Goal: Task Accomplishment & Management: Complete application form

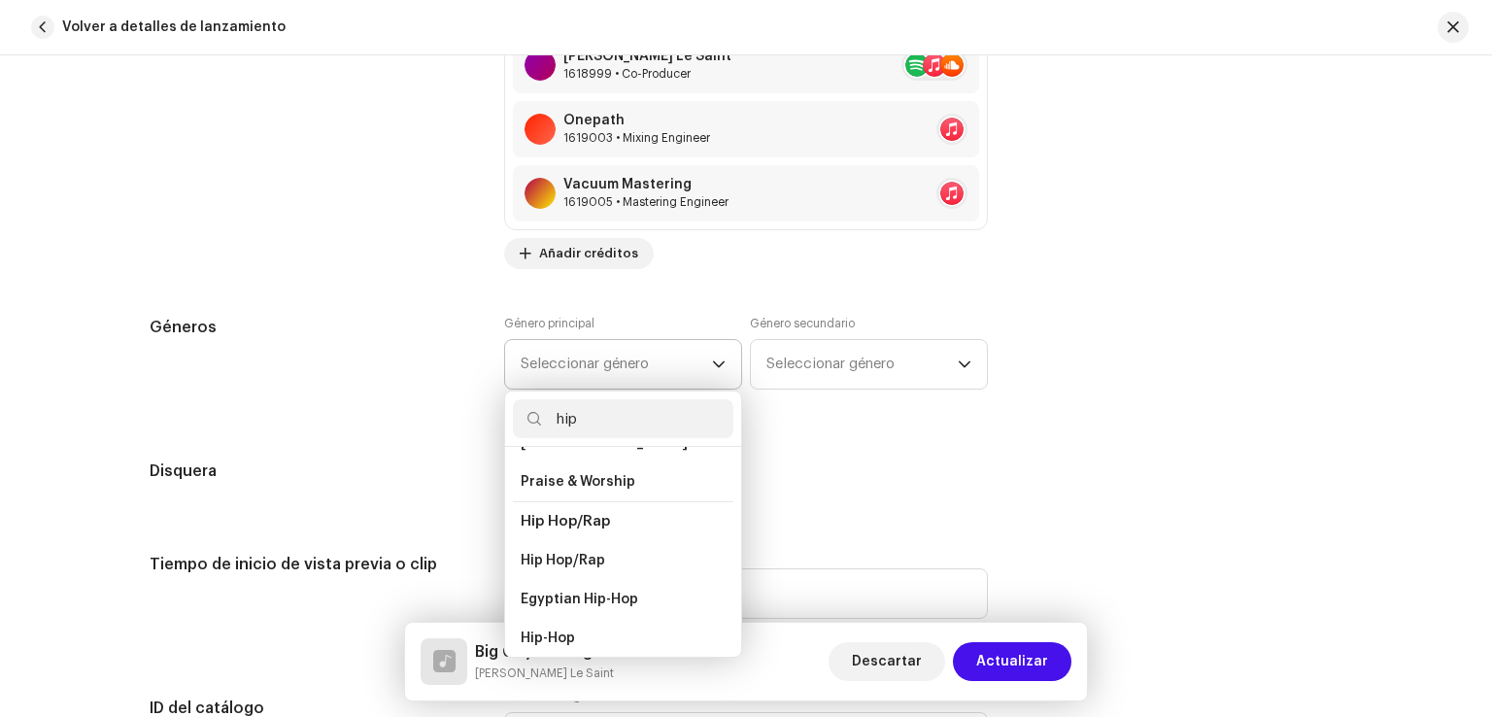
scroll to position [130, 0]
type input "hip"
click at [584, 547] on span "Hip Hop/Rap" at bounding box center [563, 555] width 84 height 19
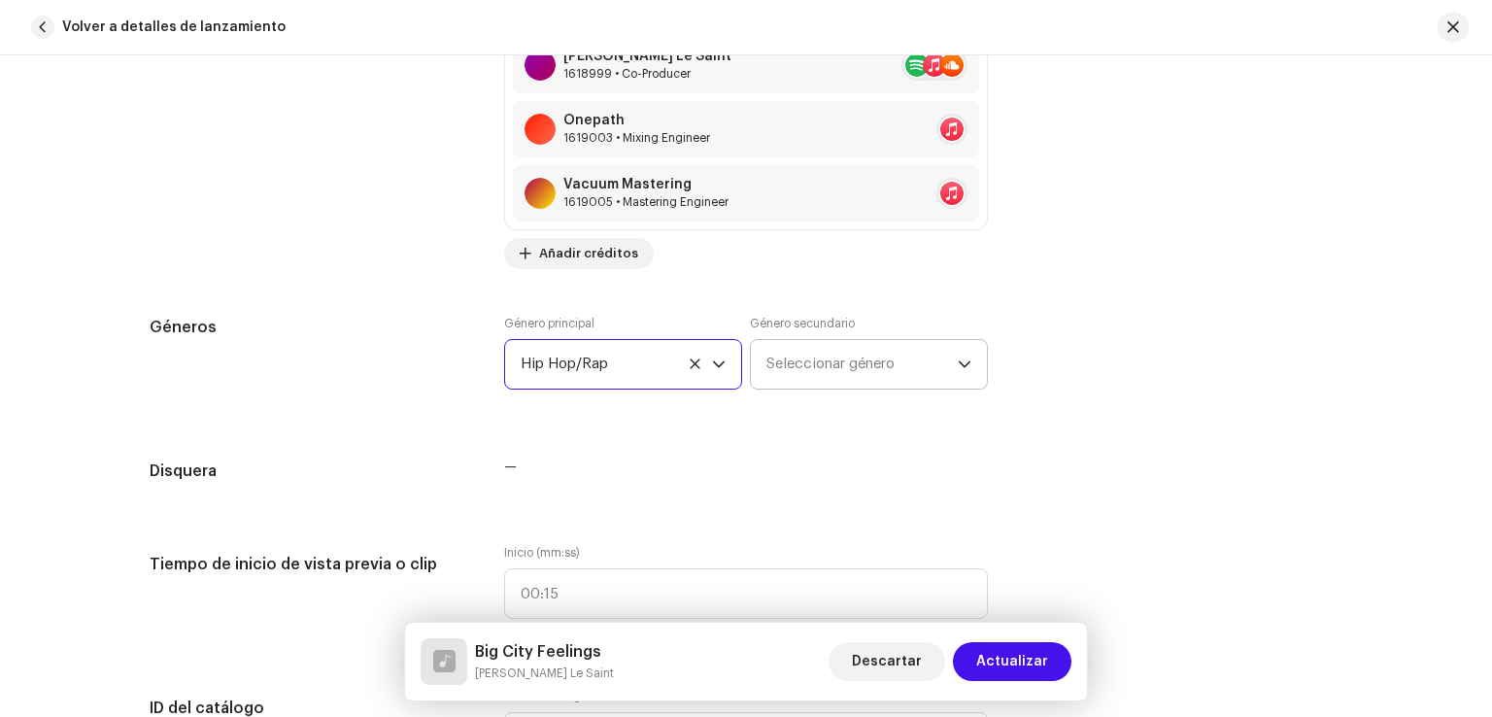
click at [832, 381] on span "Seleccionar género" at bounding box center [861, 364] width 191 height 49
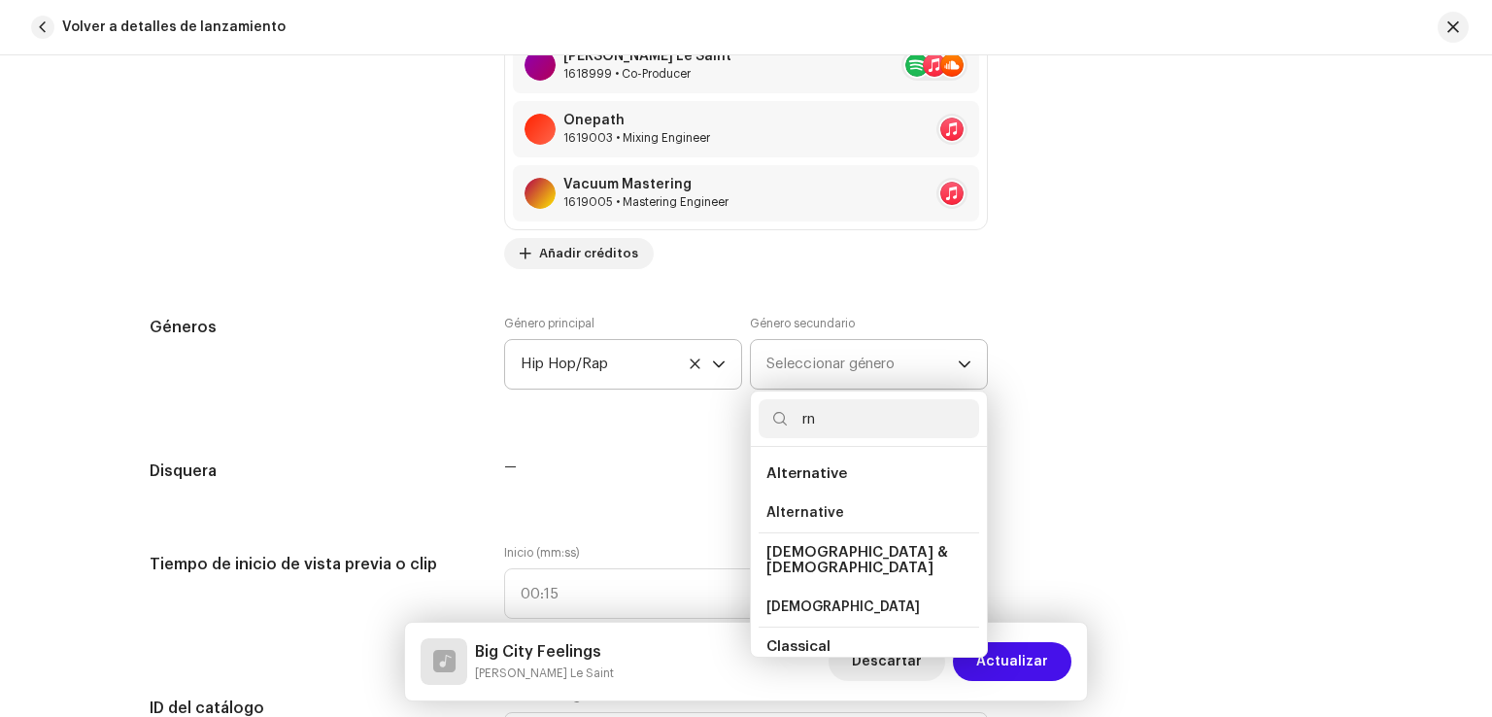
type input "r"
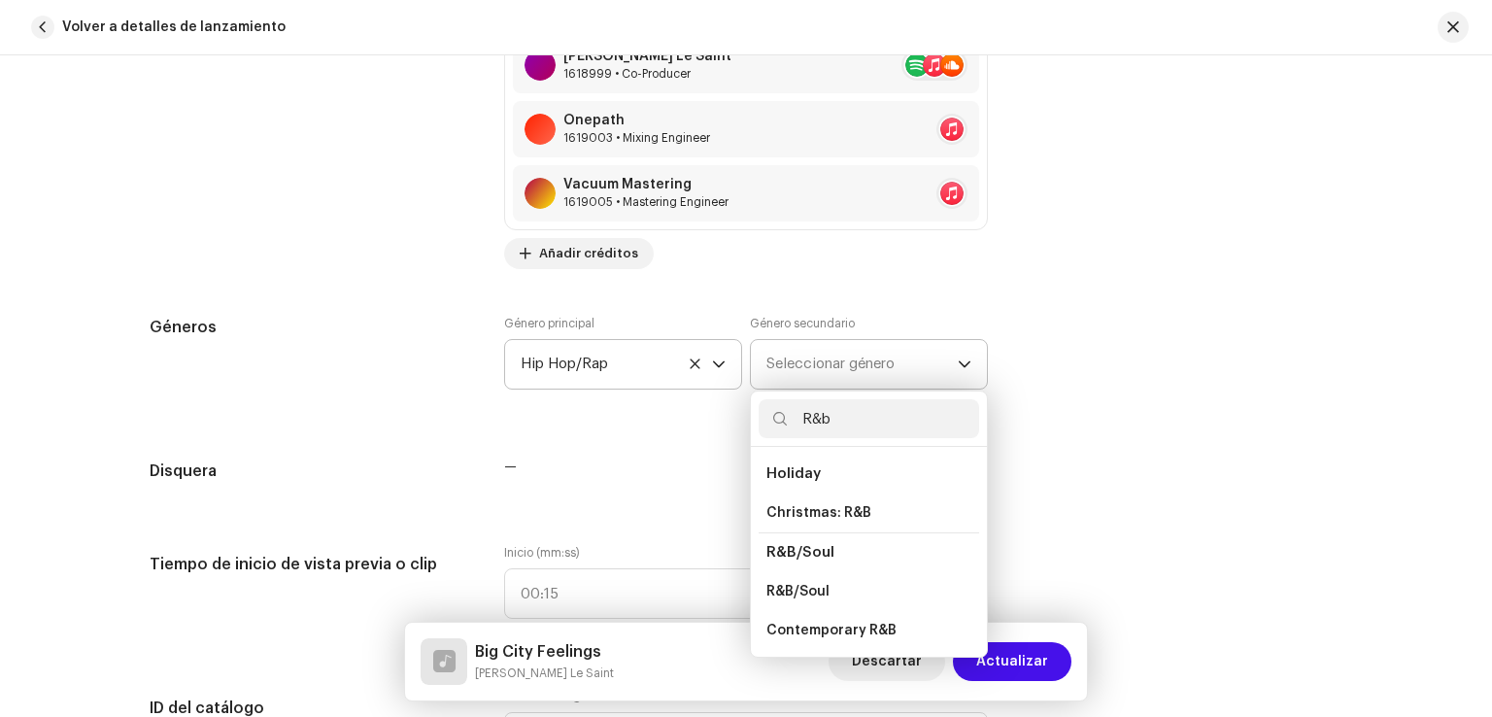
scroll to position [0, 0]
type input "R&b"
click at [912, 612] on li "Contemporary R&B" at bounding box center [869, 630] width 220 height 39
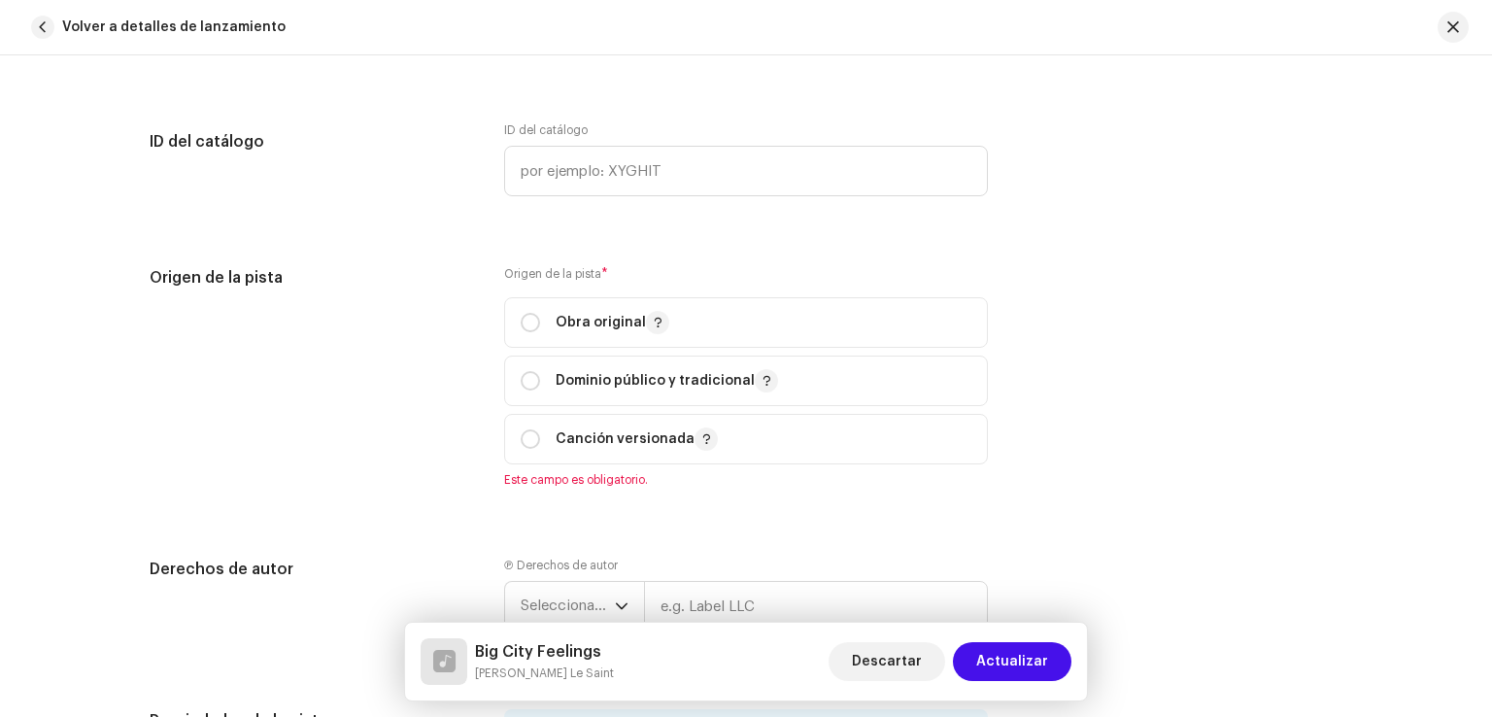
scroll to position [2173, 0]
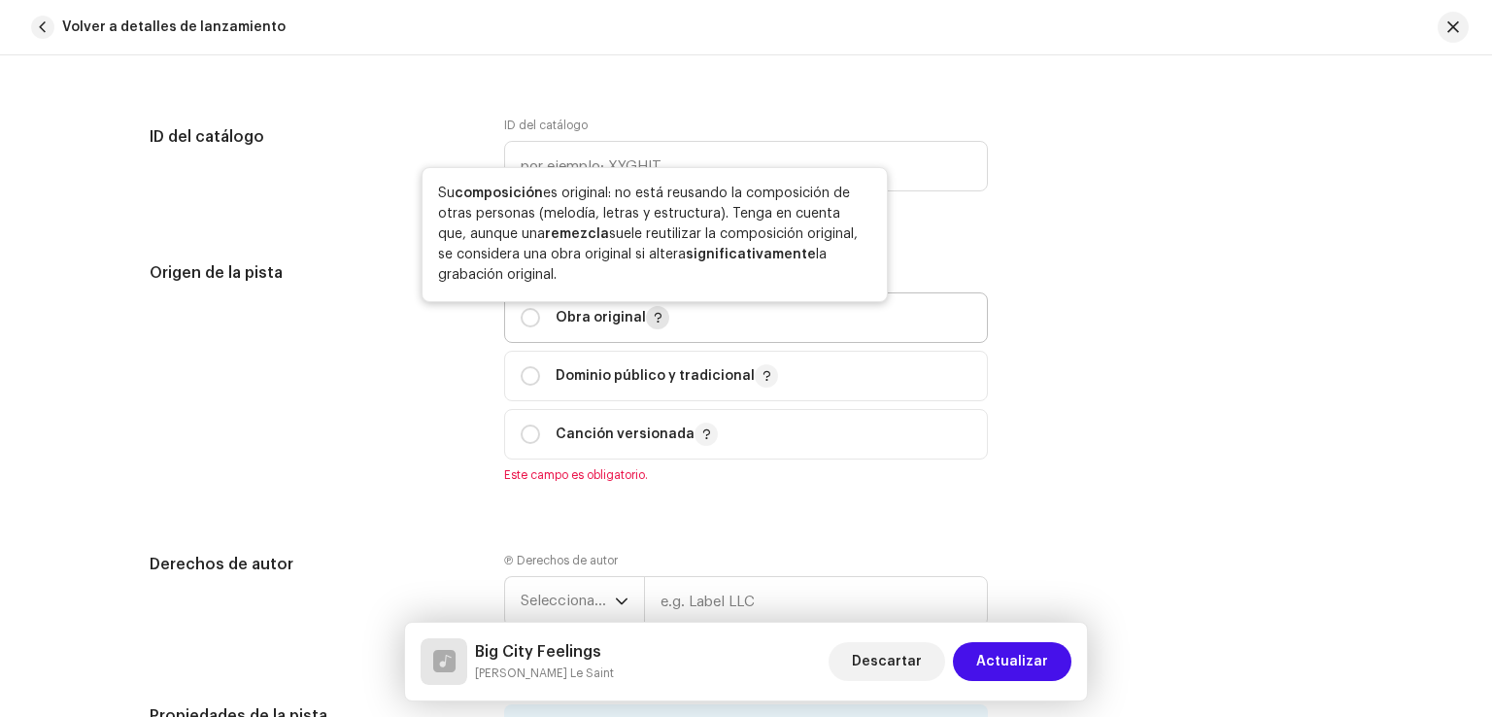
click at [656, 320] on span "button" at bounding box center [658, 318] width 10 height 16
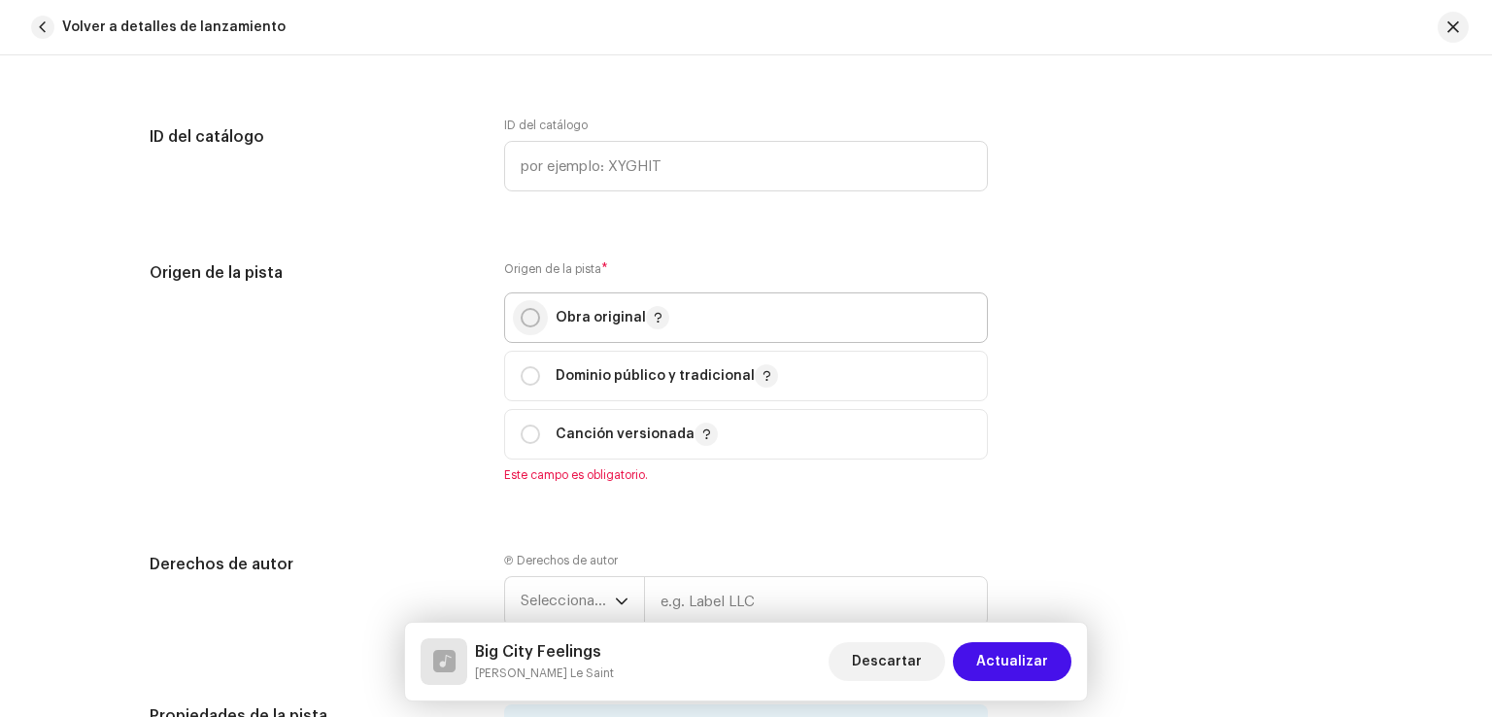
click at [528, 319] on input "radio" at bounding box center [530, 317] width 19 height 19
radio input "true"
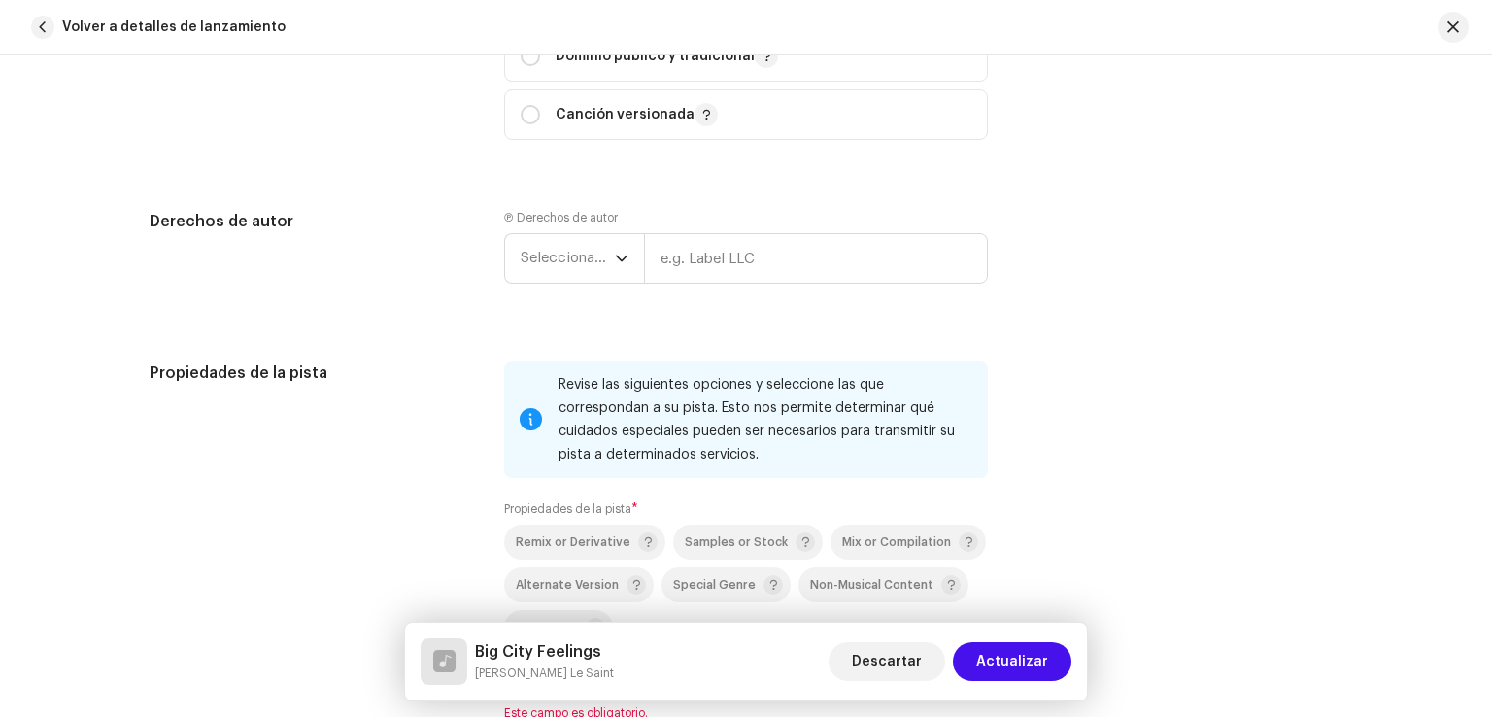
scroll to position [2498, 0]
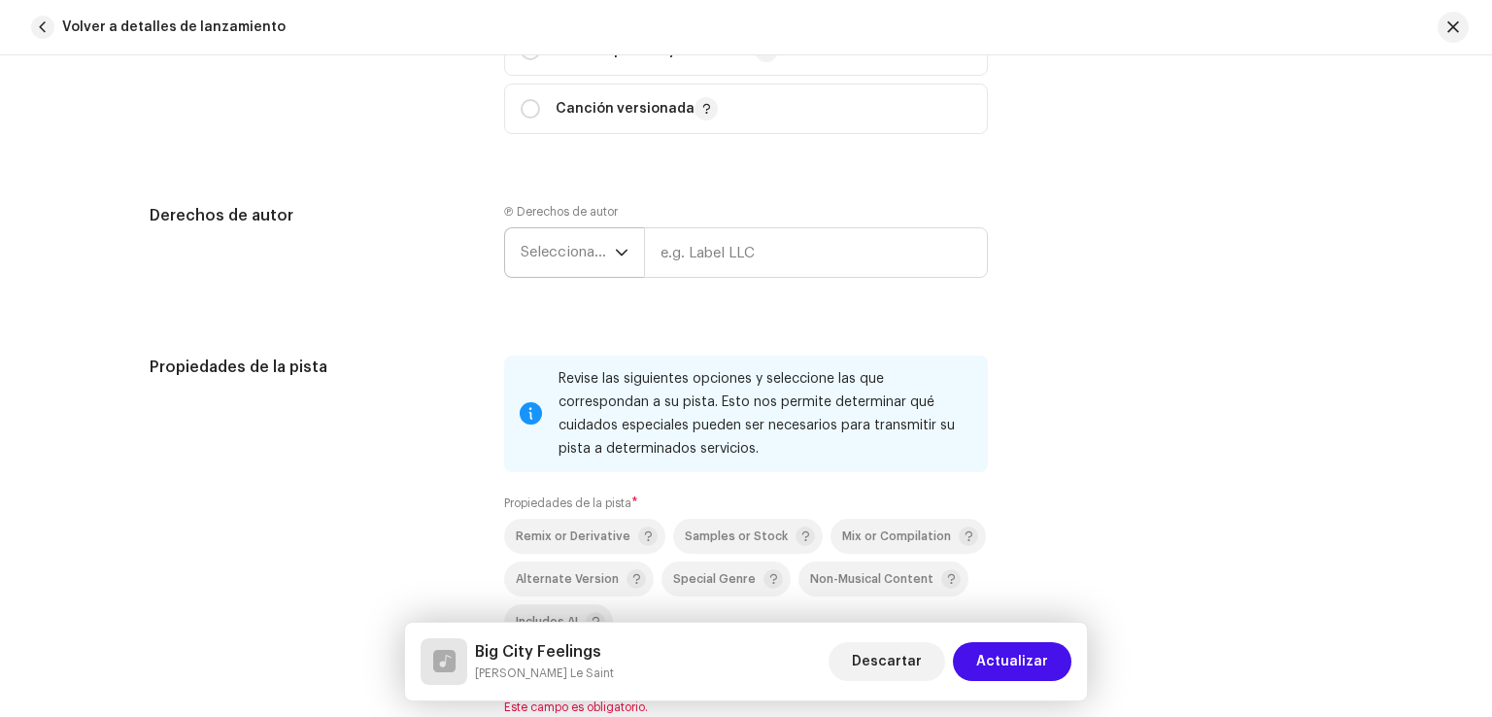
click at [582, 257] on span "Seleccionar año" at bounding box center [568, 252] width 94 height 49
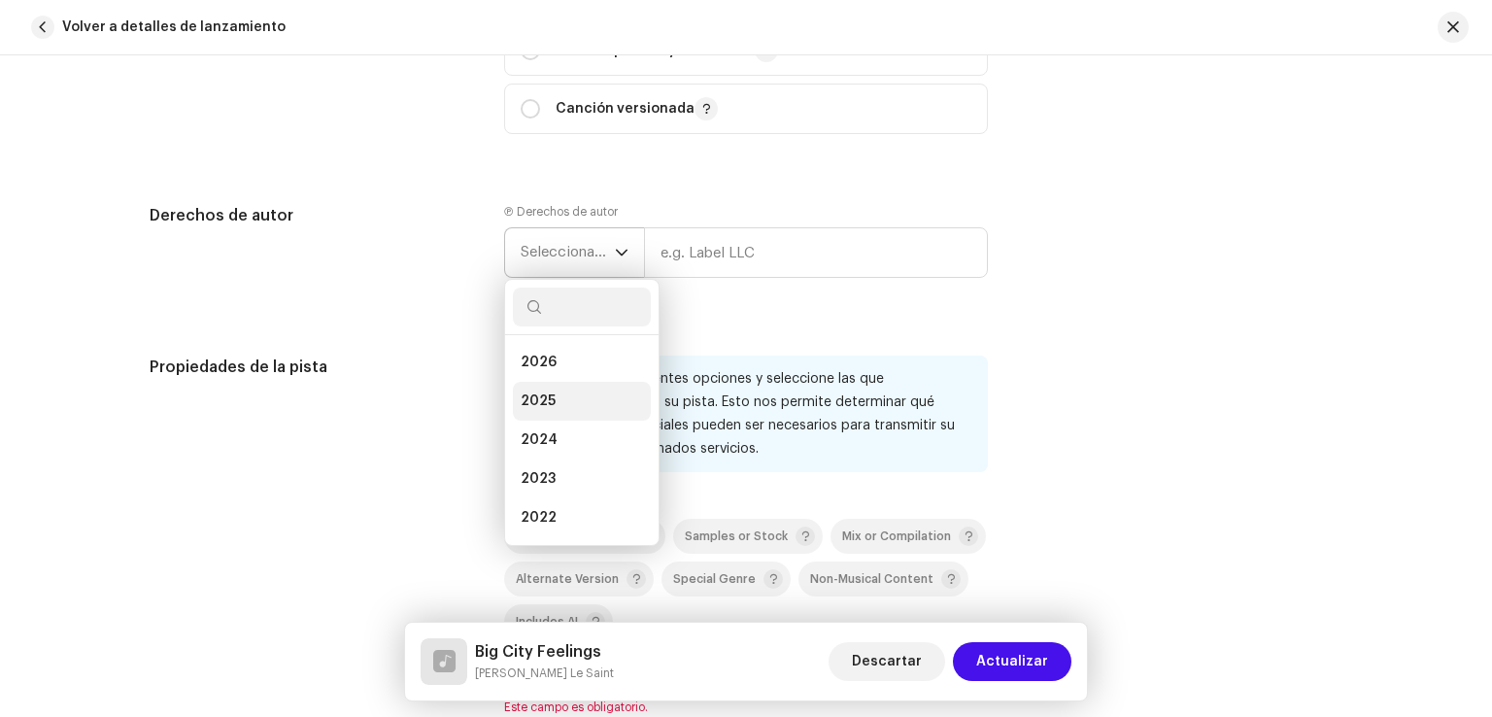
click at [550, 407] on li "2025" at bounding box center [582, 401] width 138 height 39
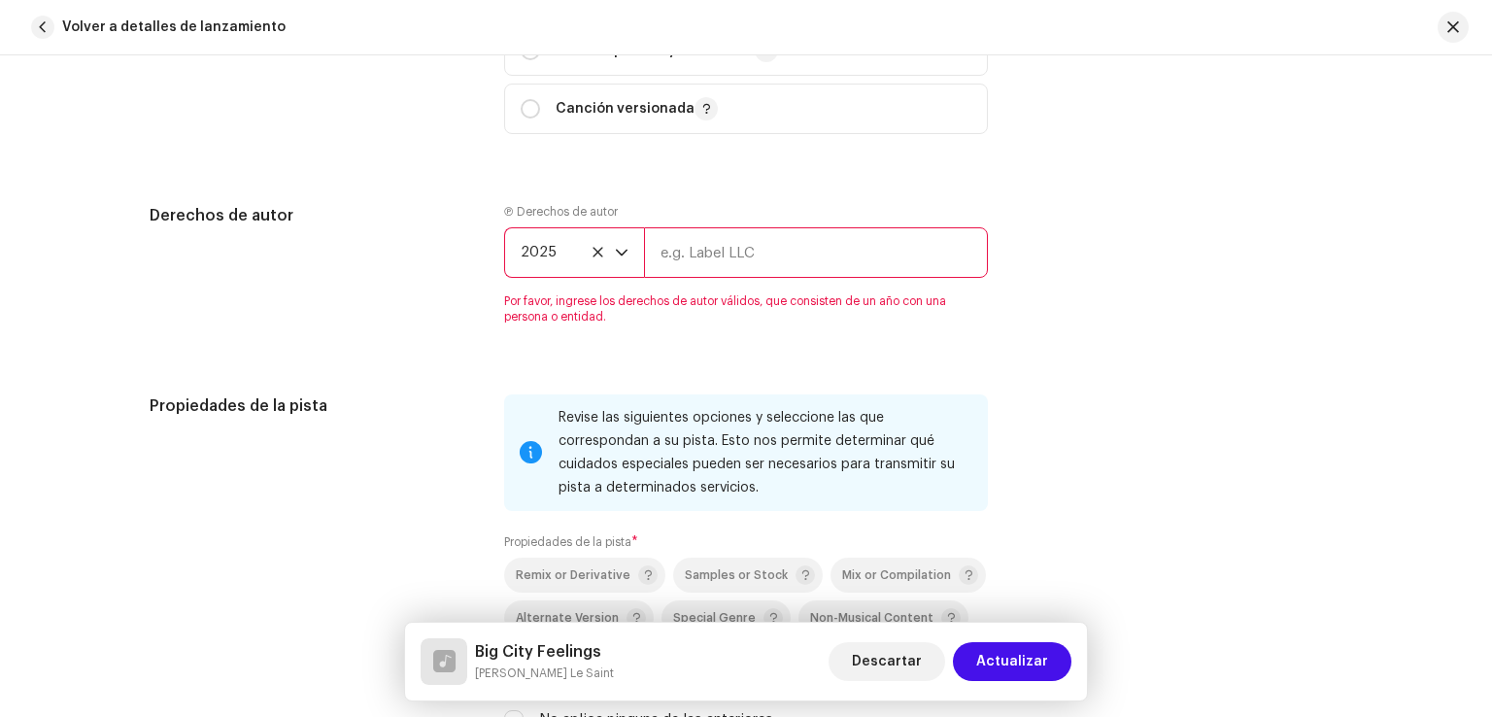
click at [773, 248] on input "text" at bounding box center [816, 252] width 344 height 51
type input "[PERSON_NAME]"
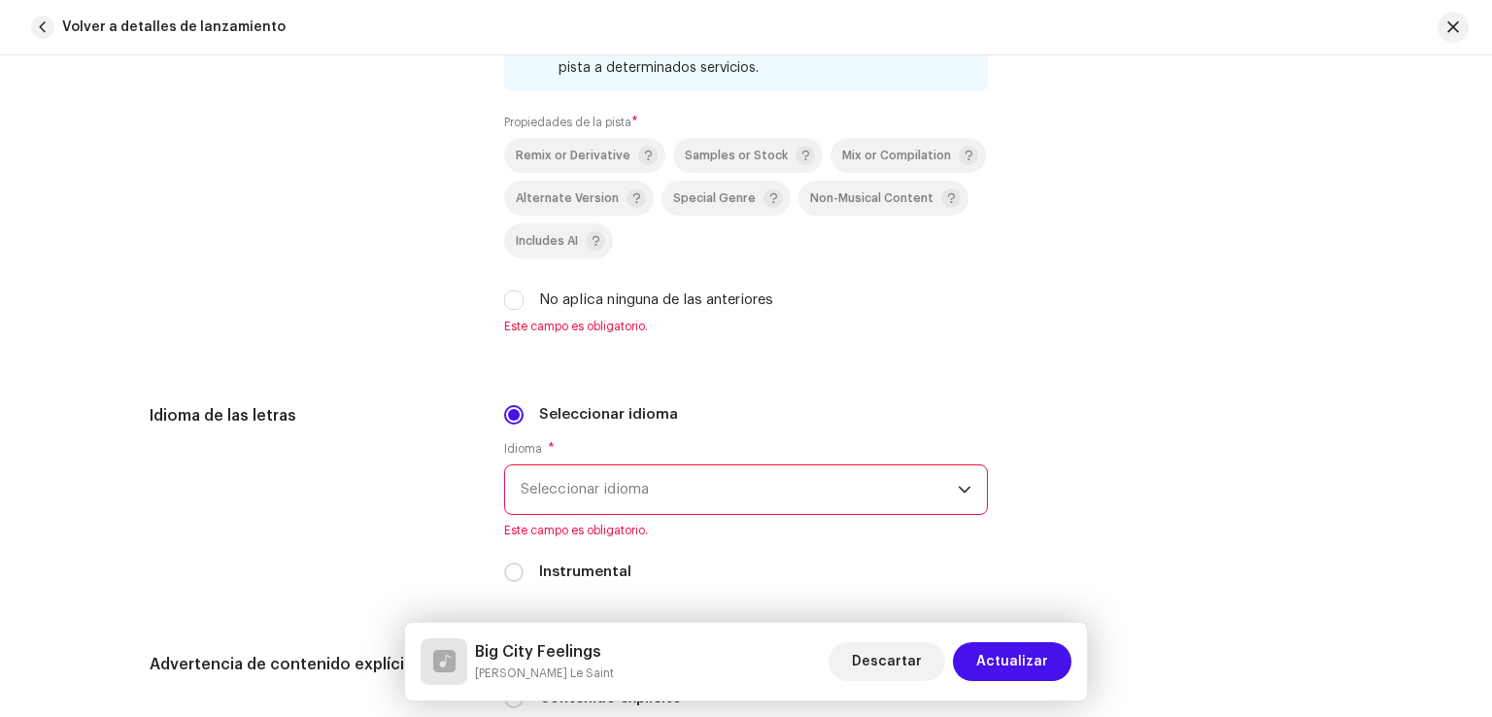
scroll to position [2889, 0]
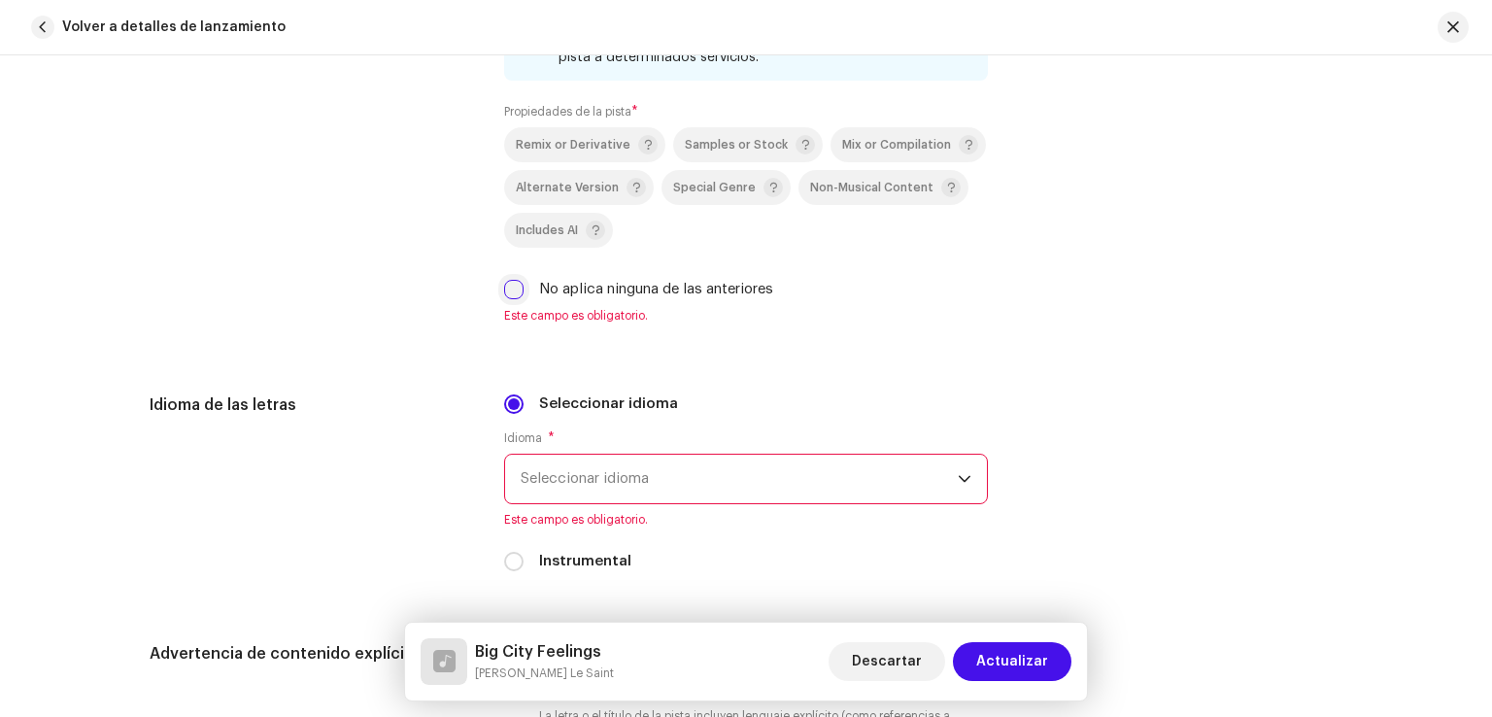
click at [517, 296] on input "No aplica ninguna de las anteriores" at bounding box center [513, 289] width 19 height 19
checkbox input "true"
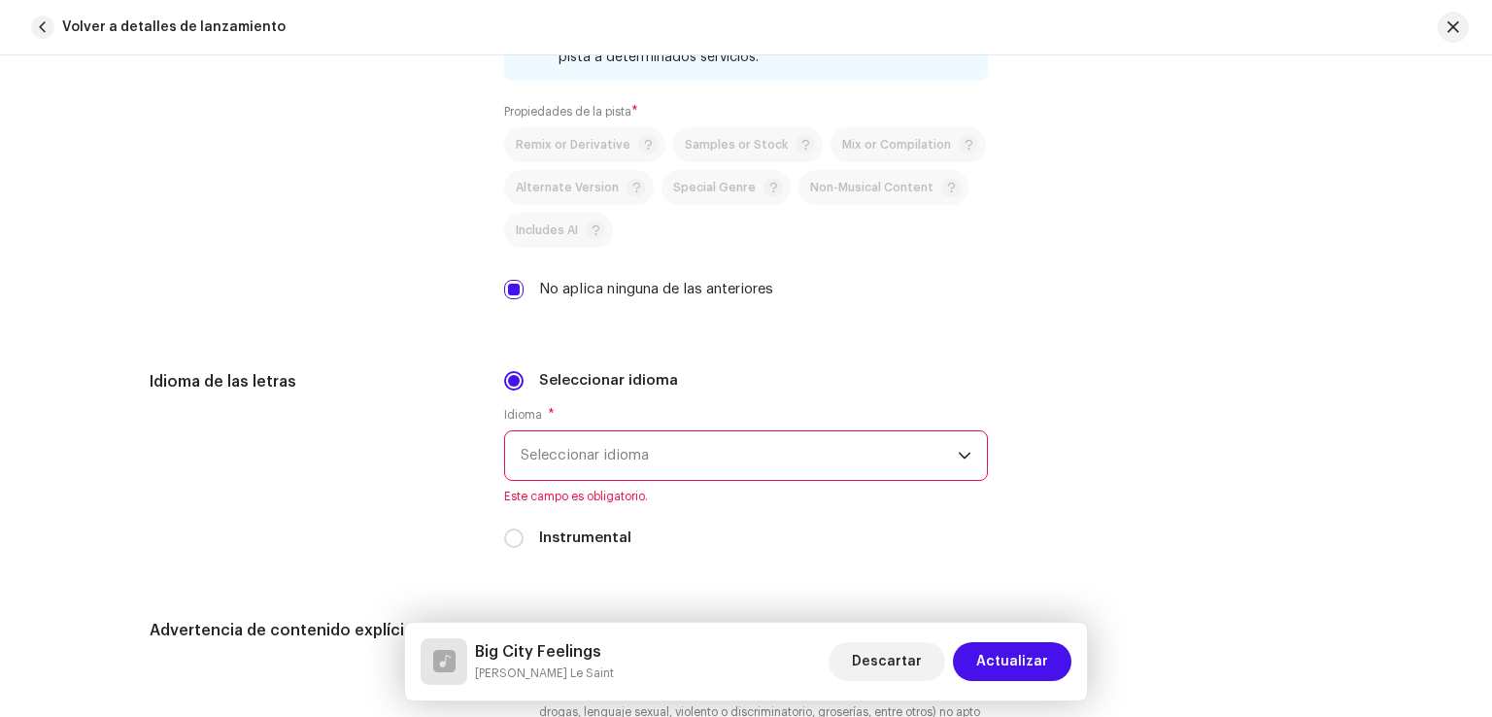
click at [765, 463] on span "Seleccionar idioma" at bounding box center [739, 455] width 437 height 49
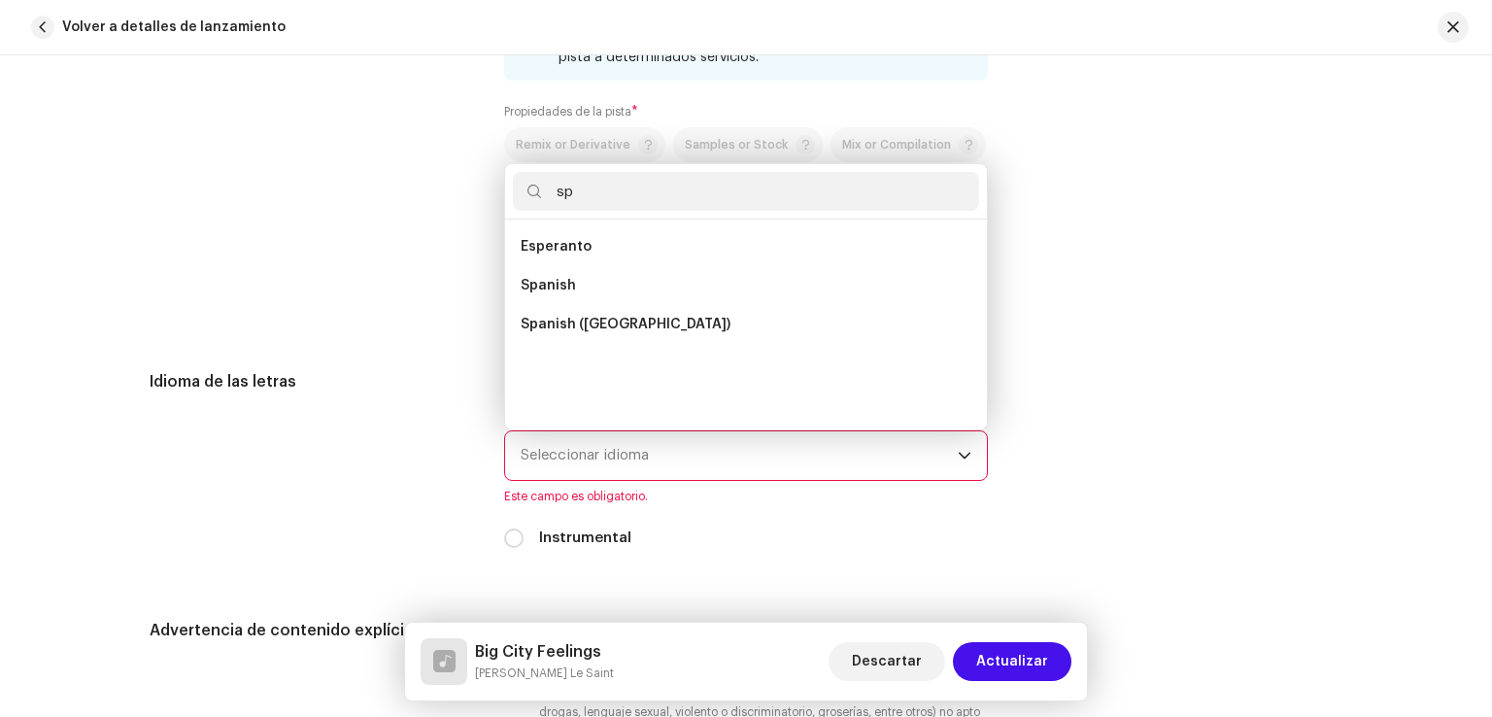
scroll to position [0, 0]
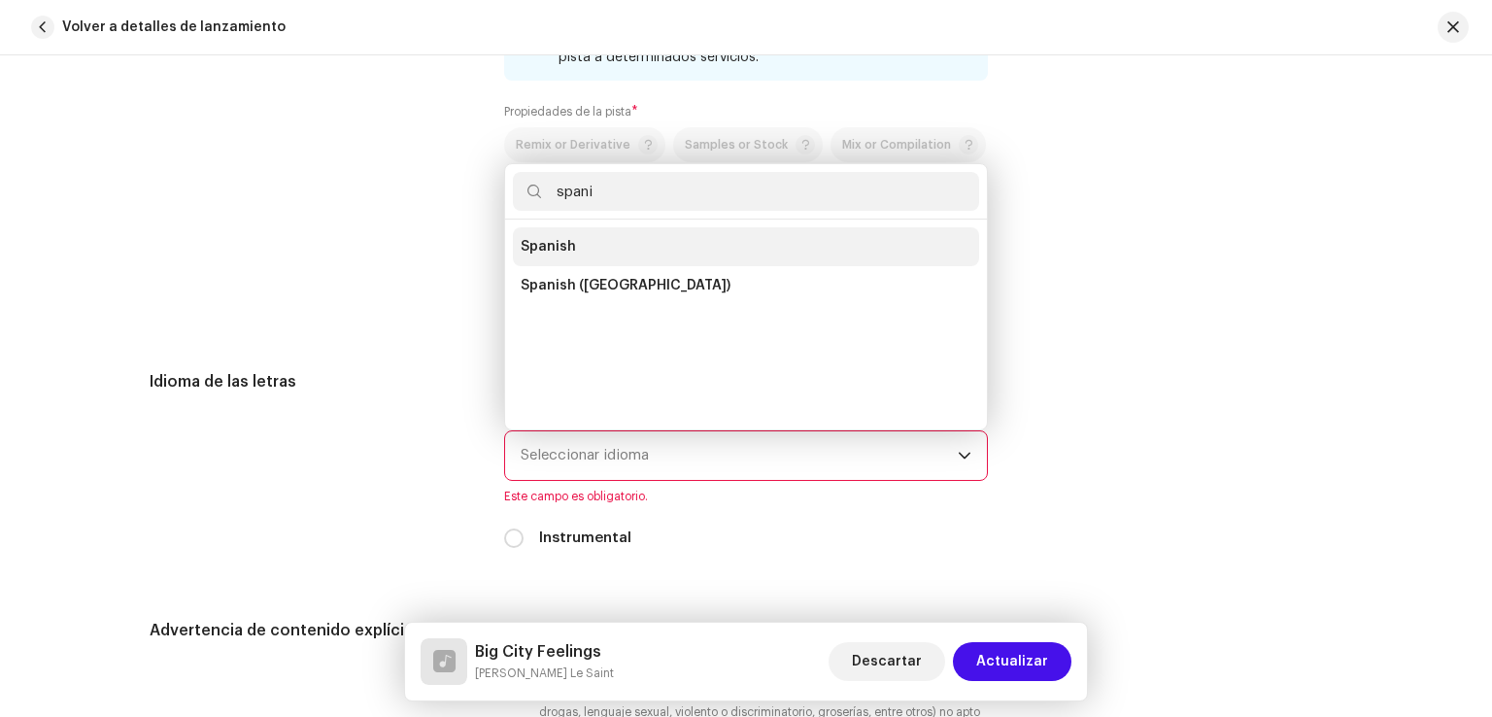
type input "spani"
click at [728, 256] on li "Spanish" at bounding box center [746, 246] width 466 height 39
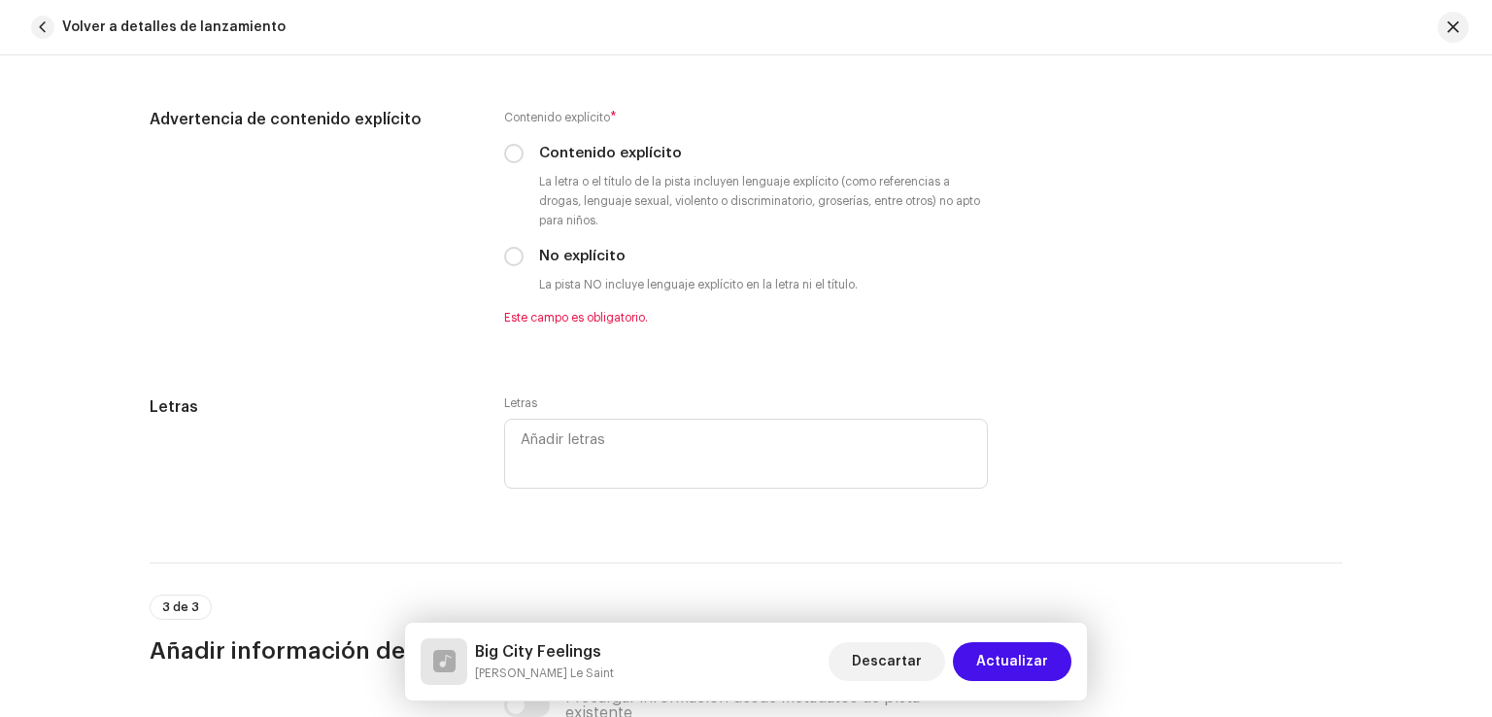
scroll to position [3384, 0]
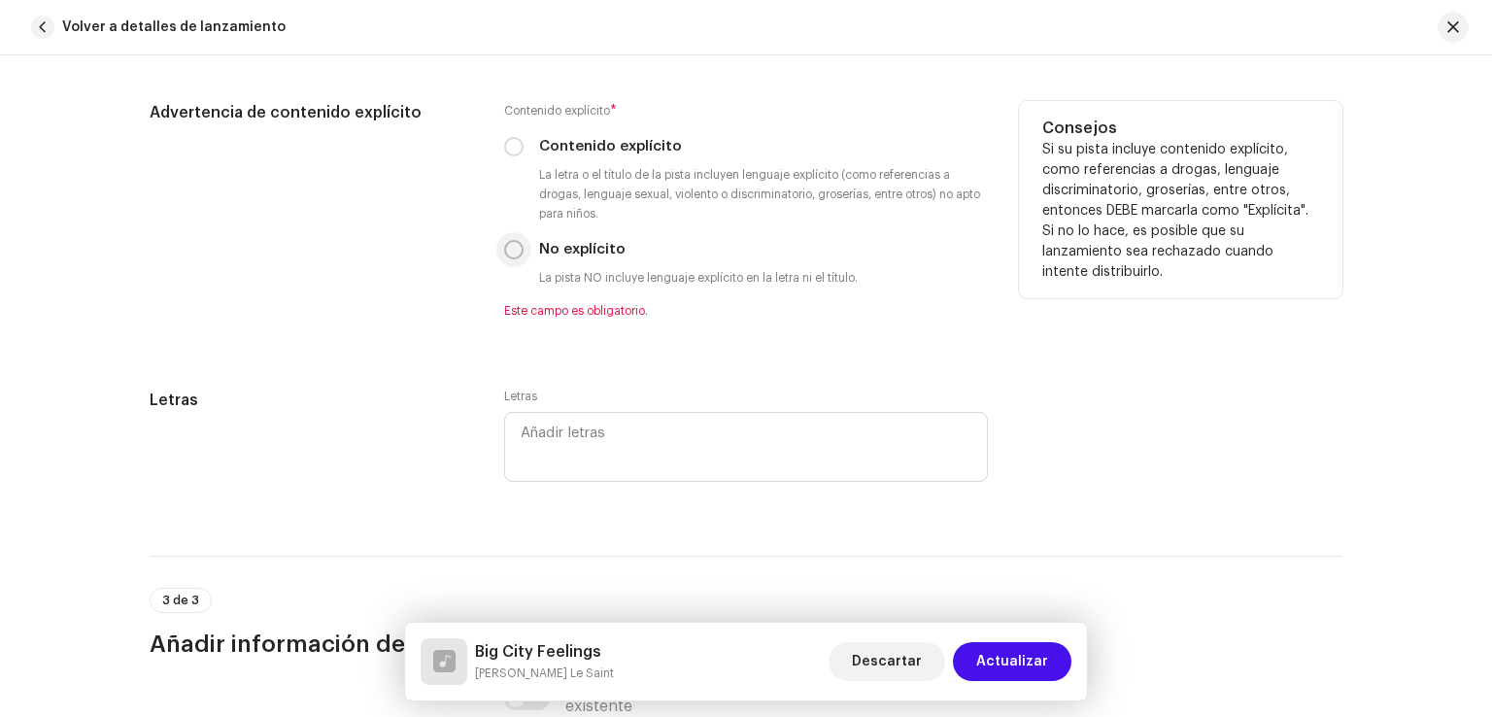
click at [514, 254] on input "No explícito" at bounding box center [513, 249] width 19 height 19
radio input "true"
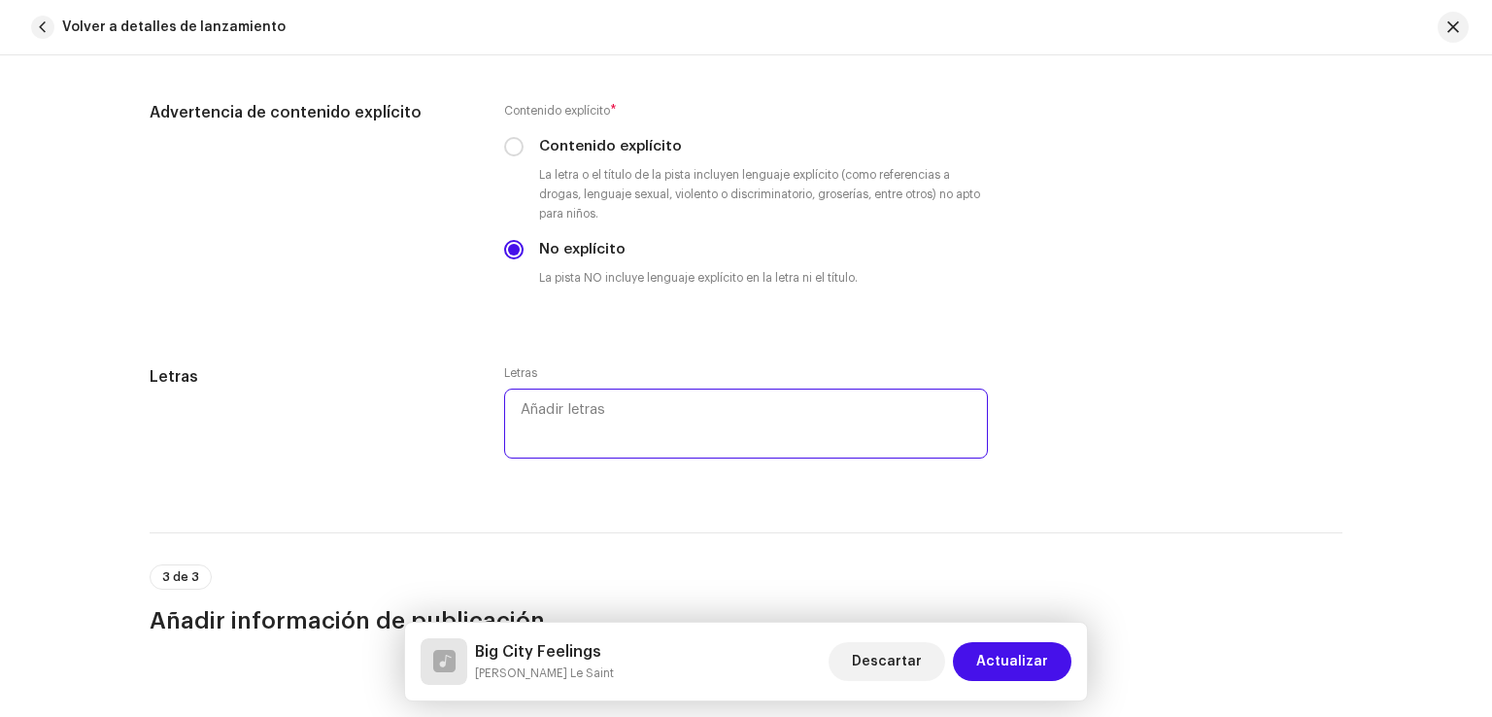
click at [587, 422] on textarea at bounding box center [746, 423] width 484 height 70
paste textarea "Lo i dol sita consec ad elit se d eiu temp incidi utlab etdolore ma a eni admi …"
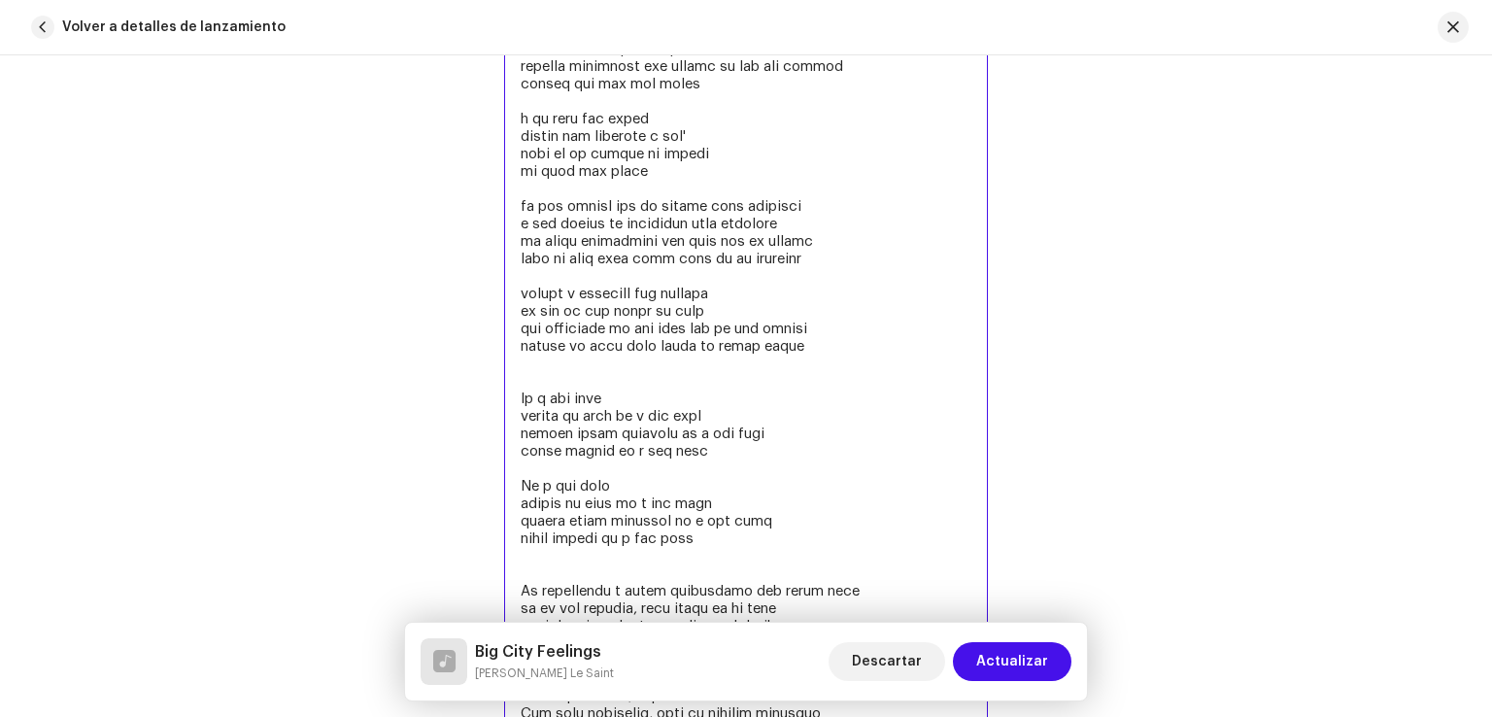
scroll to position [4176, 0]
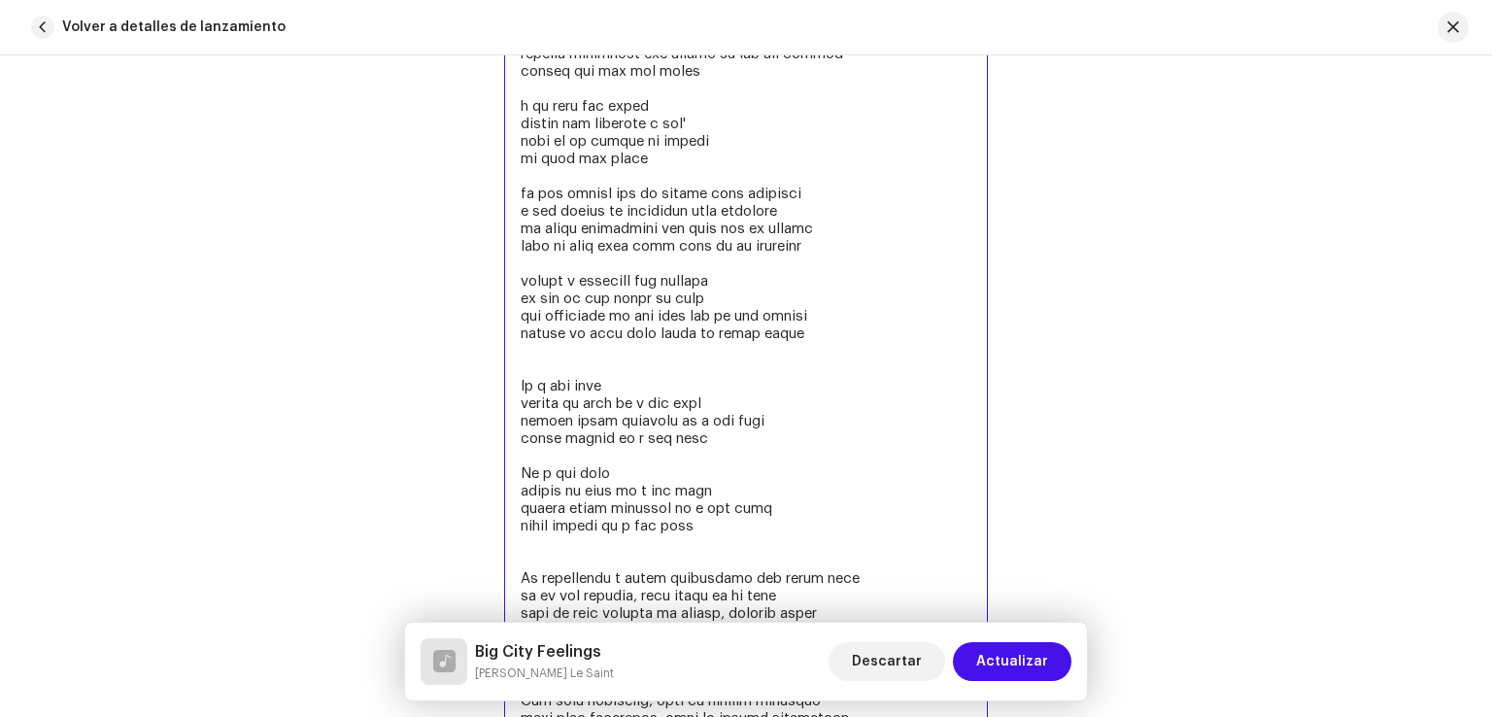
click at [609, 322] on textarea at bounding box center [746, 263] width 484 height 1334
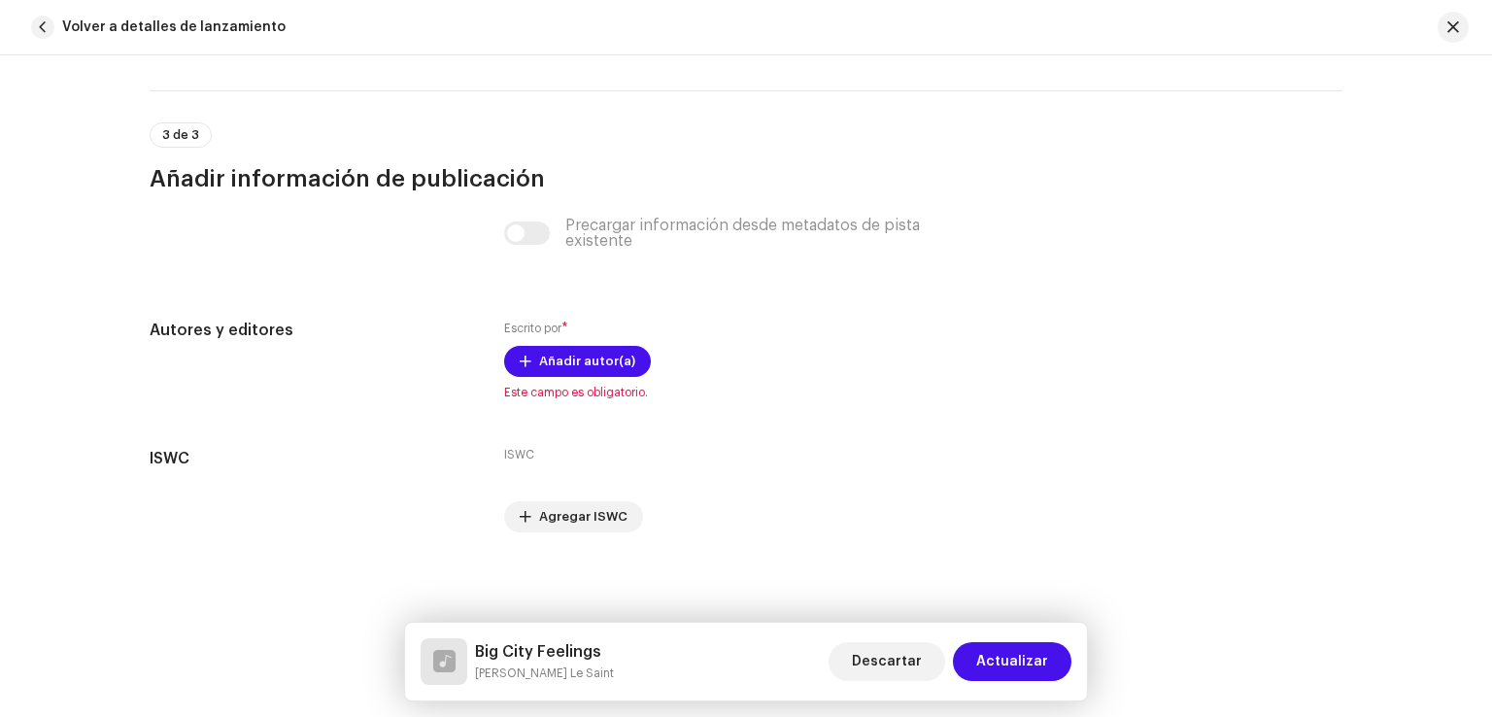
scroll to position [5097, 0]
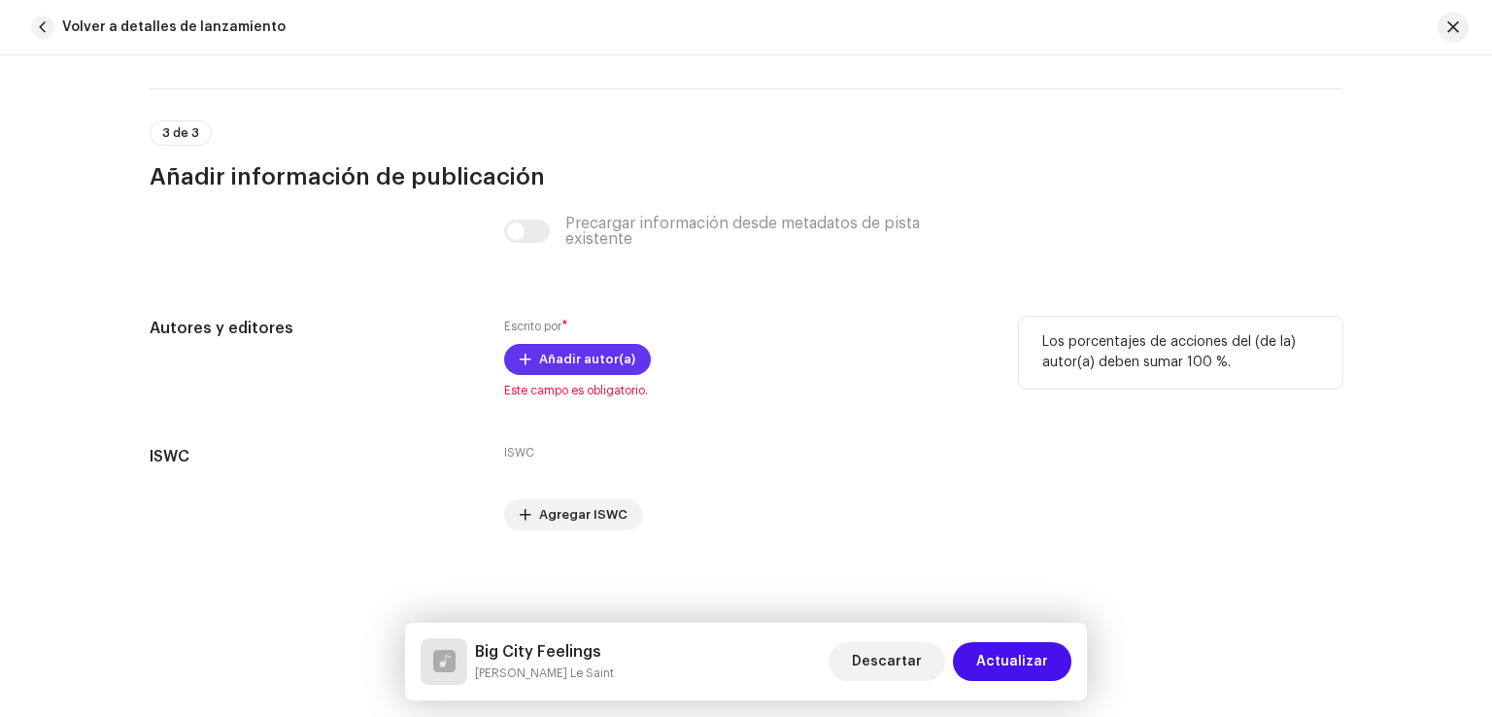
type textarea "Lo i dol sita consec ad elit se d eiu temp incidi utlab etdolore ma a eni admi …"
click at [591, 346] on span "Añadir autor(a)" at bounding box center [587, 359] width 96 height 39
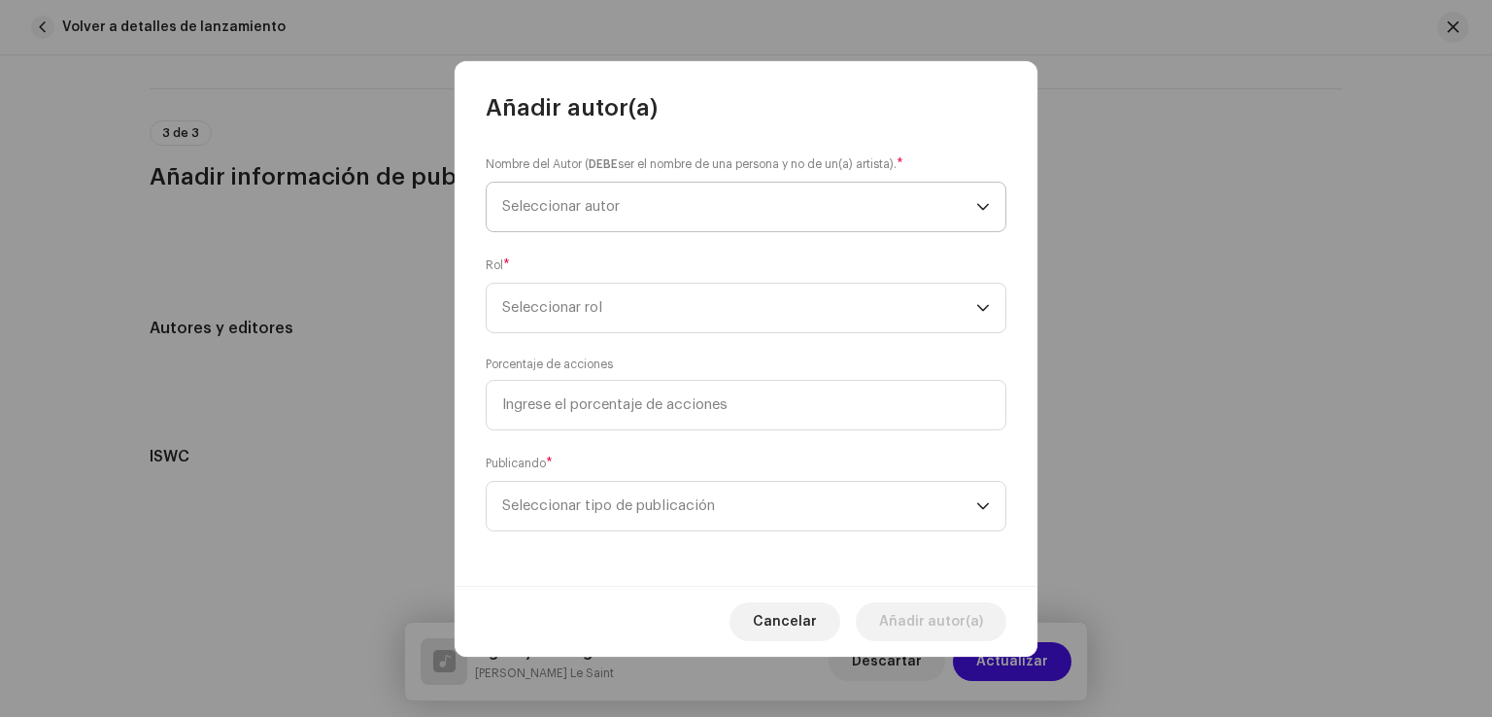
click at [689, 209] on span "Seleccionar autor" at bounding box center [739, 207] width 474 height 49
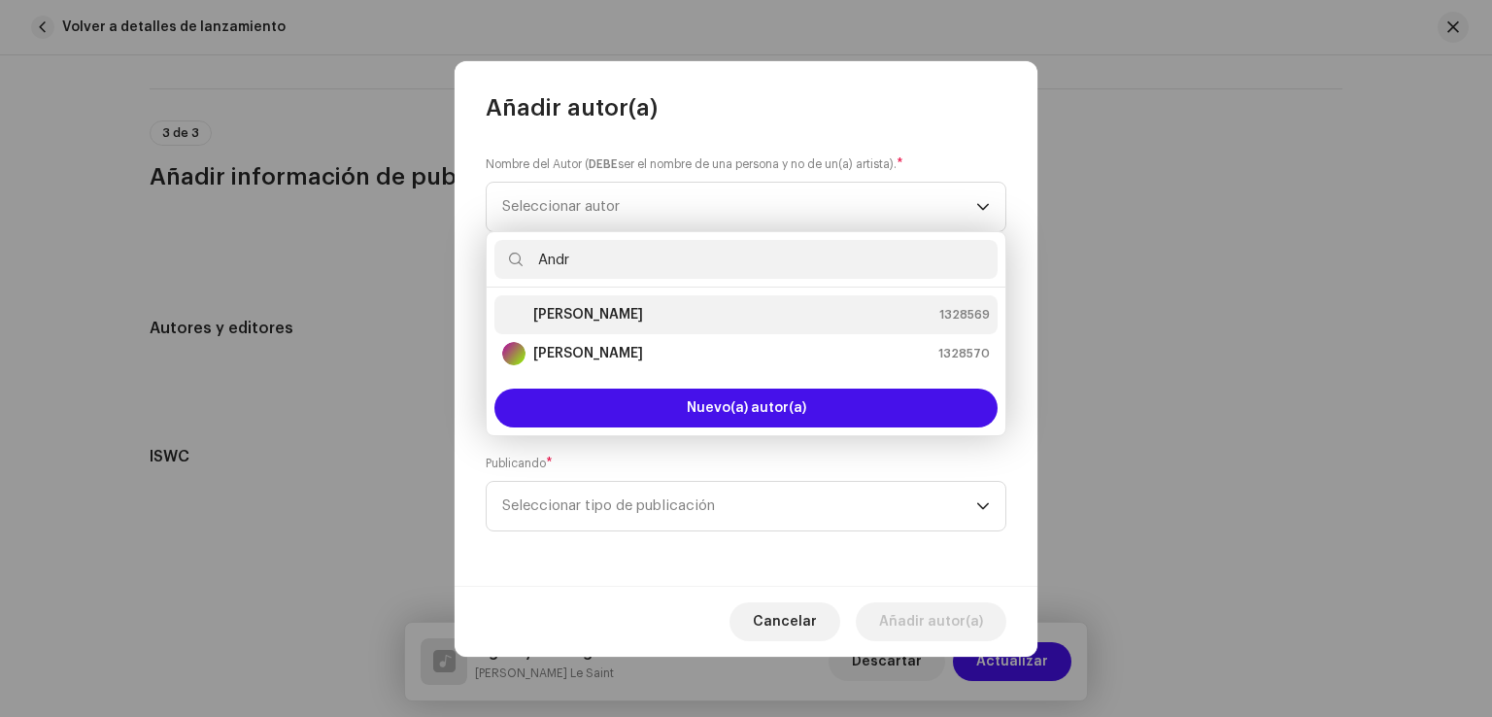
type input "Andr"
click at [640, 306] on strong "[PERSON_NAME]" at bounding box center [588, 314] width 110 height 19
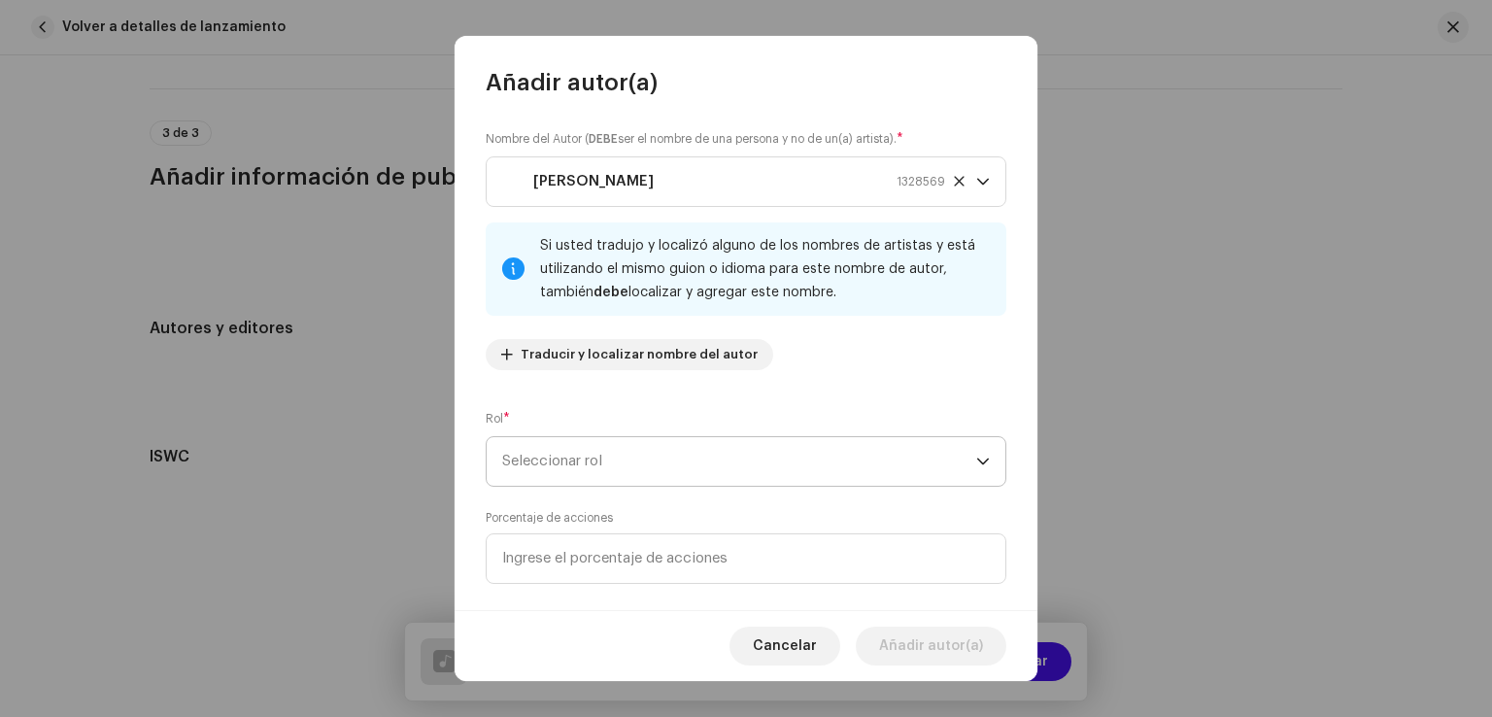
click at [707, 455] on span "Seleccionar rol" at bounding box center [739, 461] width 474 height 49
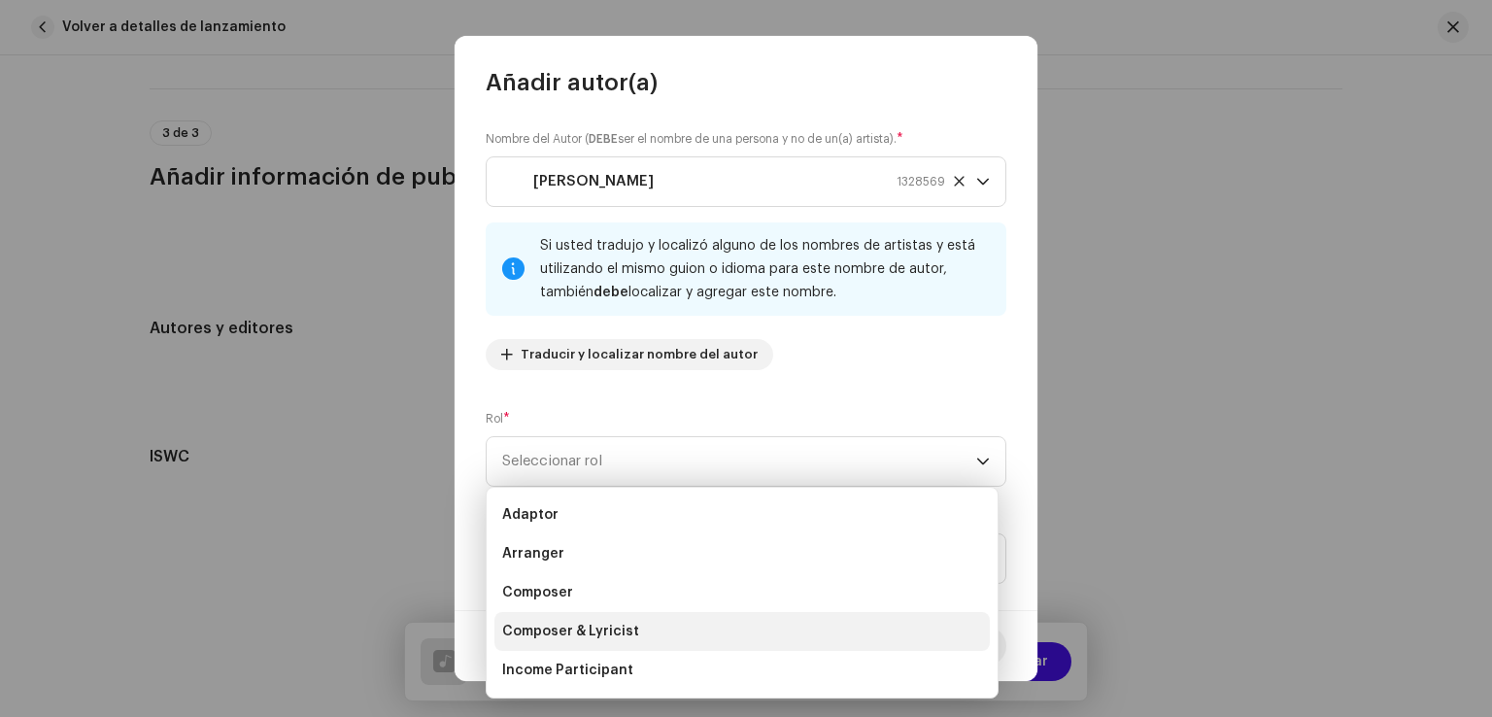
click at [640, 630] on li "Composer & Lyricist" at bounding box center [741, 631] width 495 height 39
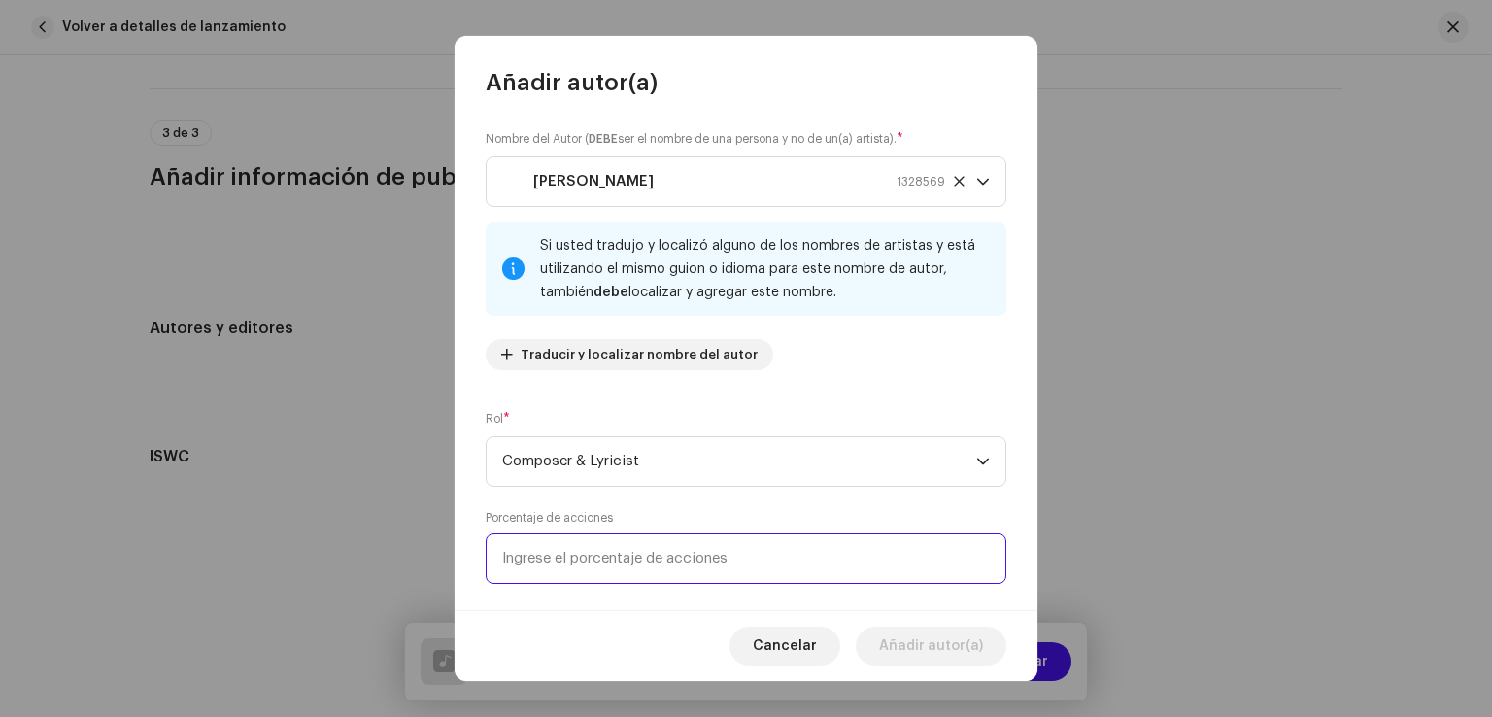
click at [927, 564] on input at bounding box center [746, 558] width 521 height 51
type input "100,00"
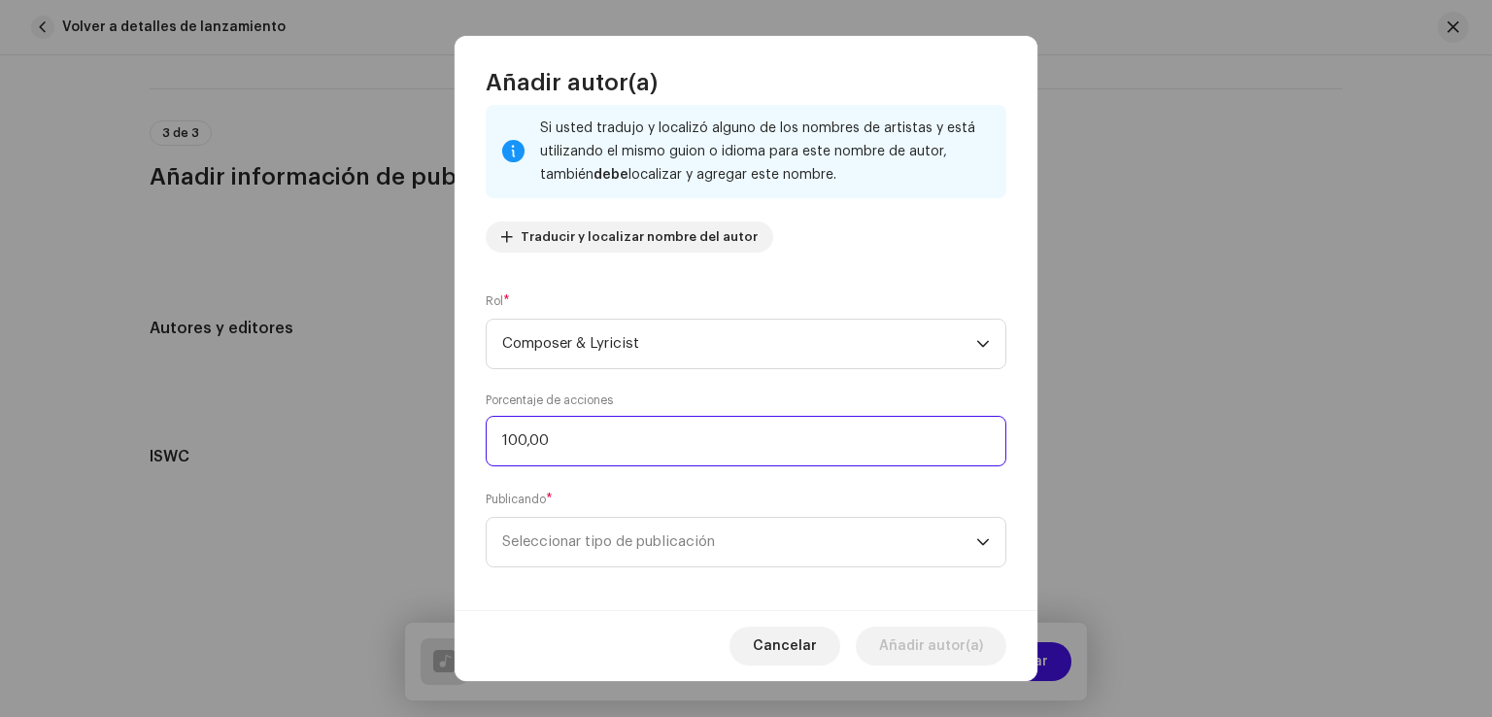
scroll to position [129, 0]
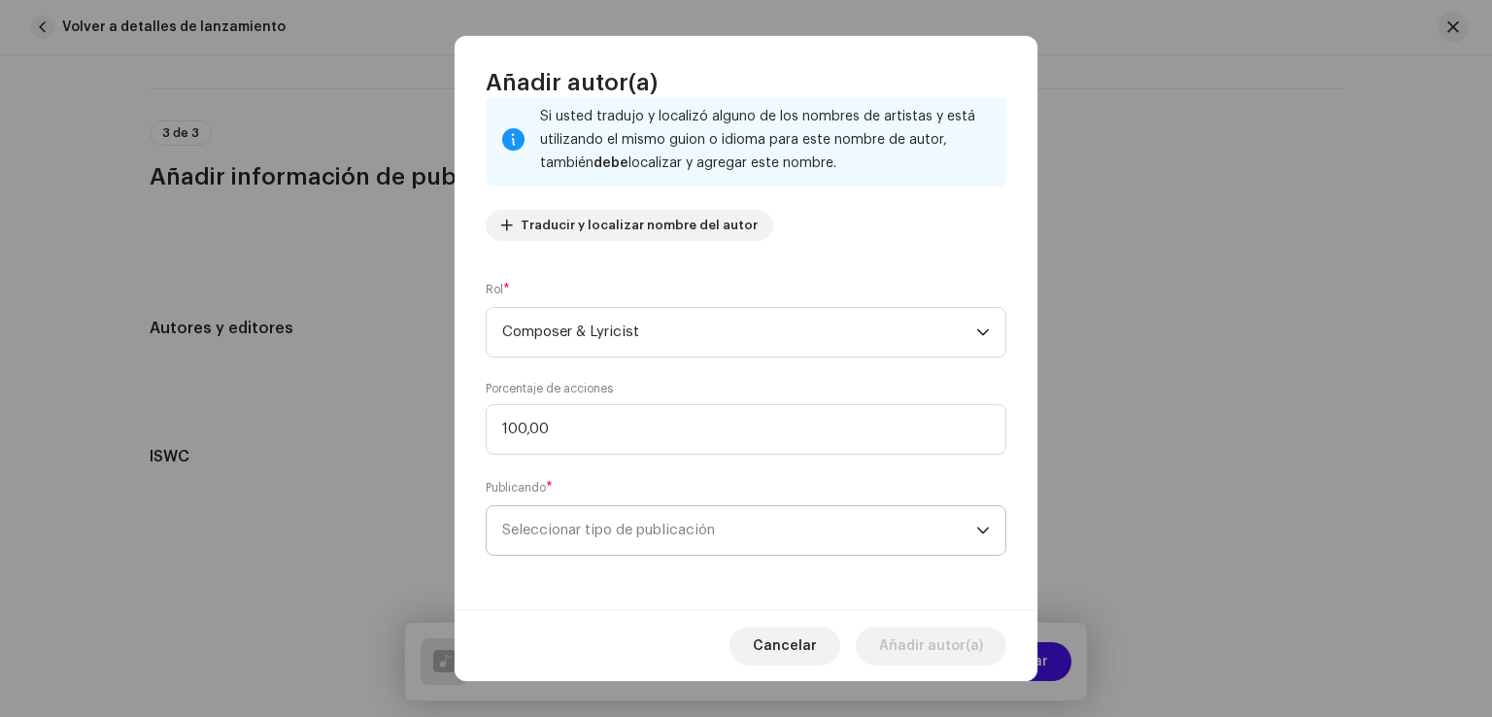
click at [913, 523] on span "Seleccionar tipo de publicación" at bounding box center [739, 530] width 474 height 49
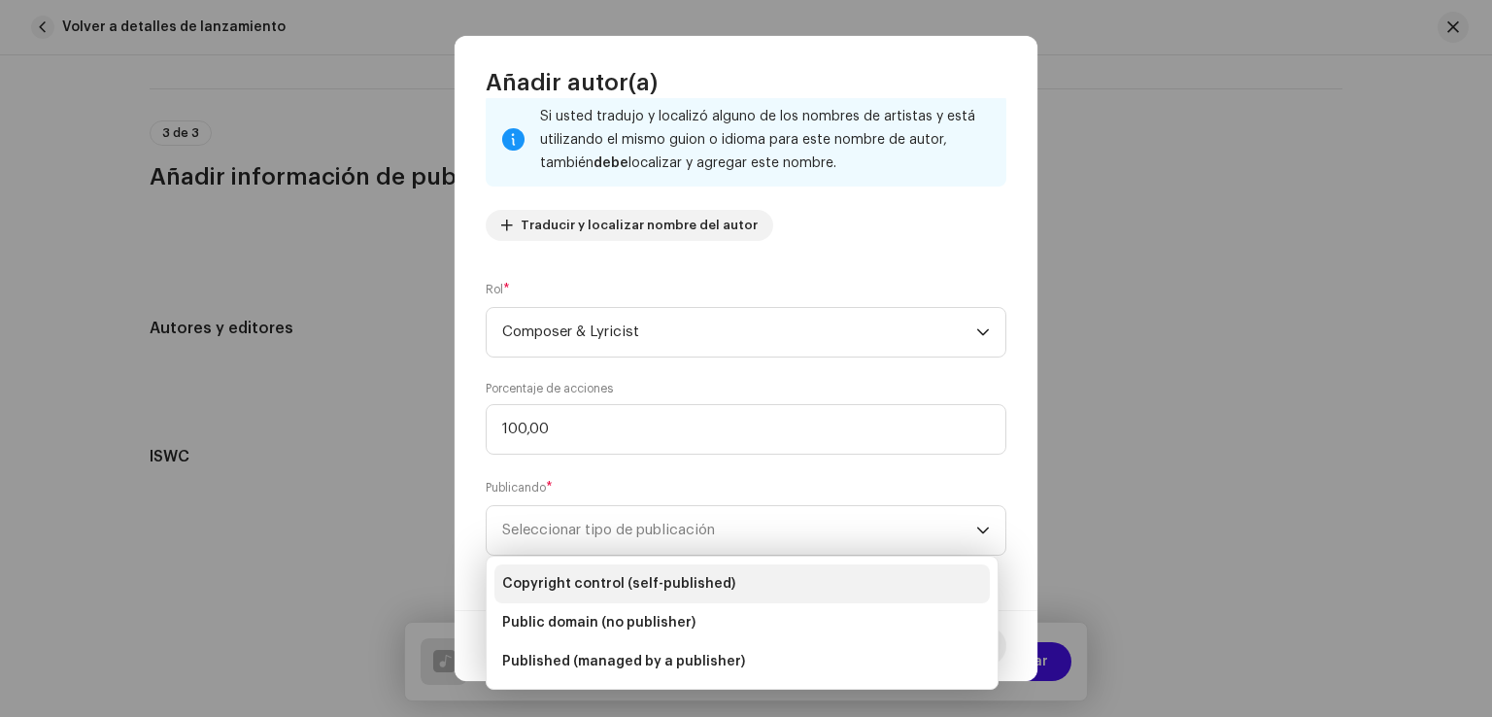
click at [786, 579] on li "Copyright control (self-published)" at bounding box center [741, 583] width 495 height 39
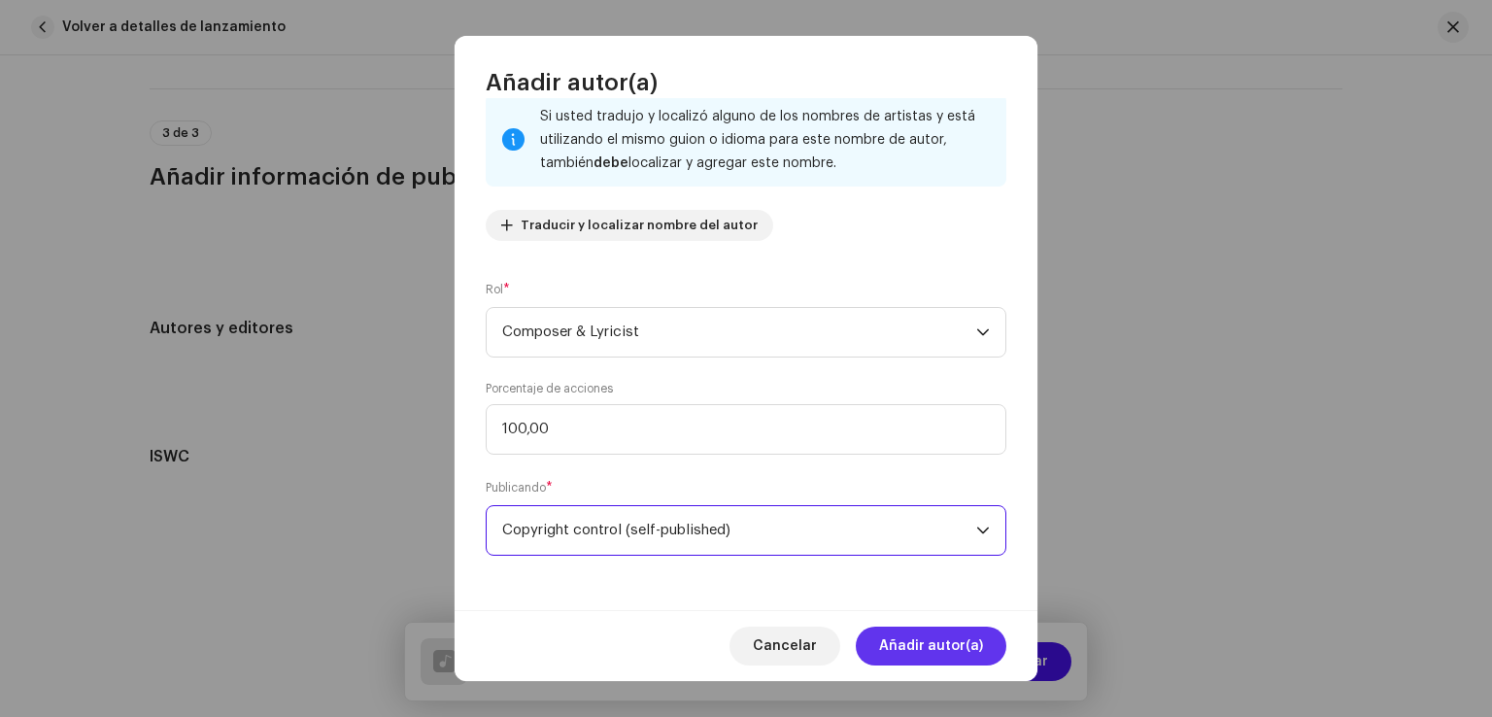
click at [940, 649] on span "Añadir autor(a)" at bounding box center [931, 645] width 104 height 39
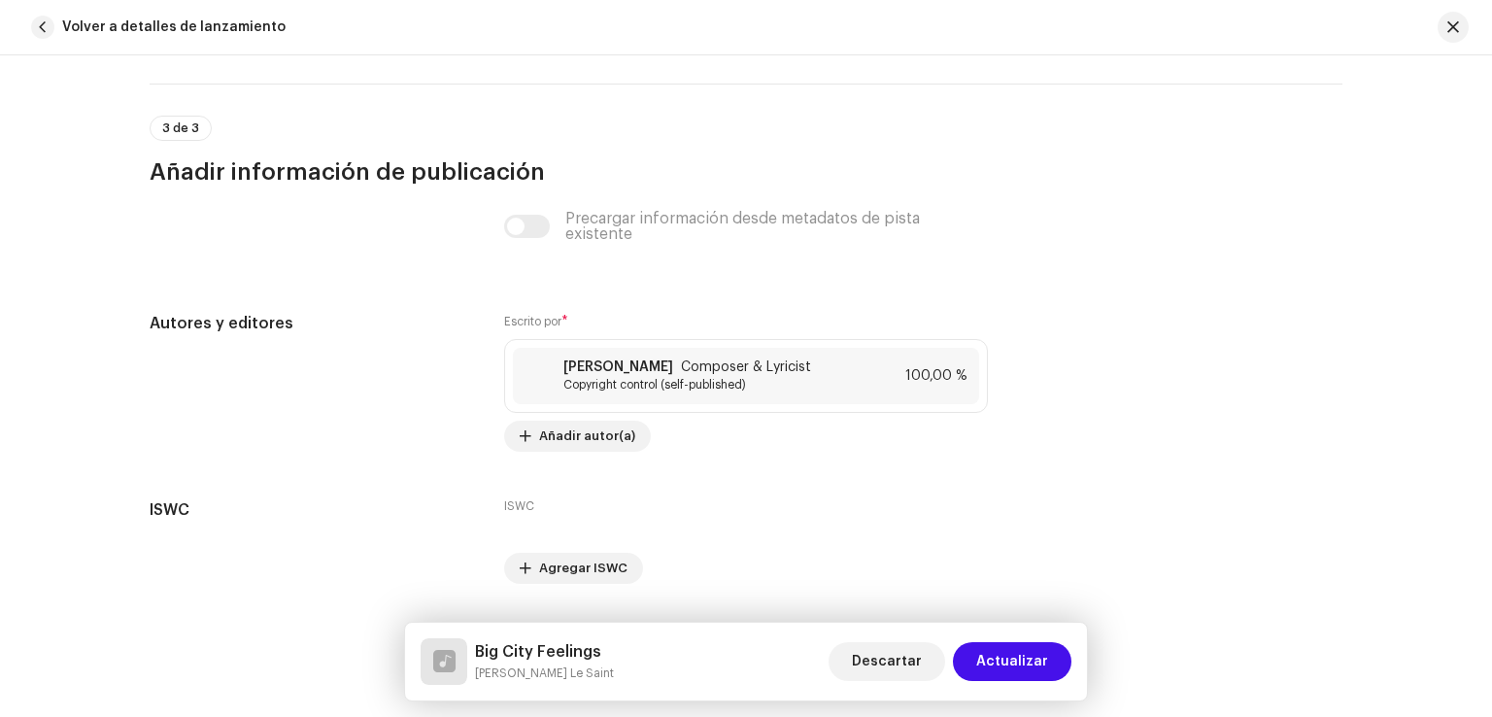
scroll to position [5155, 0]
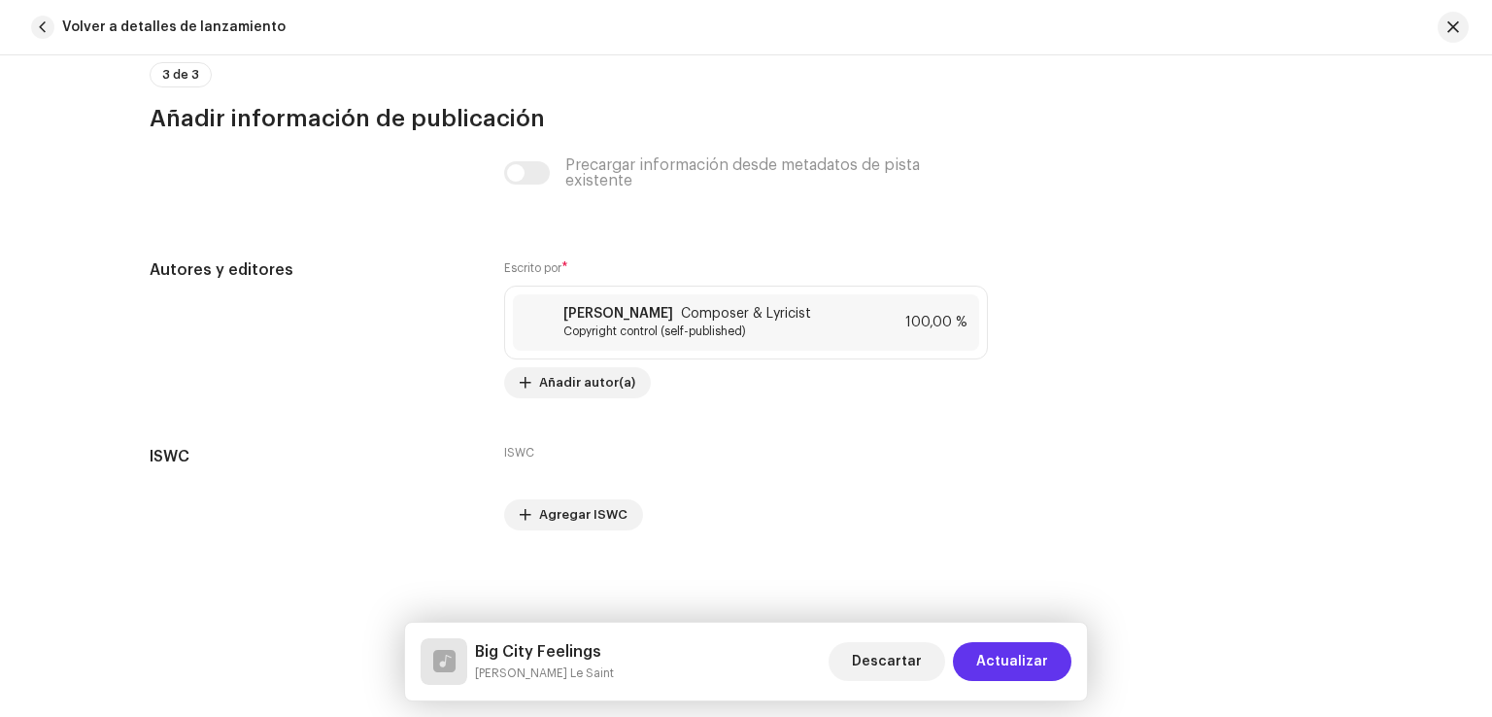
click at [1013, 653] on span "Actualizar" at bounding box center [1012, 661] width 72 height 39
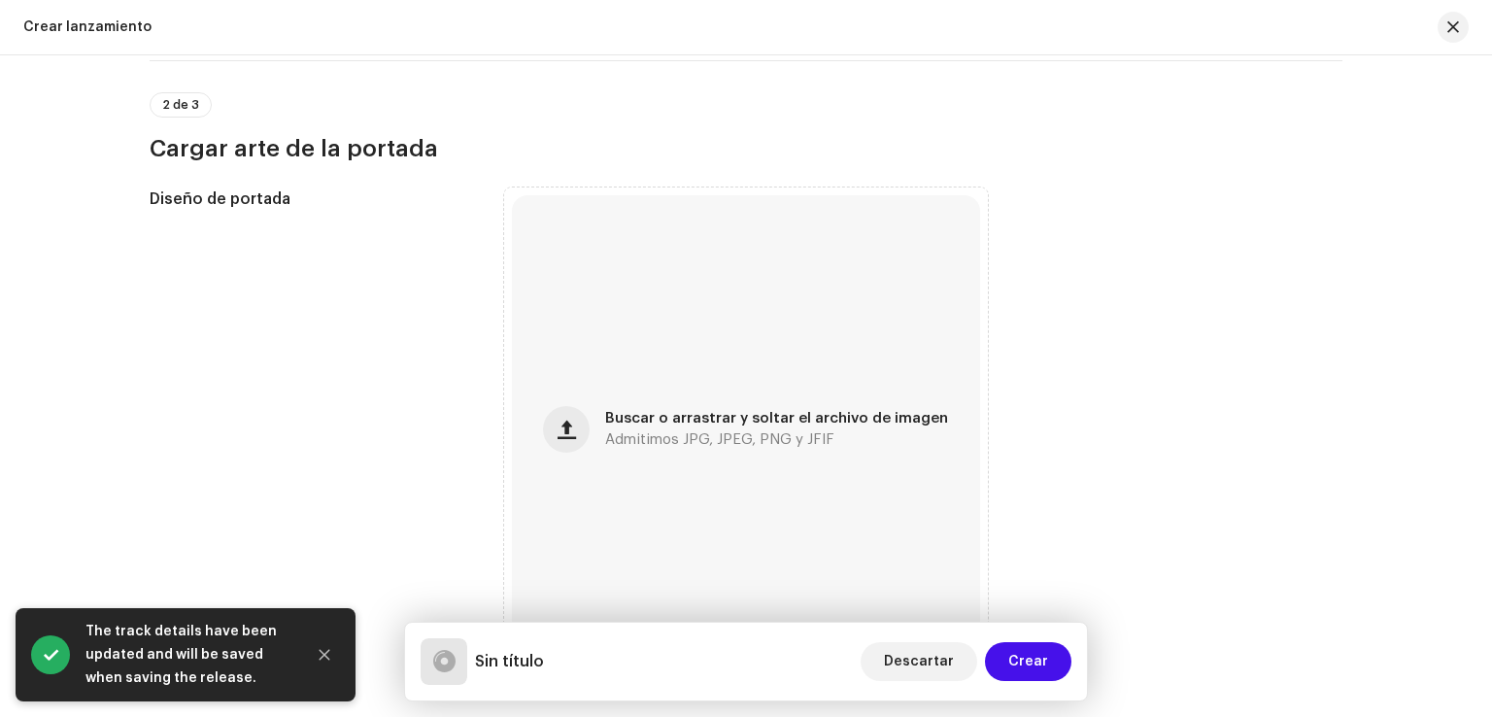
scroll to position [747, 0]
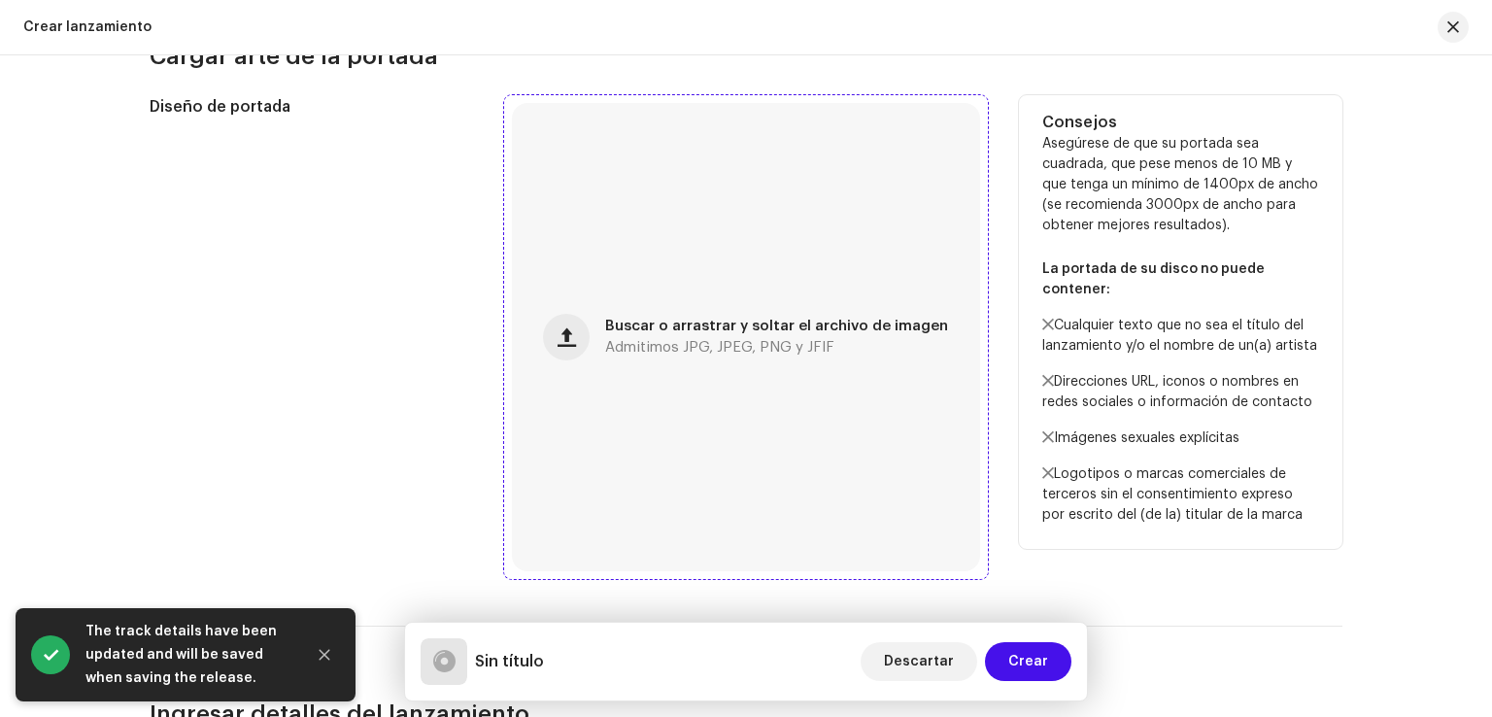
click at [681, 269] on div "Buscar o arrastrar y soltar el archivo de imagen Admitimos JPG, JPEG, PNG y JFIF" at bounding box center [746, 337] width 468 height 468
click at [657, 348] on span "Admitimos JPG, JPEG, PNG y JFIF" at bounding box center [719, 348] width 229 height 14
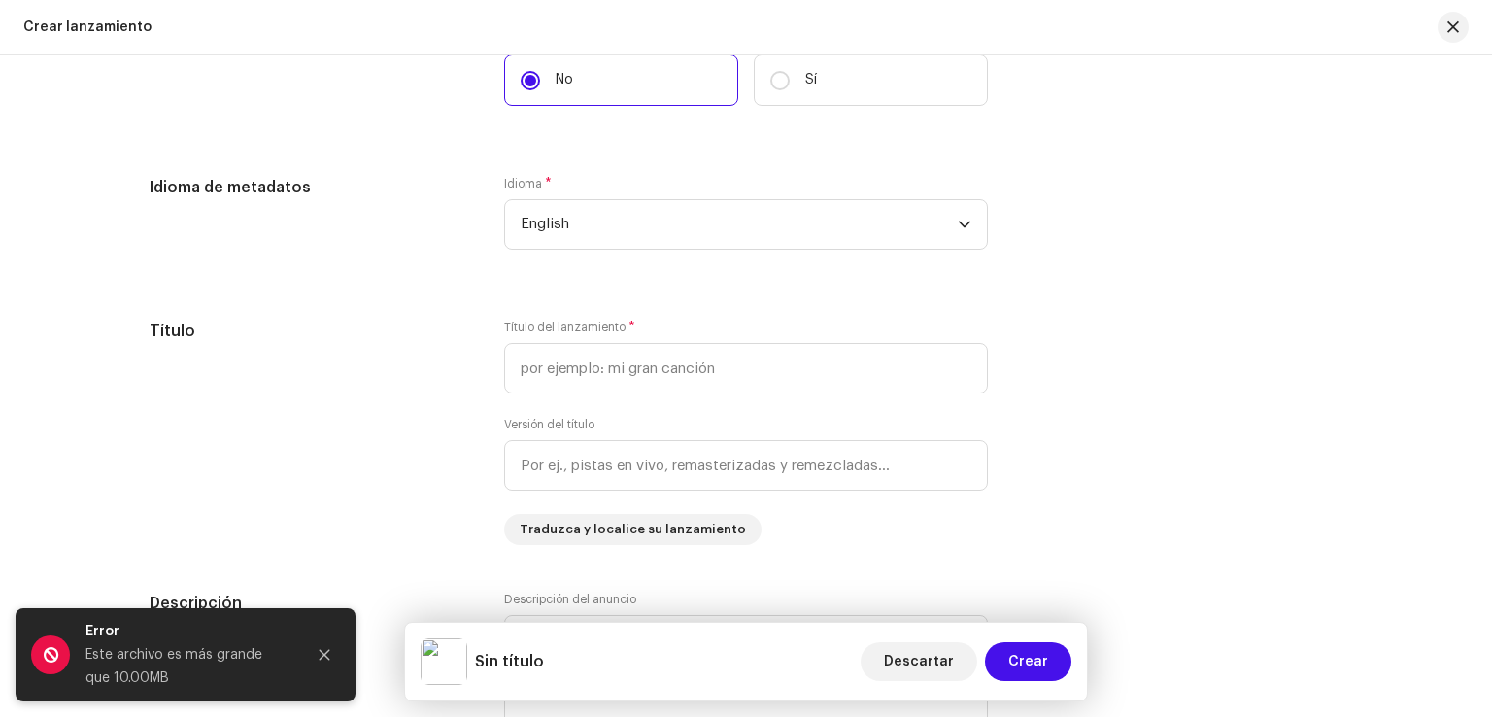
scroll to position [1606, 0]
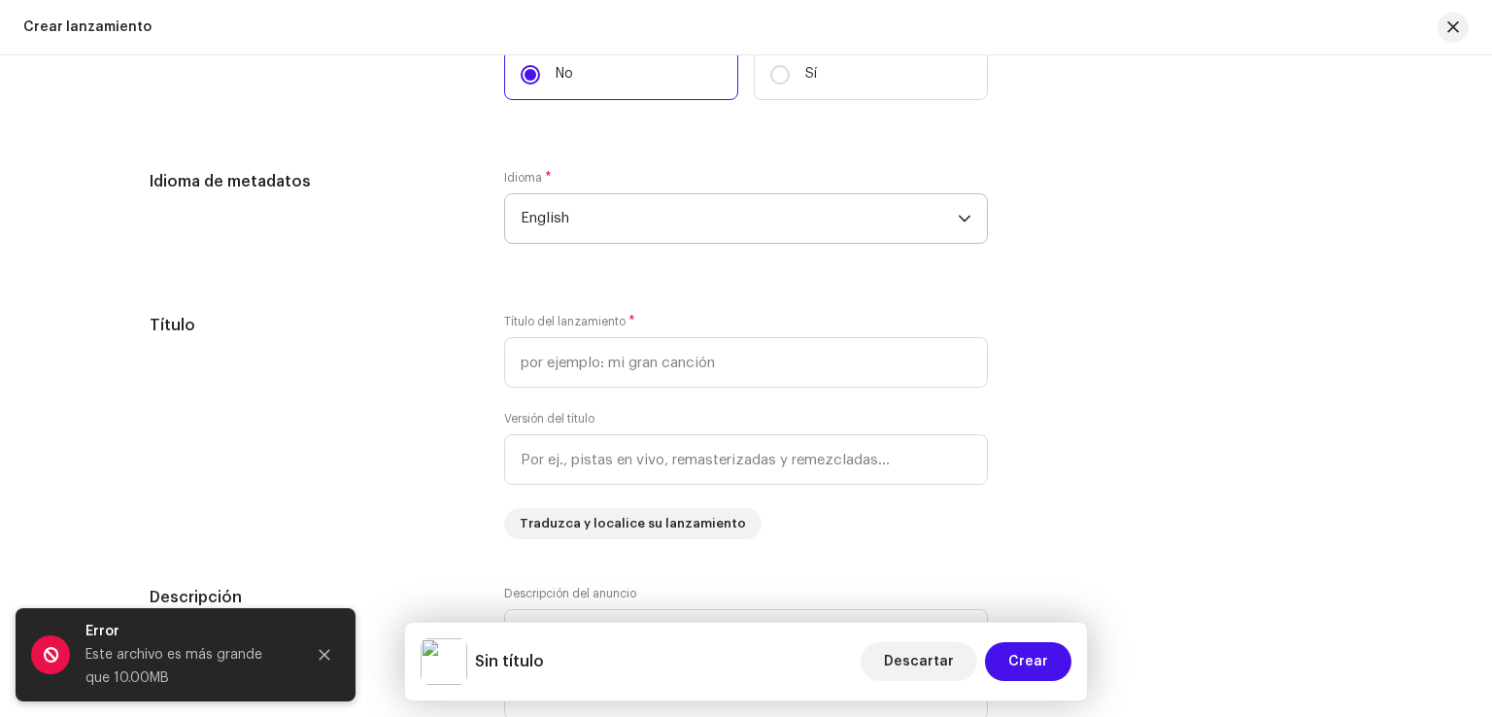
click at [710, 219] on span "English" at bounding box center [739, 218] width 437 height 49
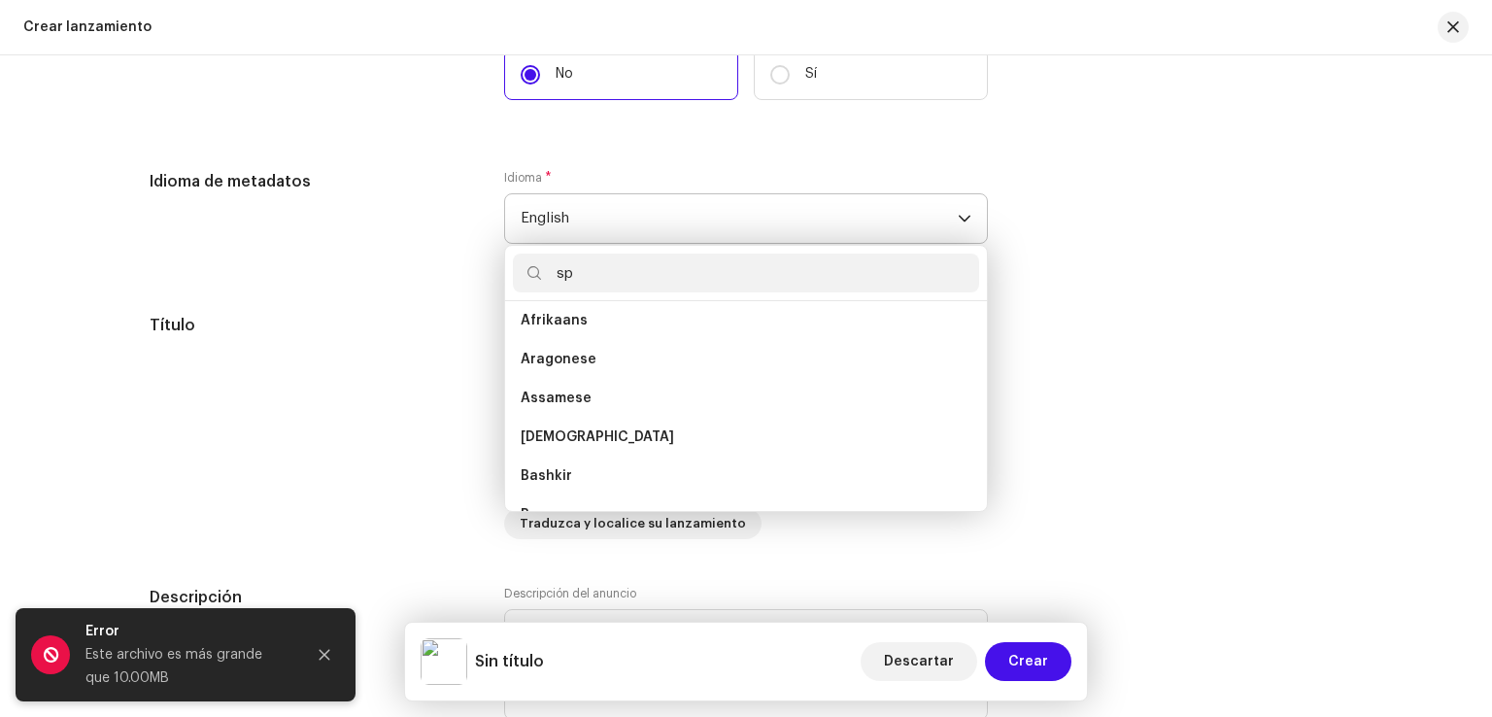
scroll to position [0, 0]
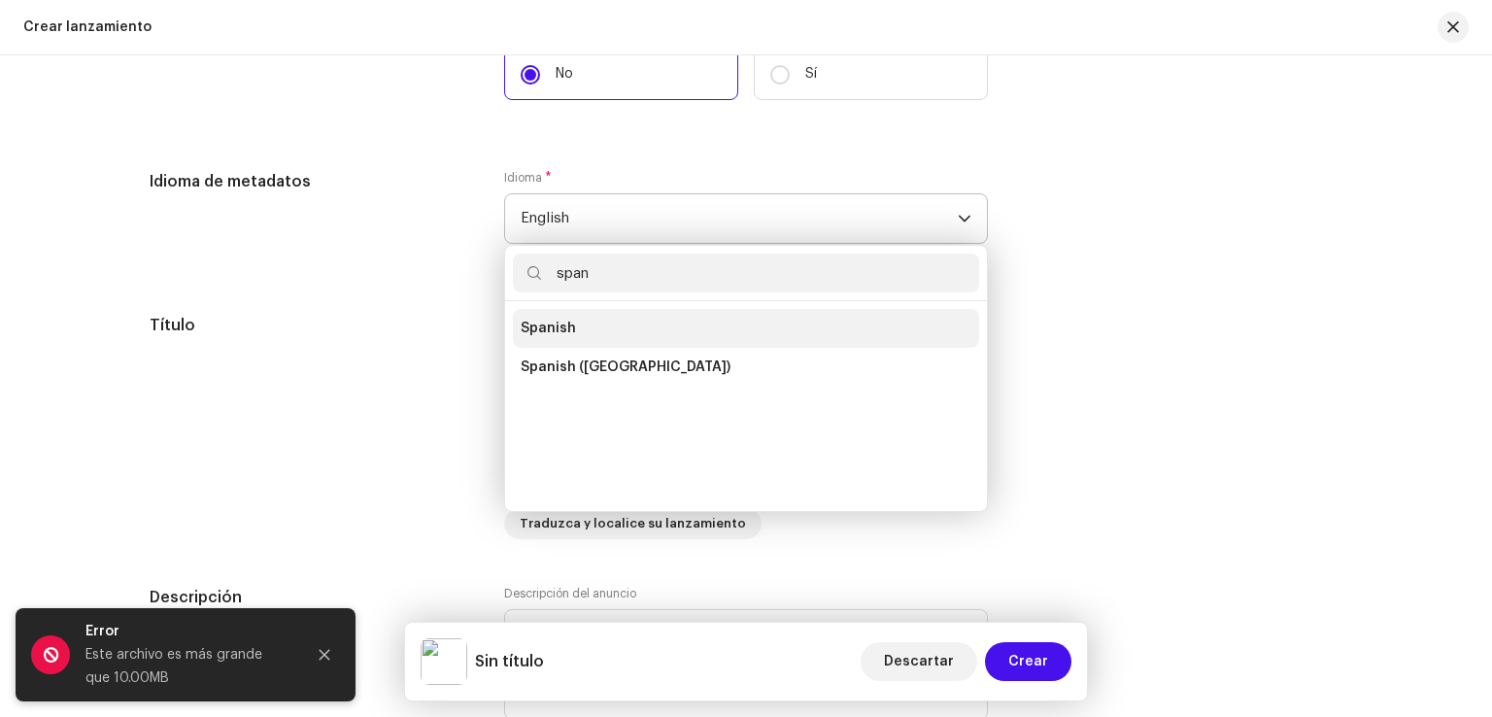
type input "span"
click at [598, 321] on li "Spanish" at bounding box center [746, 328] width 466 height 39
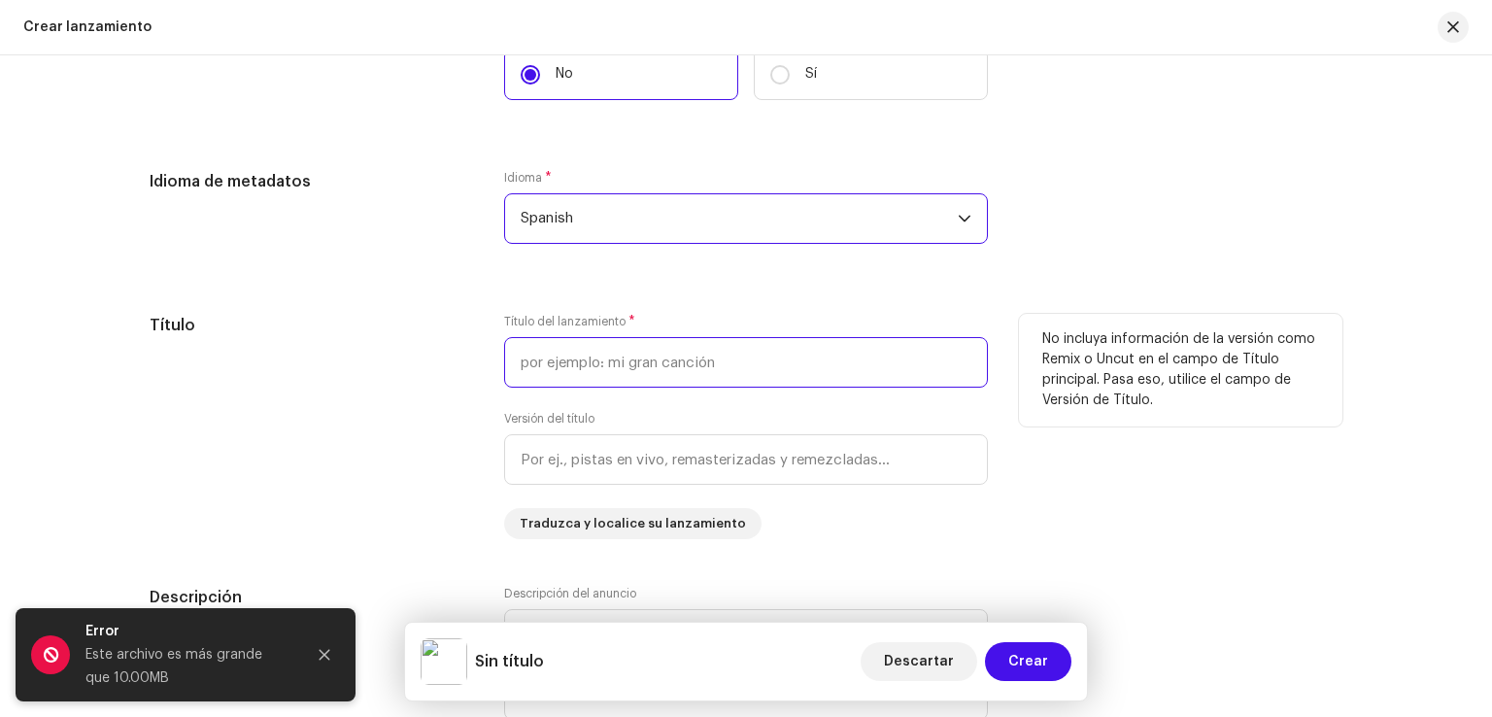
click at [606, 358] on input "text" at bounding box center [746, 362] width 484 height 51
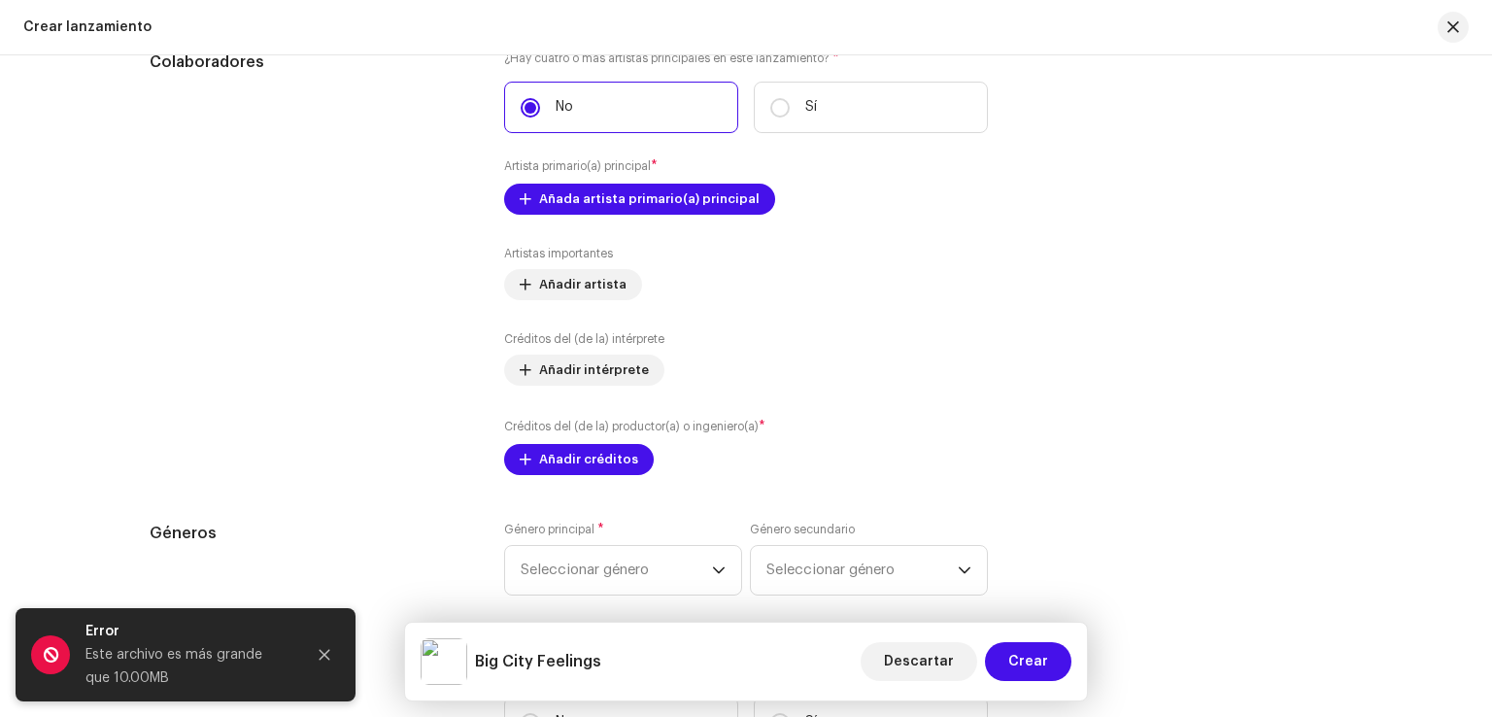
scroll to position [2358, 0]
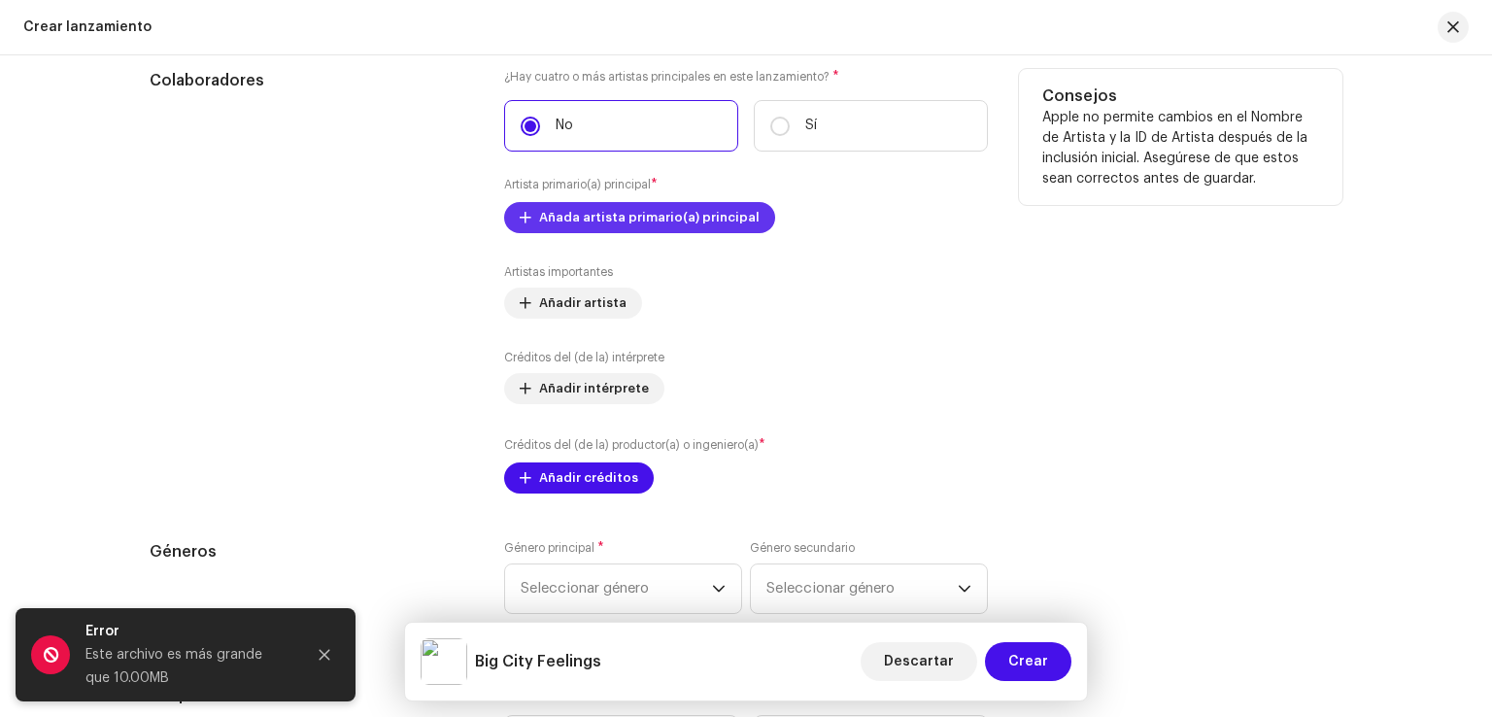
type input "Big City Feelings"
click at [602, 225] on span "Añada artista primario(a) principal" at bounding box center [649, 217] width 220 height 39
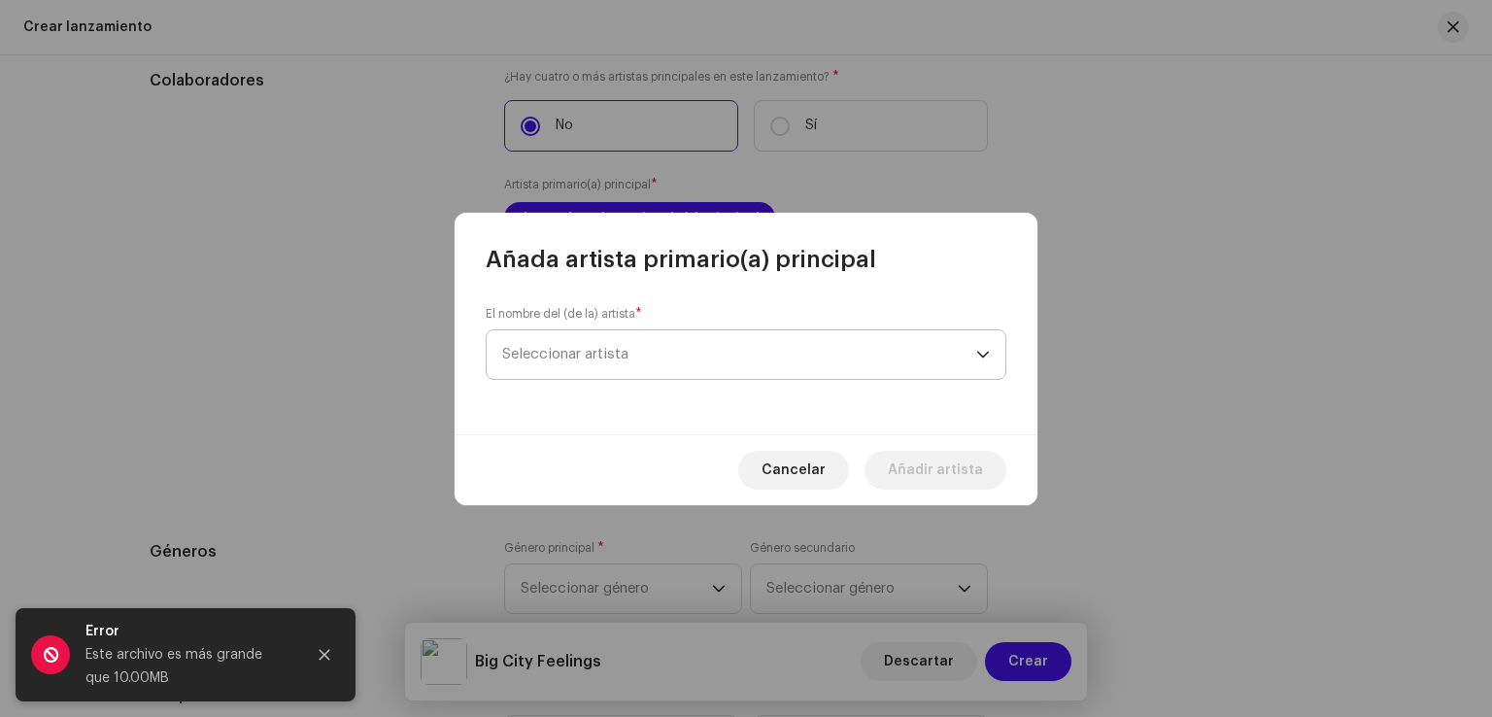
click at [658, 333] on span "Seleccionar artista" at bounding box center [739, 354] width 474 height 49
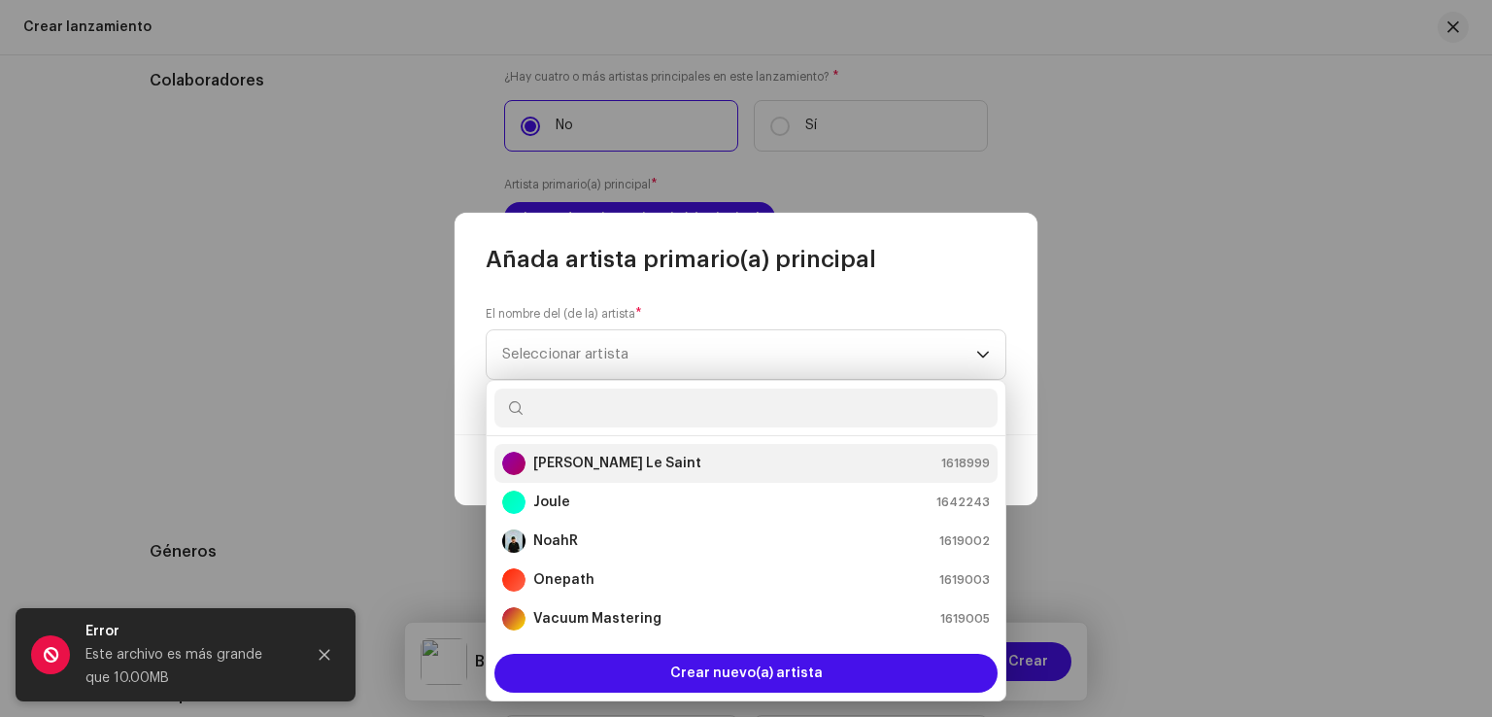
click at [609, 452] on div "[PERSON_NAME] Le Saint" at bounding box center [601, 463] width 199 height 23
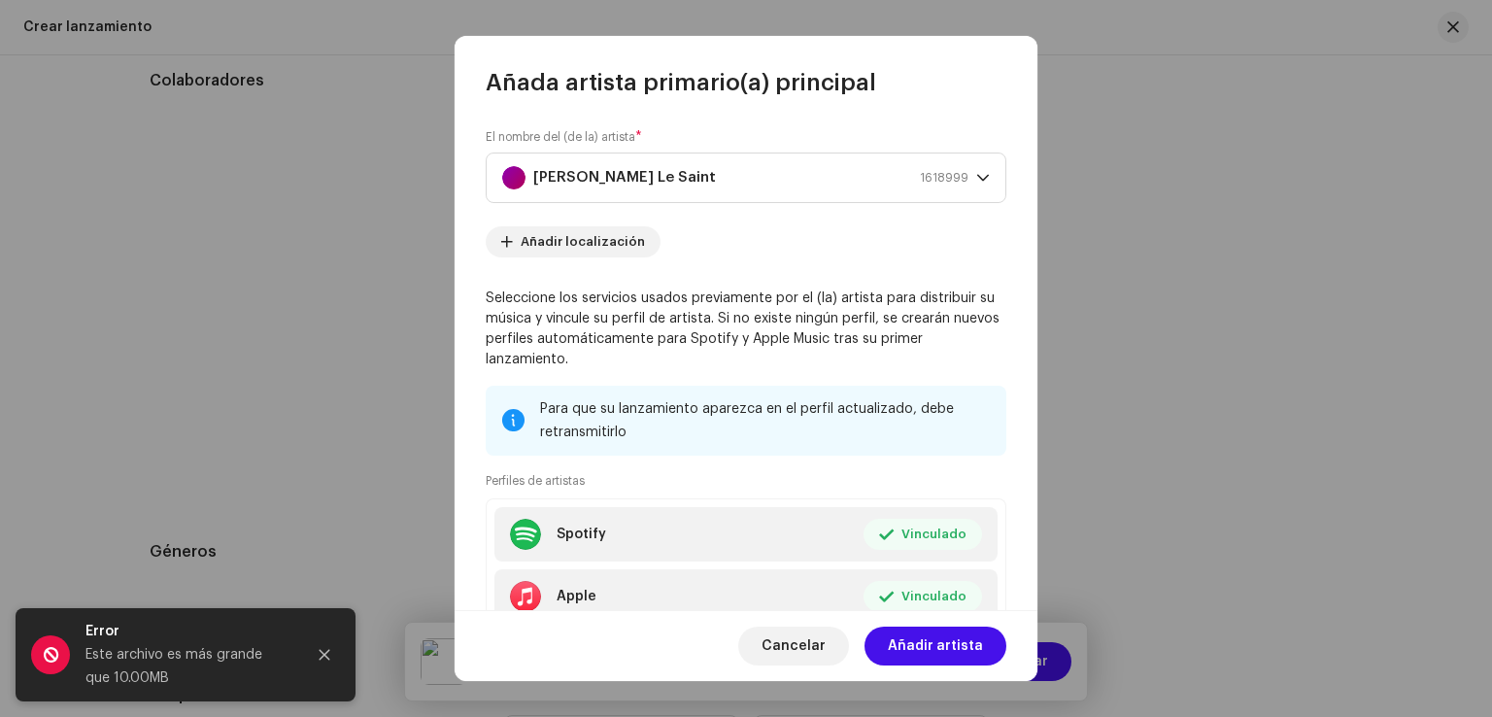
scroll to position [139, 0]
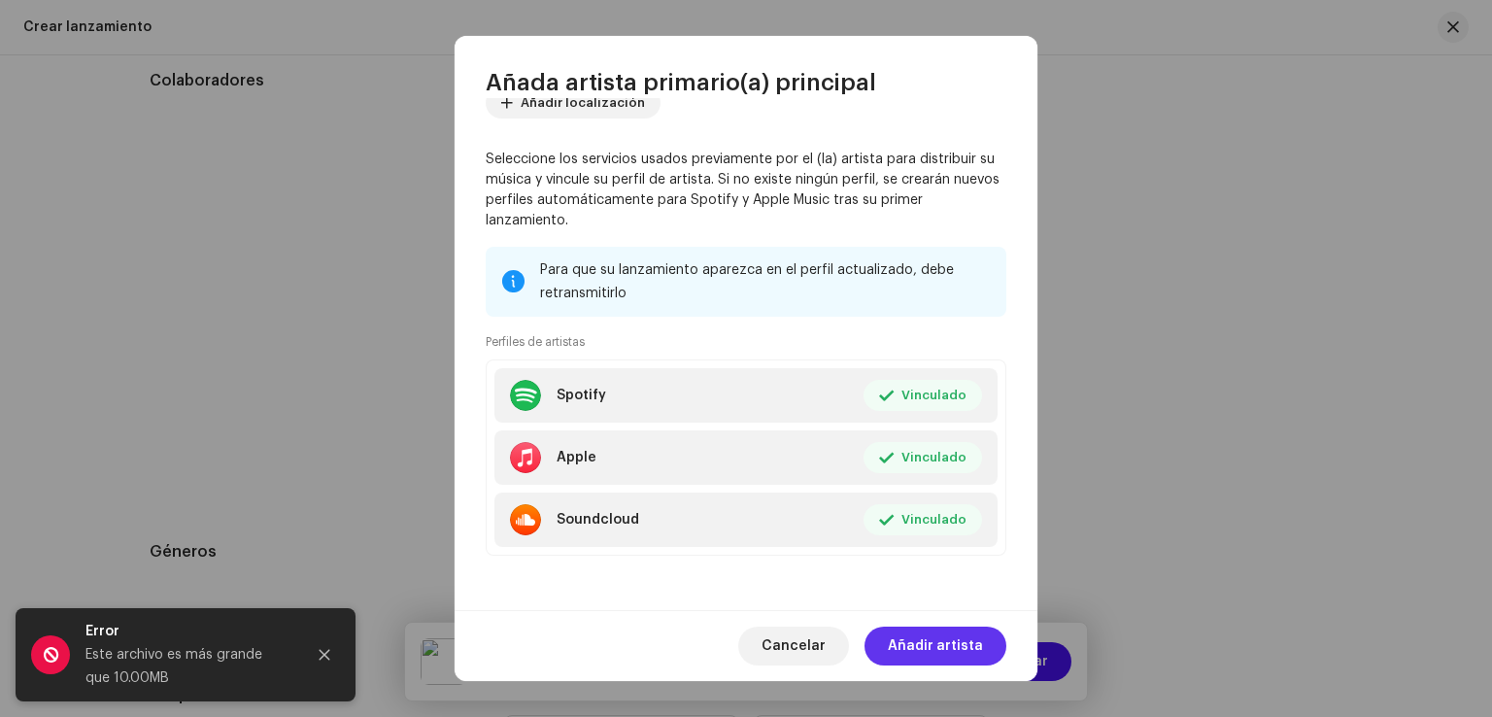
click at [966, 650] on span "Añadir artista" at bounding box center [935, 645] width 95 height 39
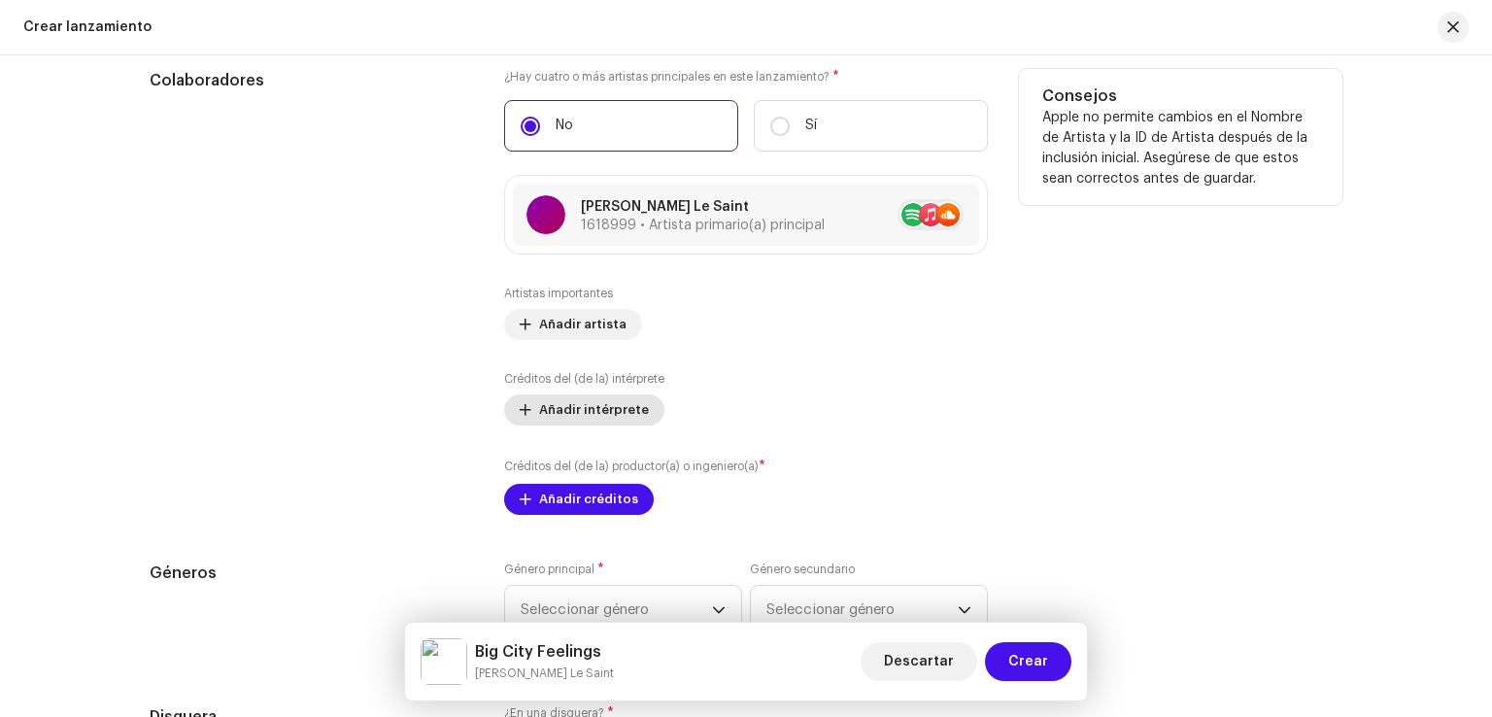
click at [638, 421] on button "Añadir intérprete" at bounding box center [584, 409] width 160 height 31
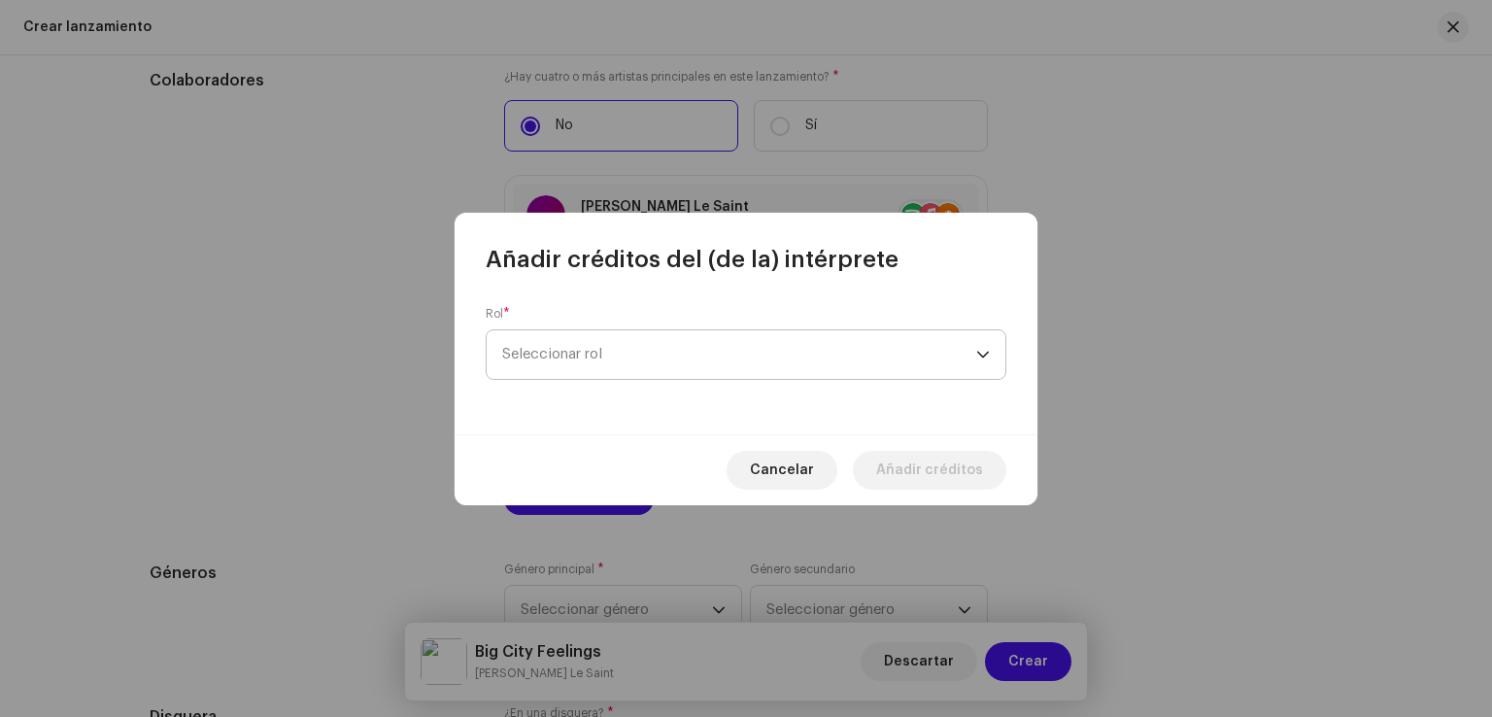
click at [840, 330] on span "Seleccionar rol" at bounding box center [739, 354] width 474 height 49
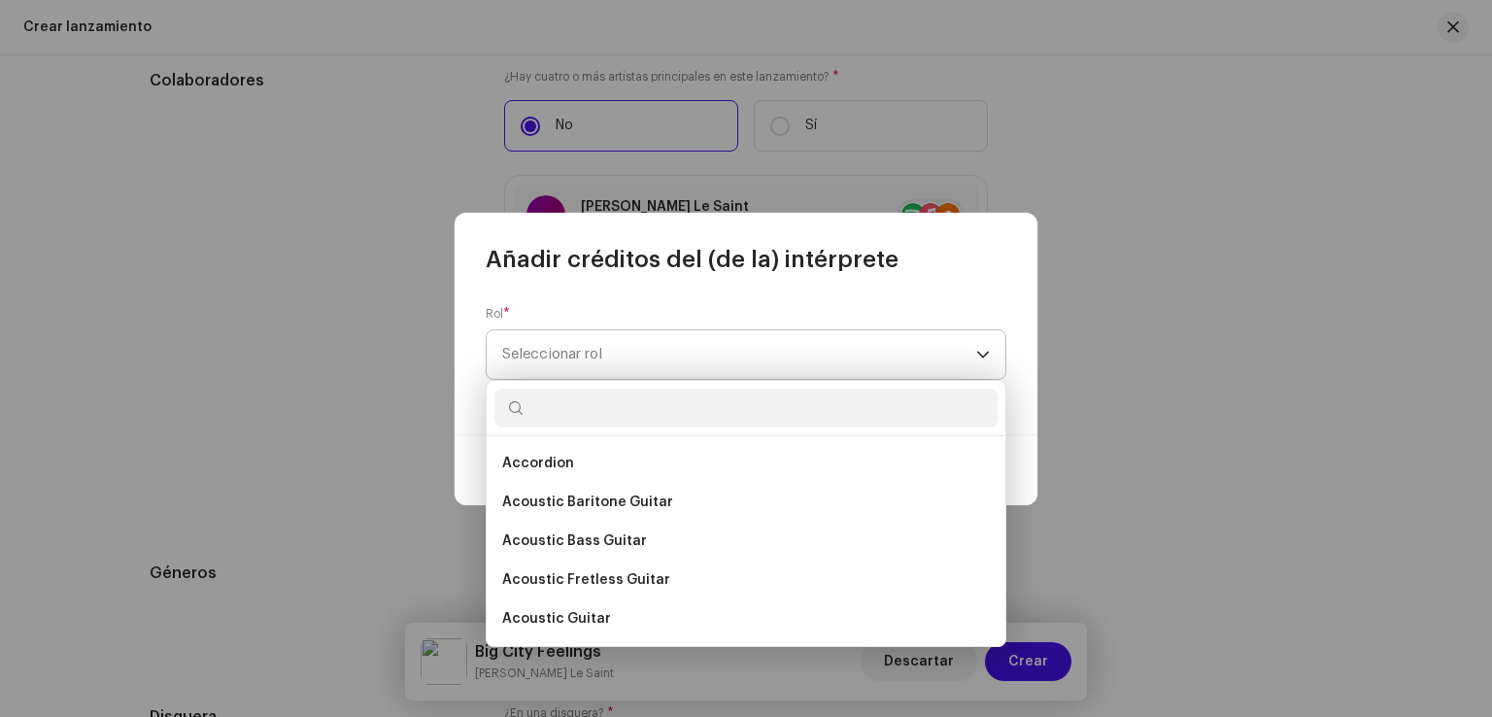
click at [827, 354] on span "Seleccionar rol" at bounding box center [739, 354] width 474 height 49
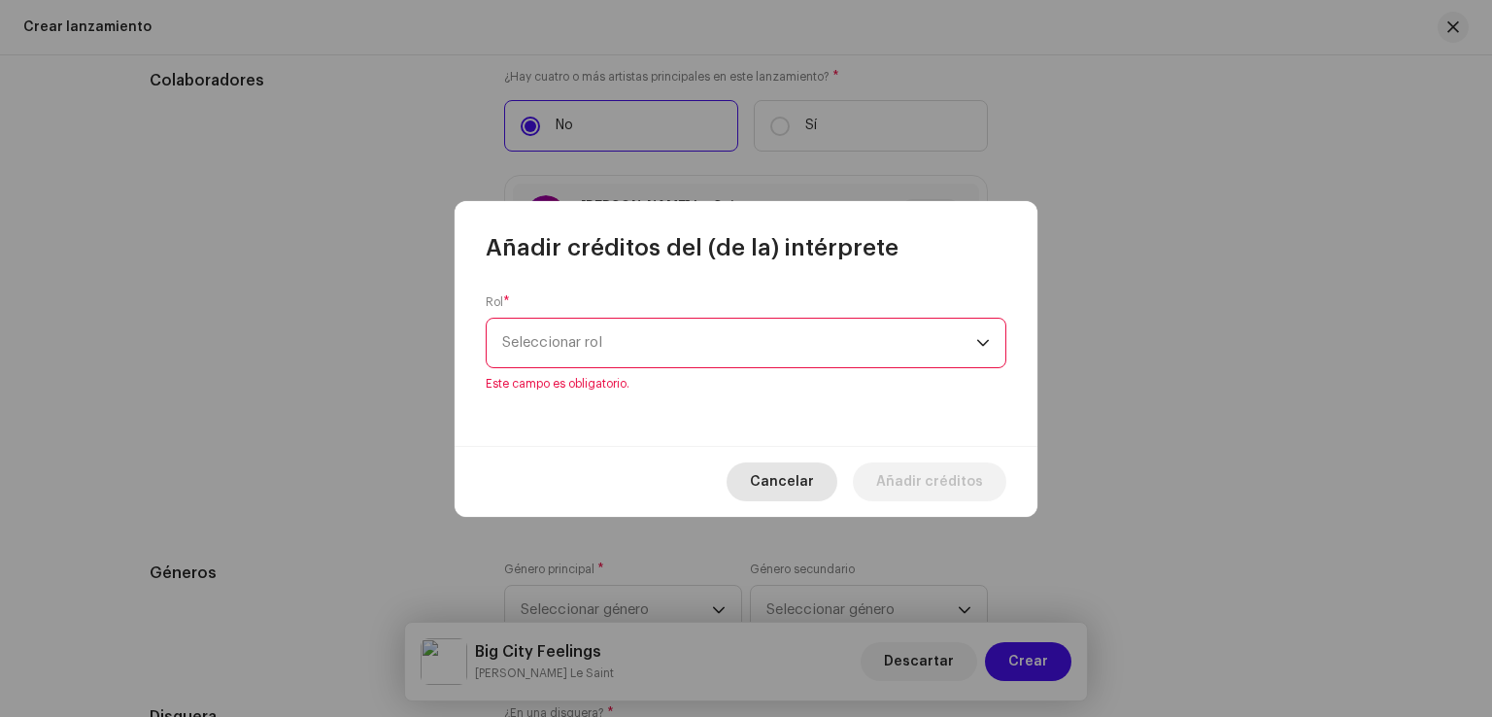
click at [754, 482] on button "Cancelar" at bounding box center [781, 481] width 111 height 39
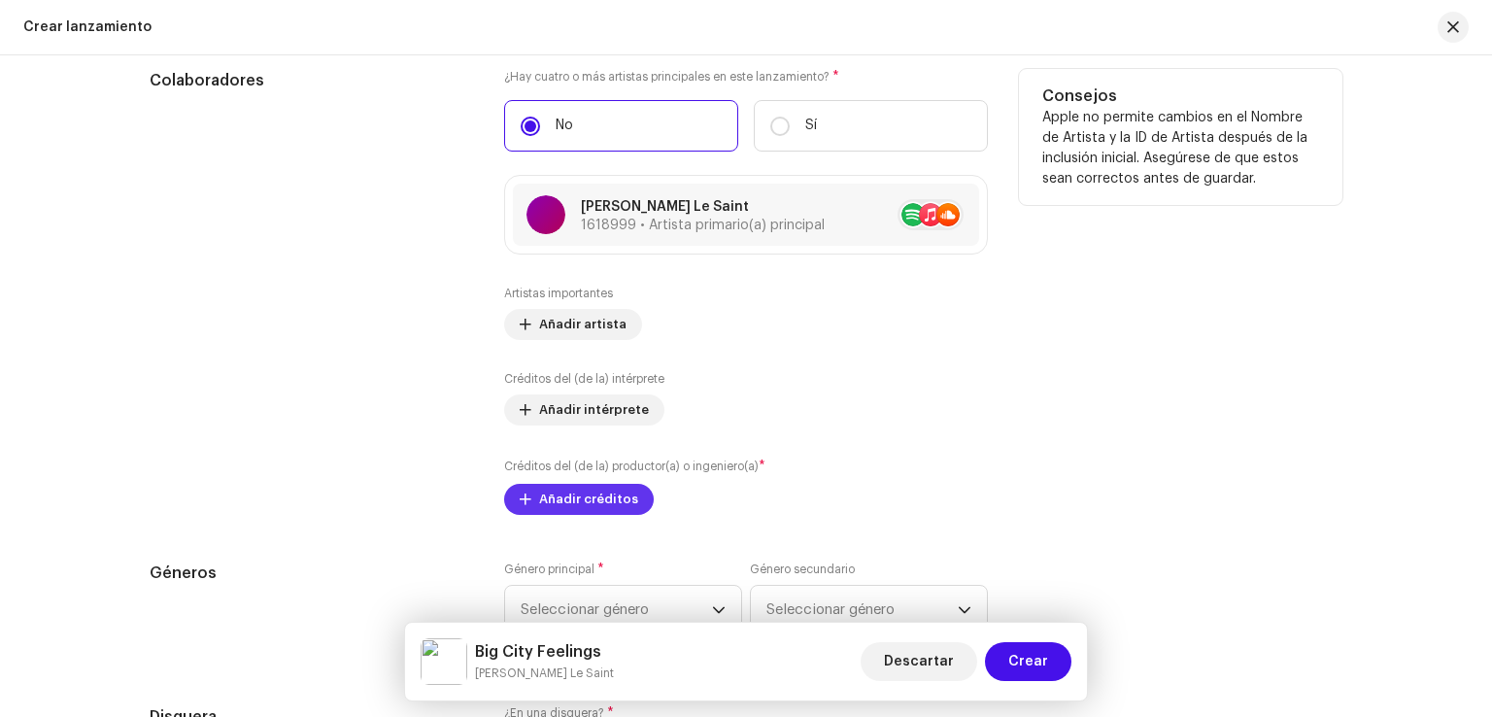
click at [597, 504] on span "Añadir créditos" at bounding box center [588, 499] width 99 height 39
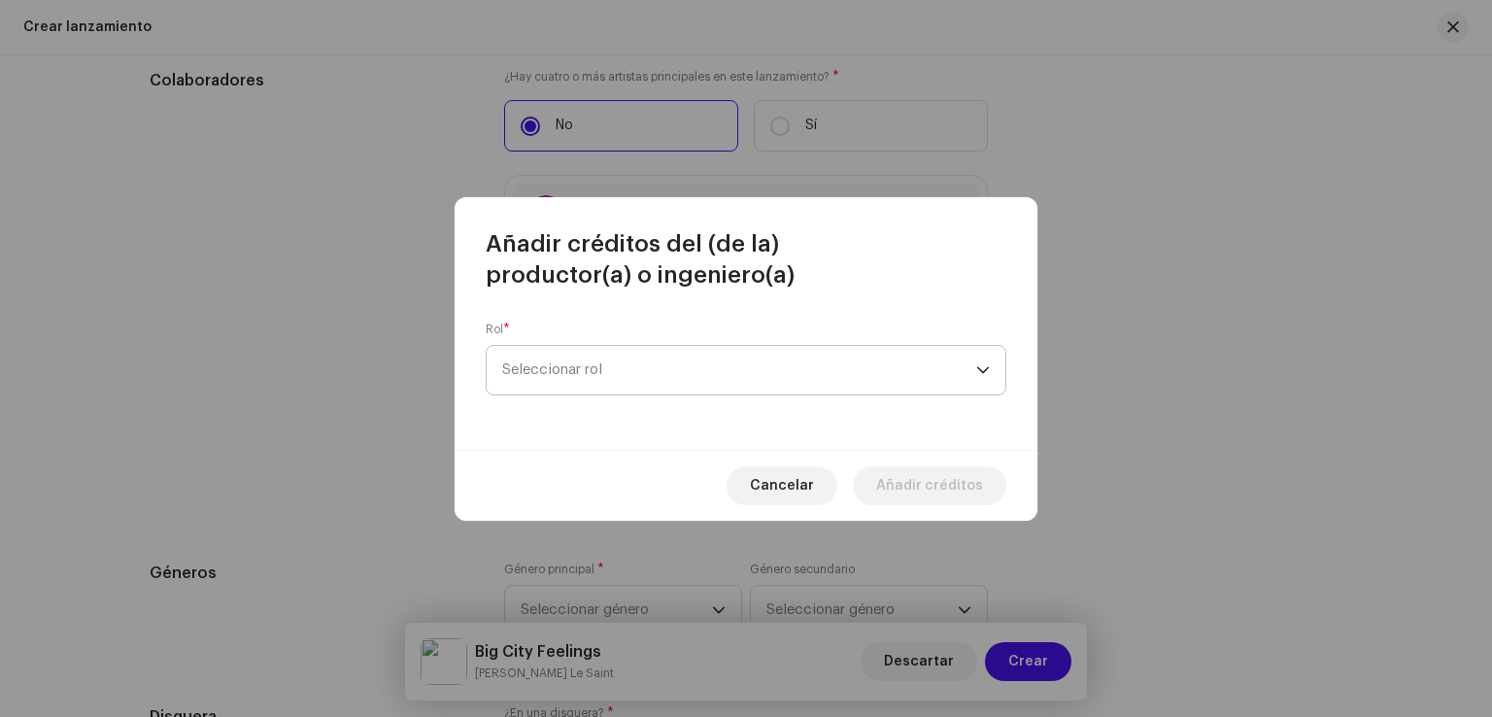
click at [755, 387] on span "Seleccionar rol" at bounding box center [739, 370] width 474 height 49
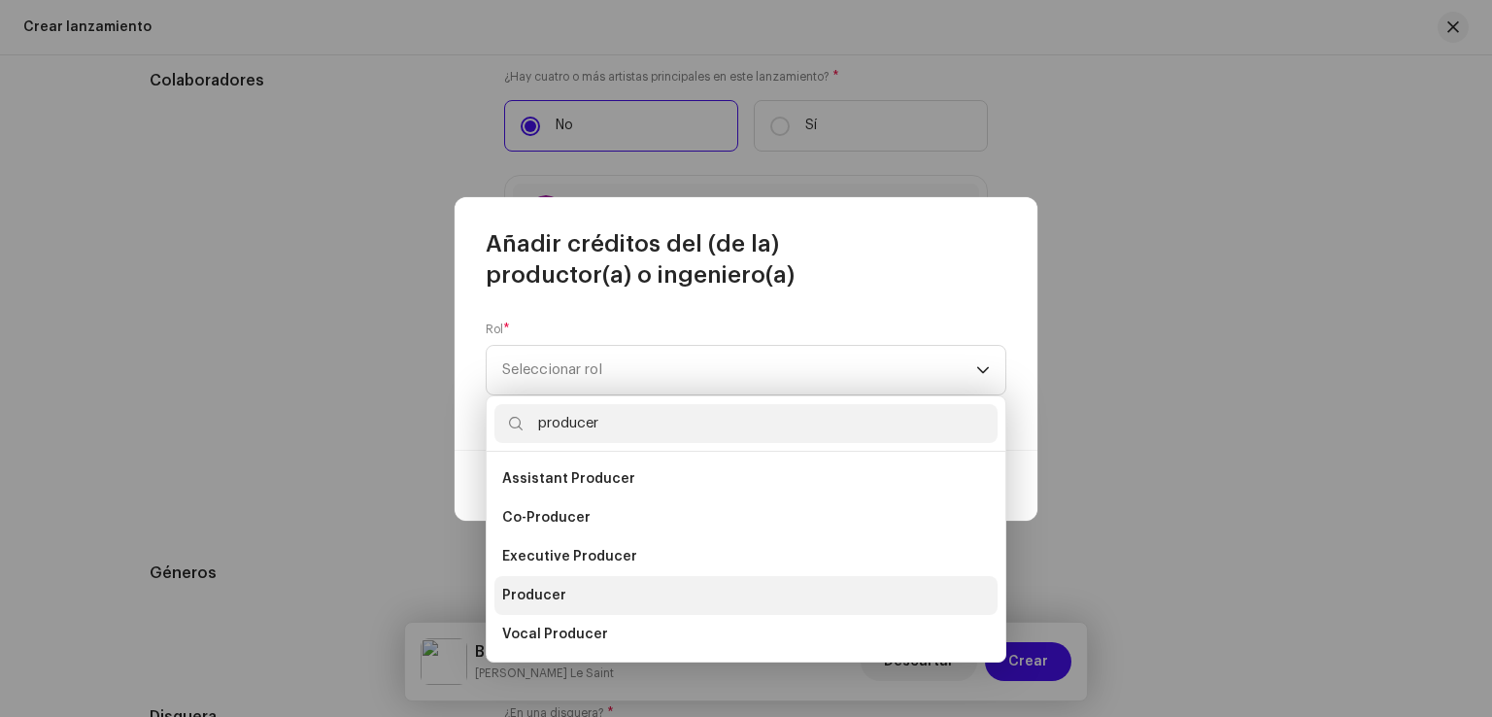
type input "producer"
click at [556, 594] on span "Producer" at bounding box center [534, 595] width 64 height 19
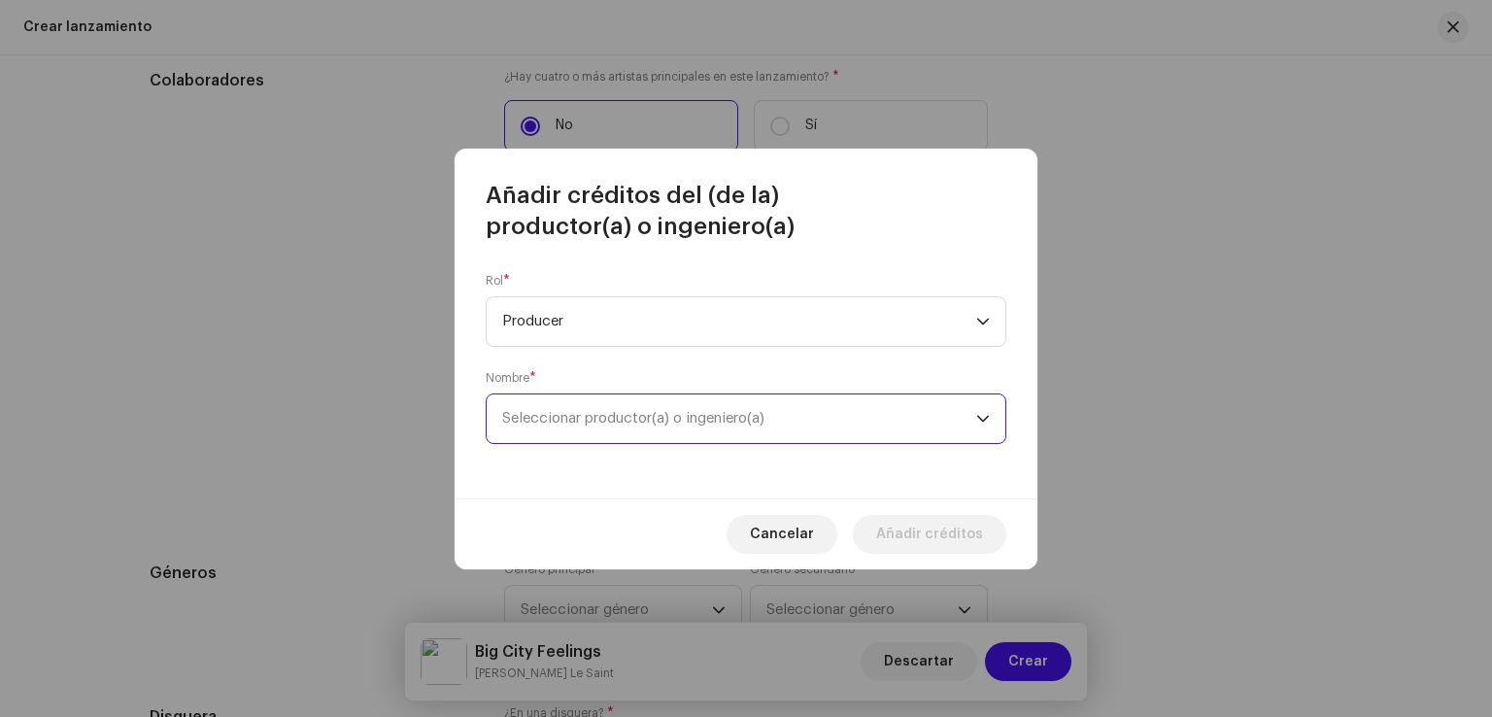
click at [704, 428] on span "Seleccionar productor(a) o ingeniero(a)" at bounding box center [739, 418] width 474 height 49
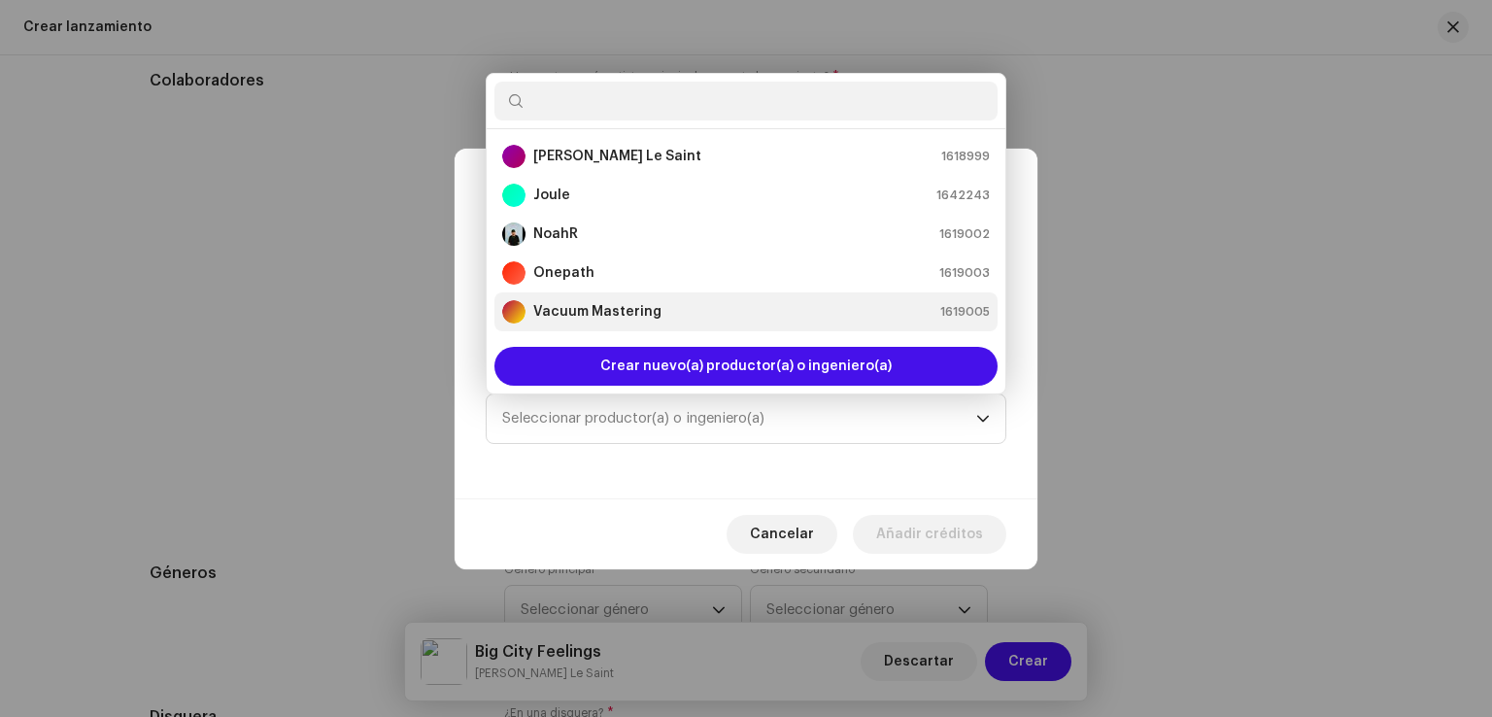
scroll to position [31, 0]
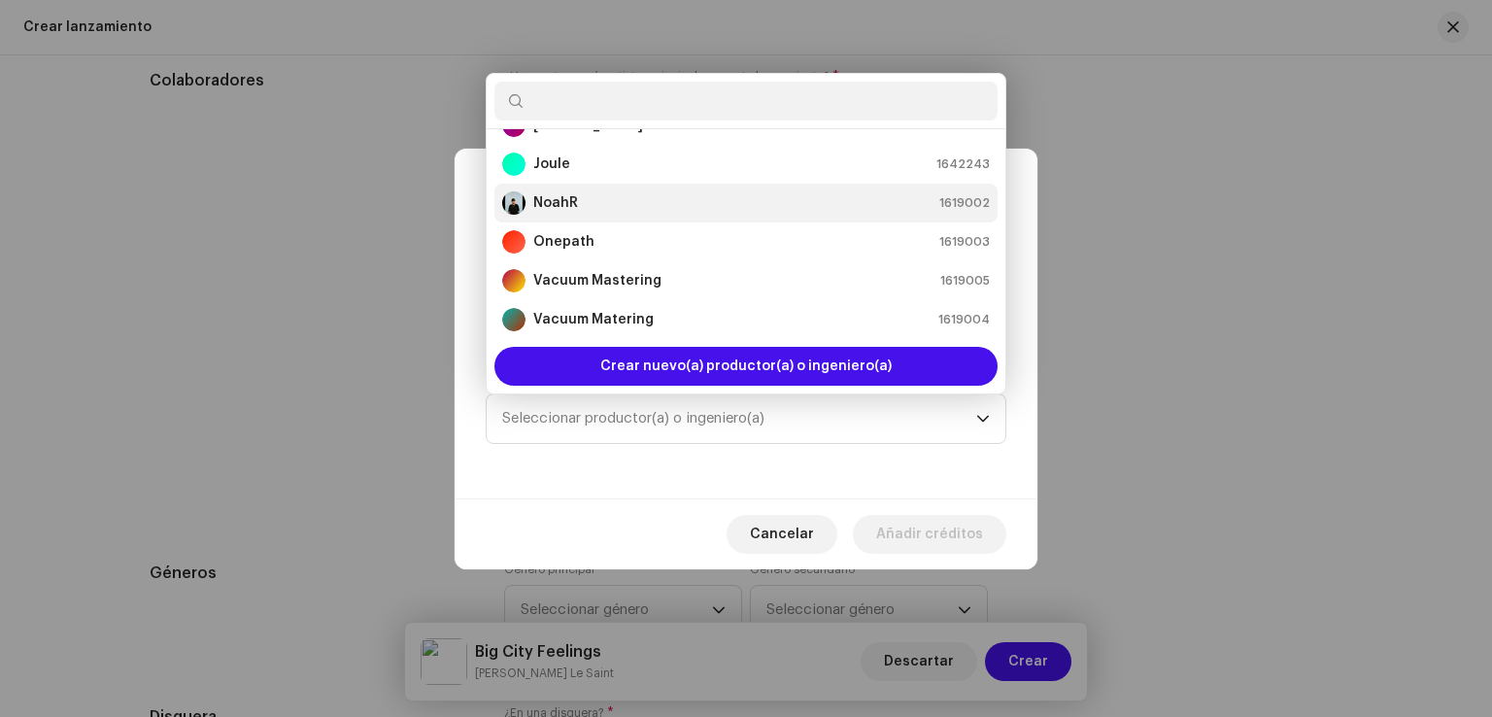
click at [599, 204] on div "NoahR 1619002" at bounding box center [746, 202] width 488 height 23
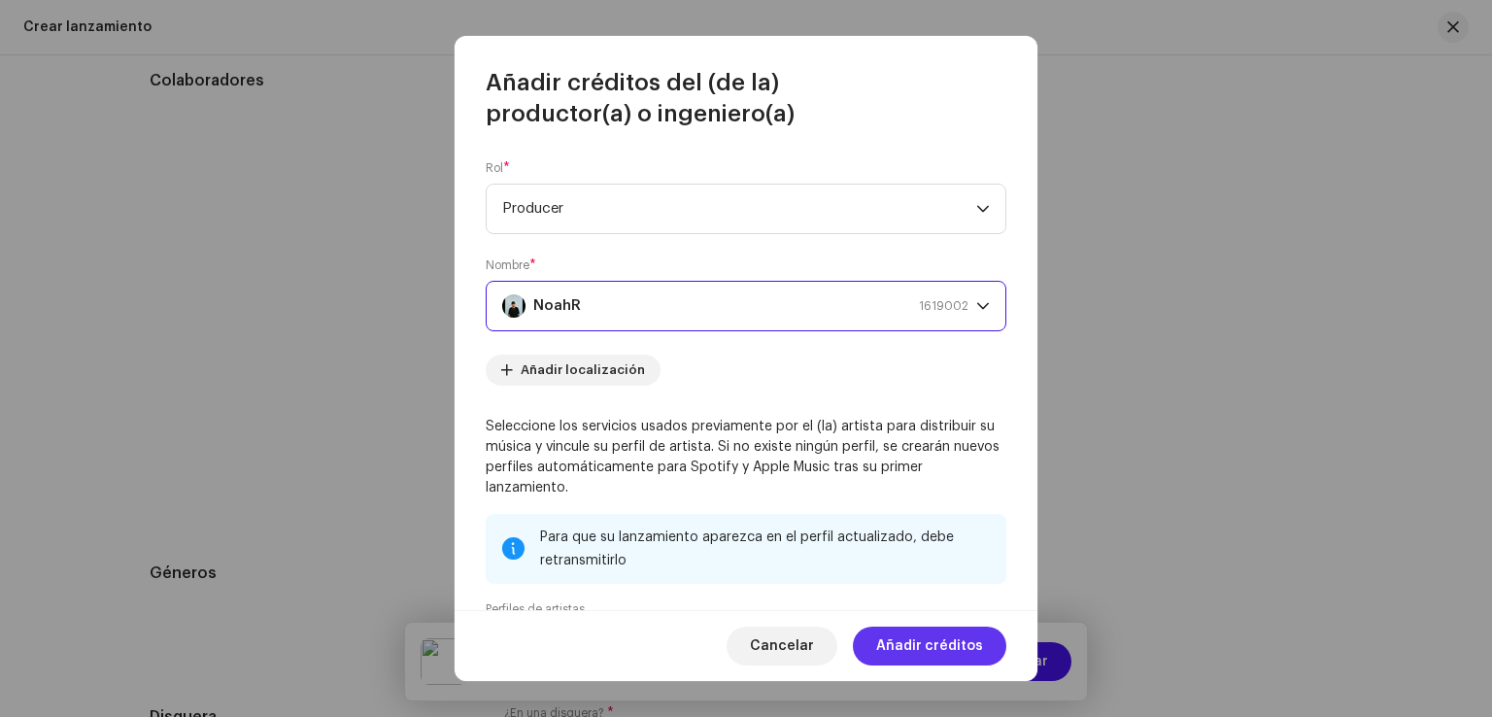
click at [960, 638] on span "Añadir créditos" at bounding box center [929, 645] width 107 height 39
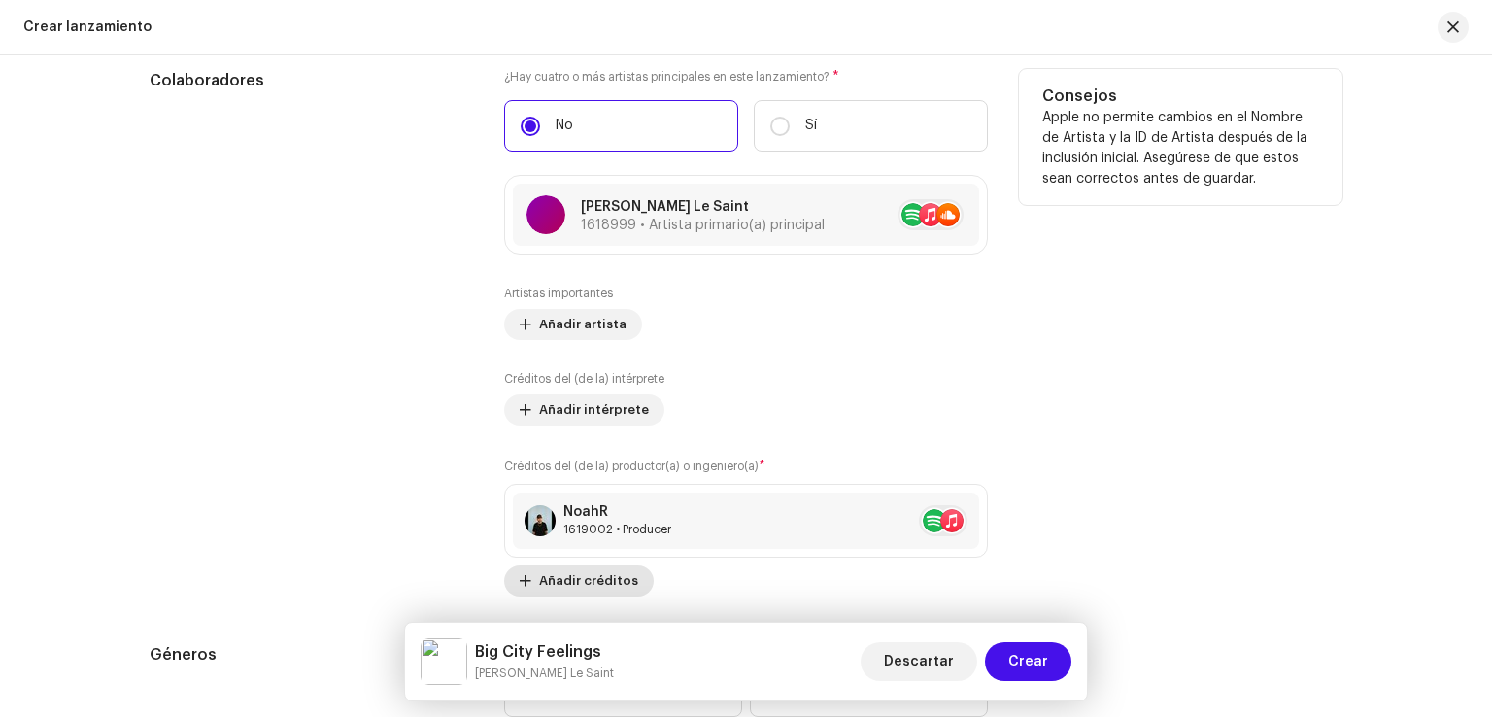
click at [545, 576] on span "Añadir créditos" at bounding box center [588, 580] width 99 height 39
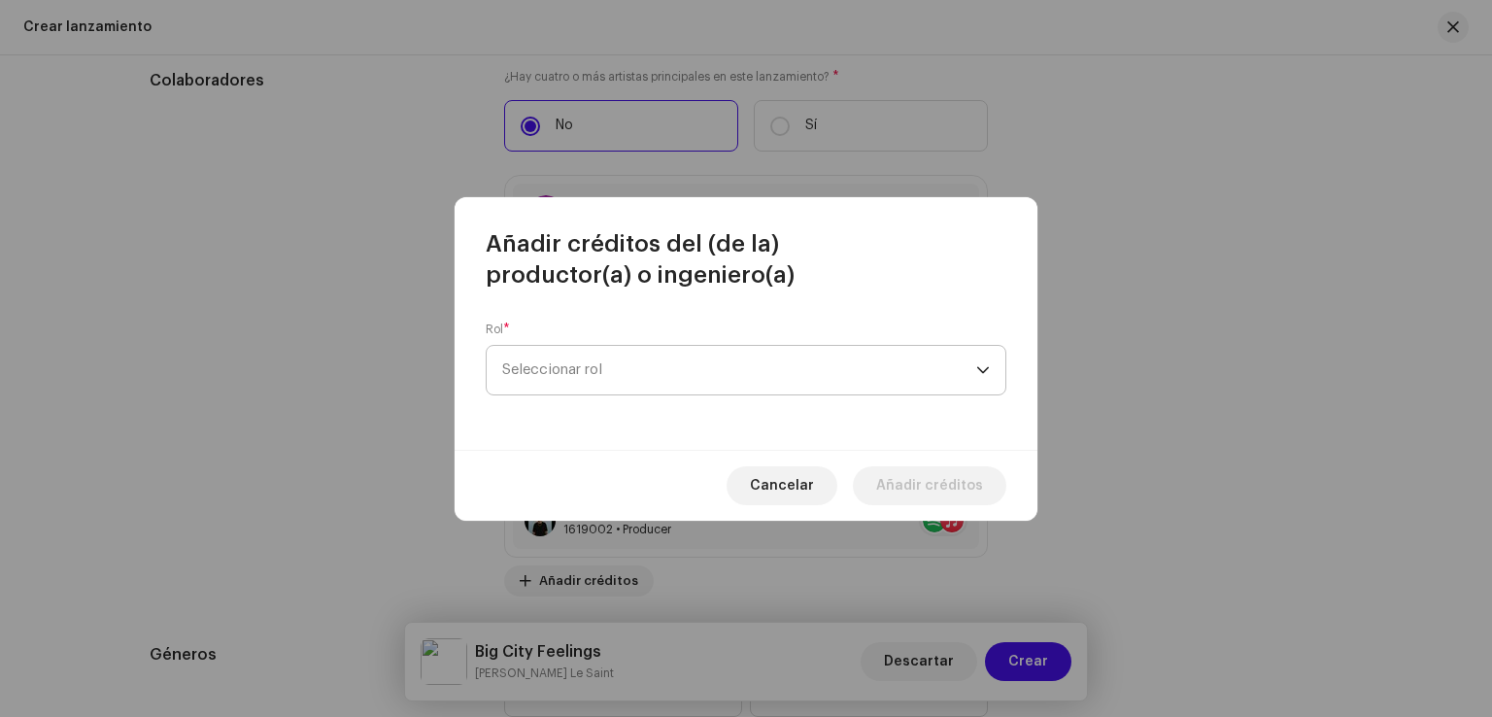
click at [606, 382] on span "Seleccionar rol" at bounding box center [739, 370] width 474 height 49
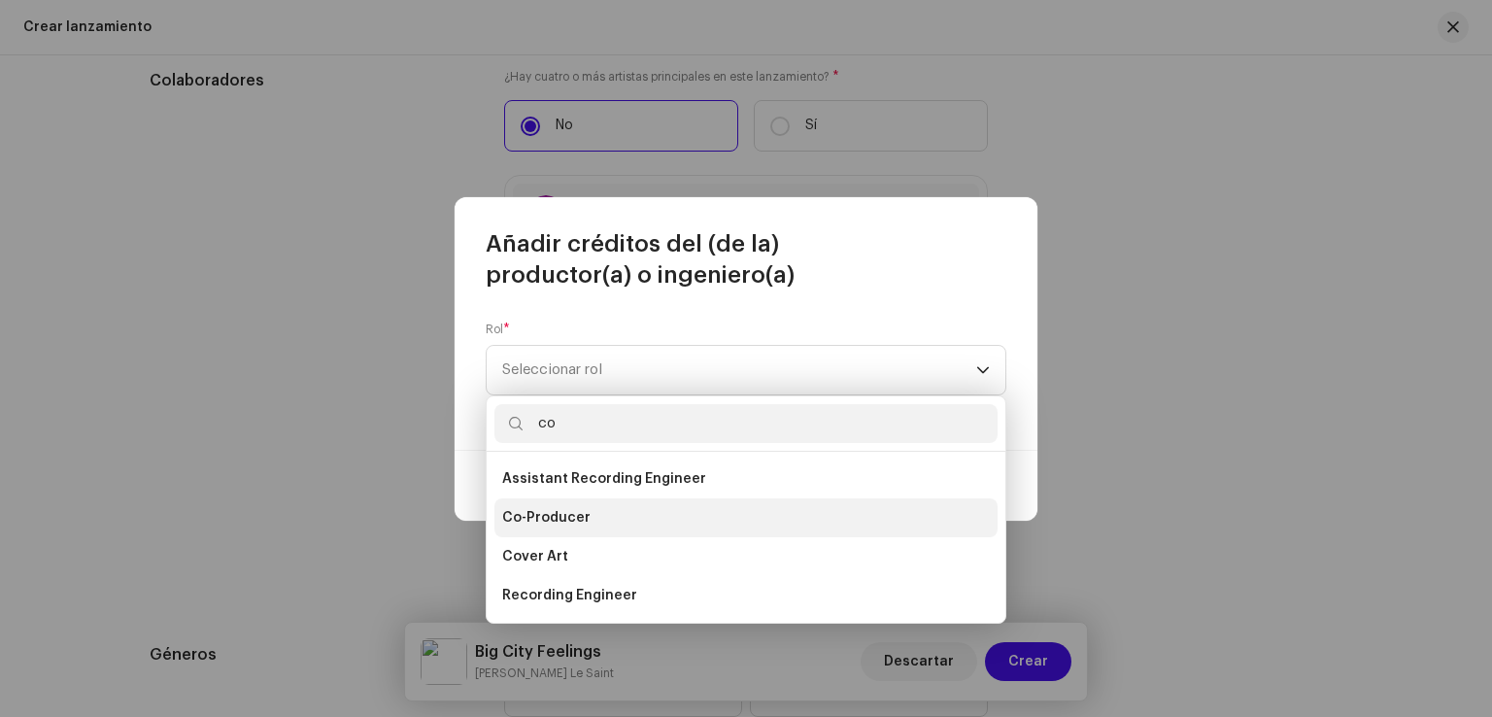
type input "co"
click at [525, 515] on span "Co-Producer" at bounding box center [546, 517] width 88 height 19
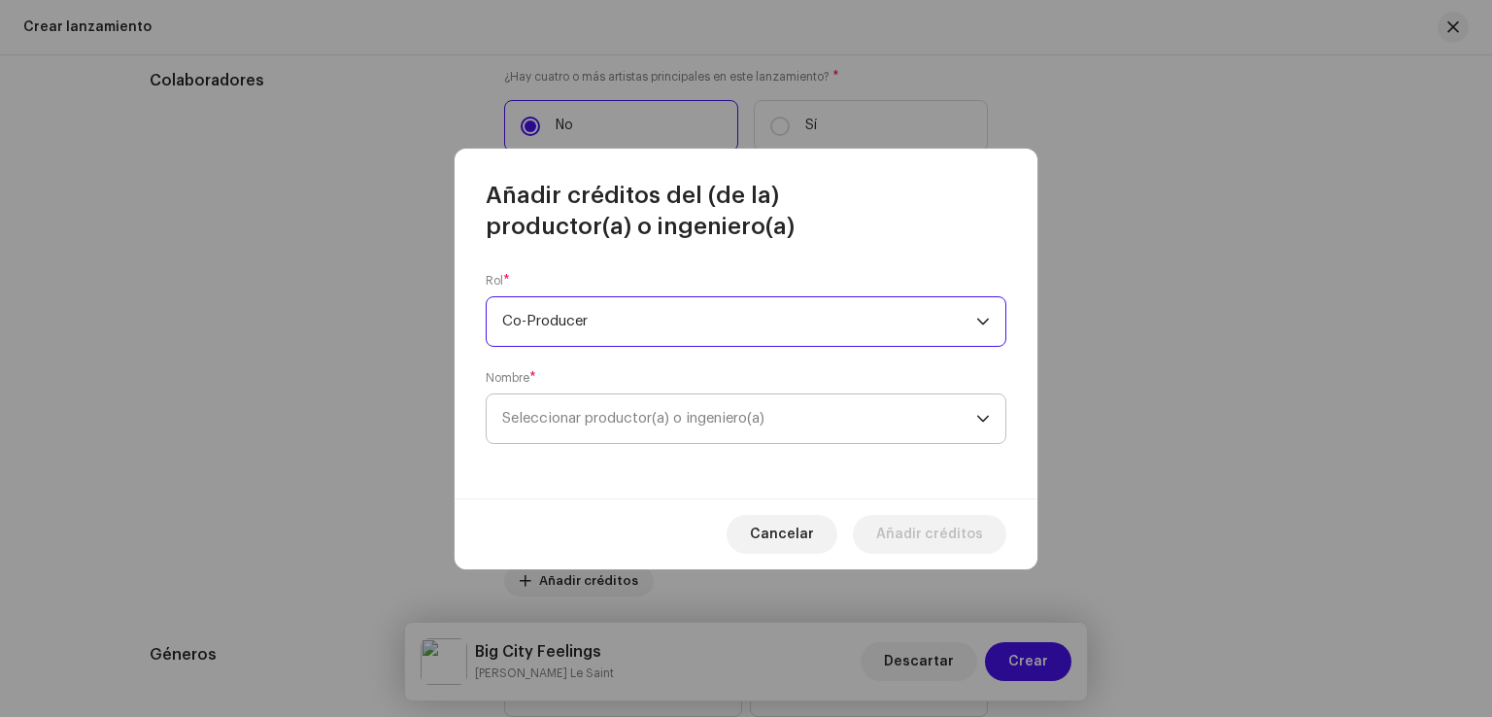
click at [660, 424] on span "Seleccionar productor(a) o ingeniero(a)" at bounding box center [633, 418] width 262 height 15
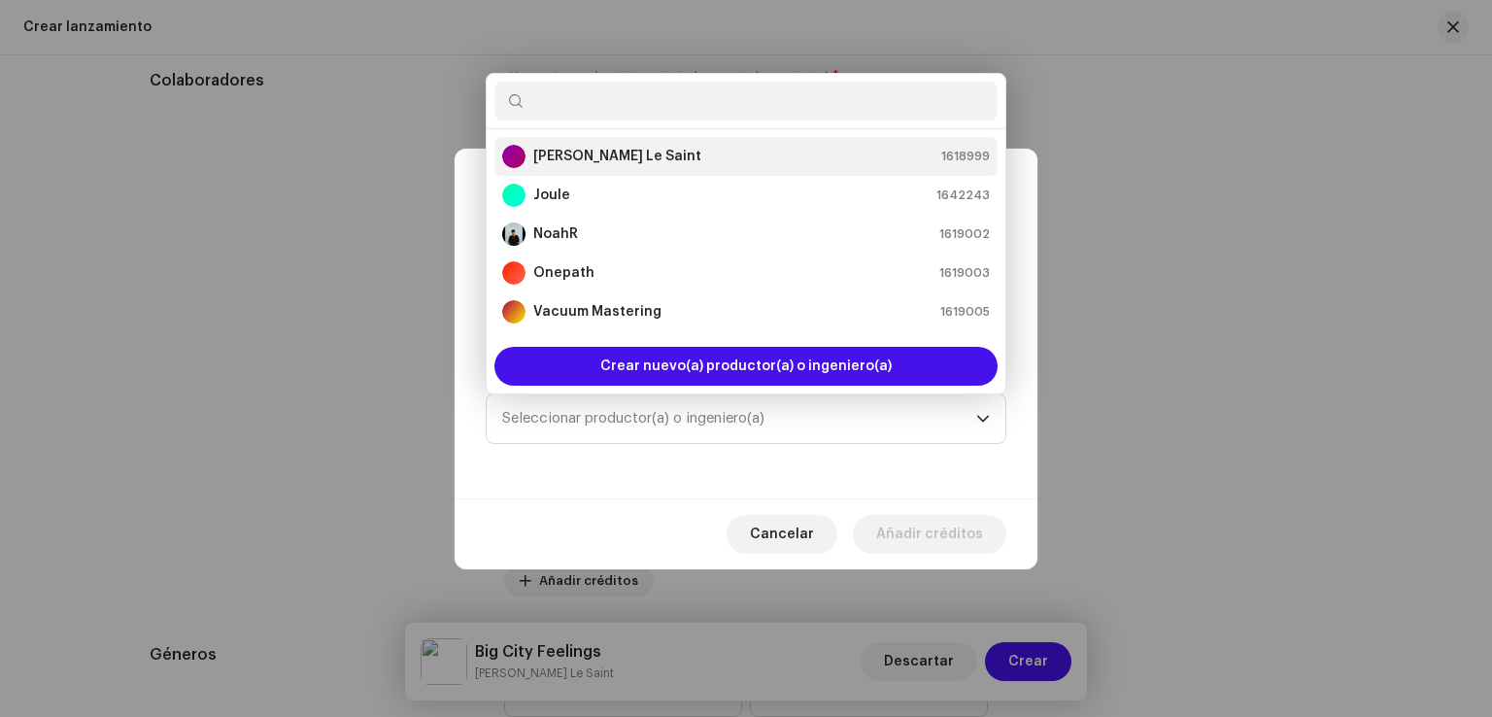
click at [527, 163] on div "[PERSON_NAME] Le Saint" at bounding box center [601, 156] width 199 height 23
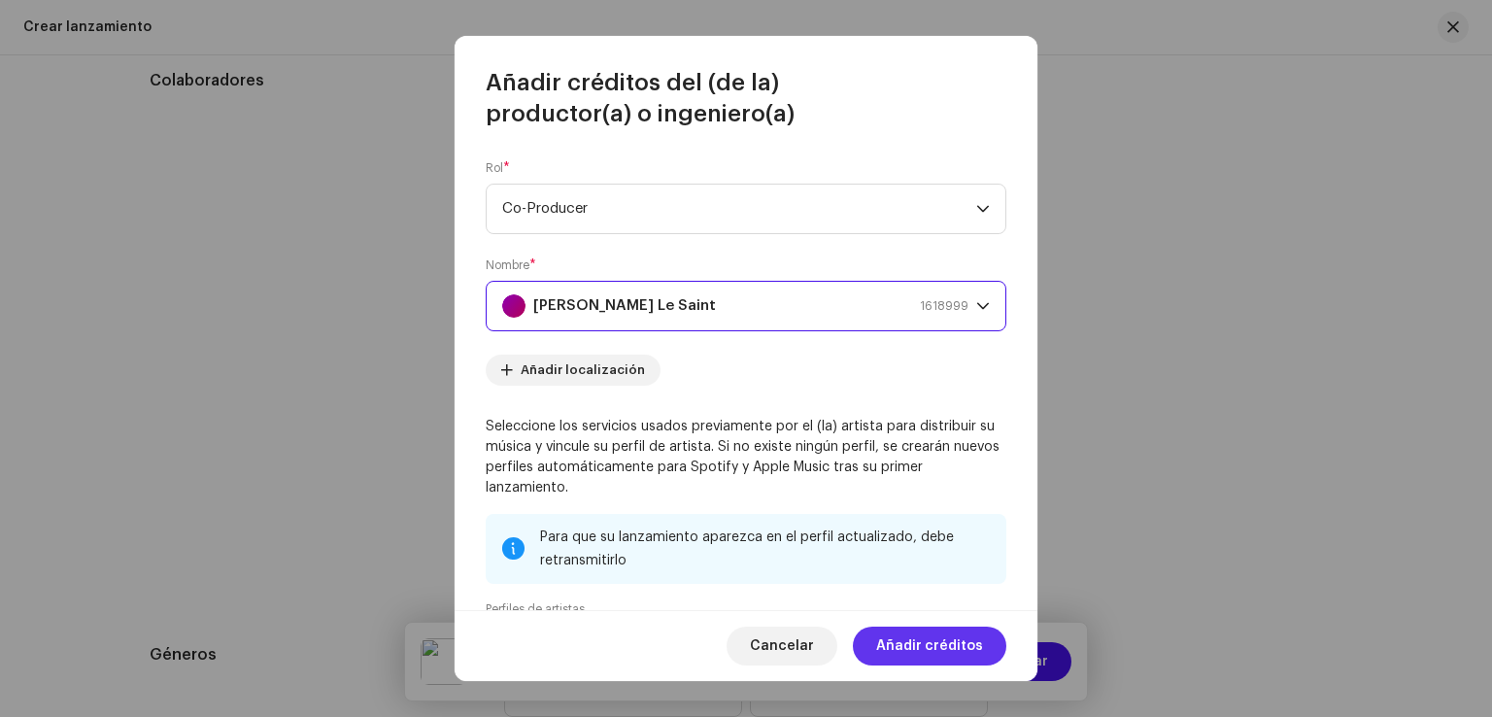
click at [925, 650] on span "Añadir créditos" at bounding box center [929, 645] width 107 height 39
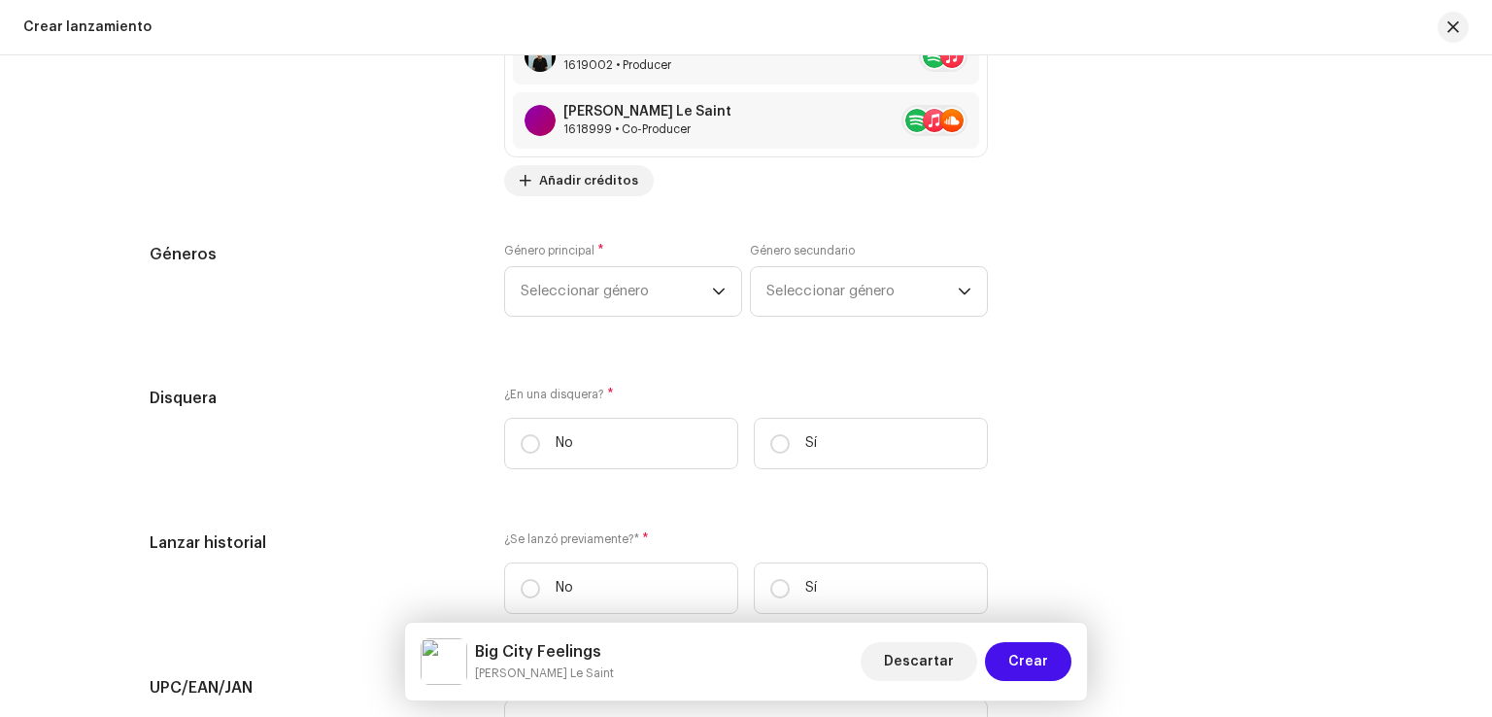
scroll to position [2828, 0]
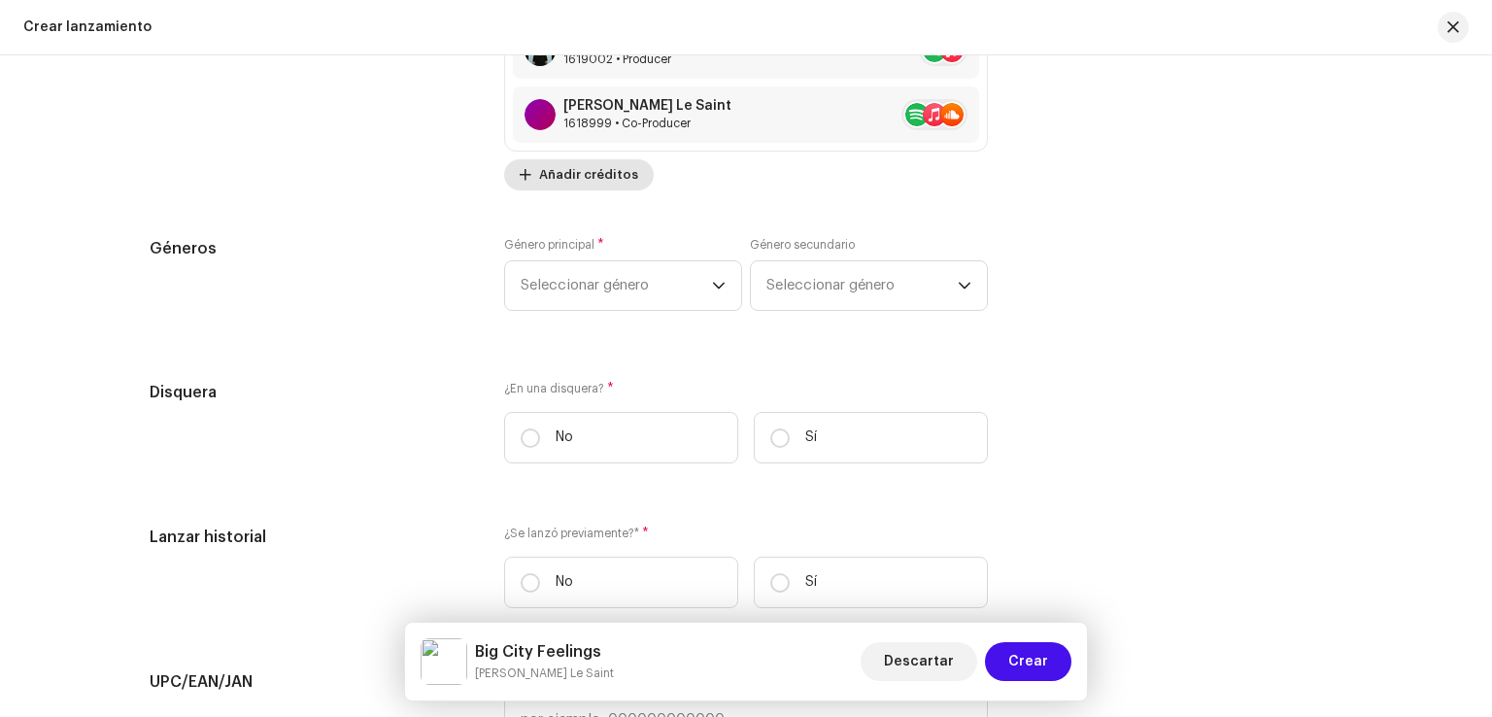
click at [614, 176] on span "Añadir créditos" at bounding box center [588, 174] width 99 height 39
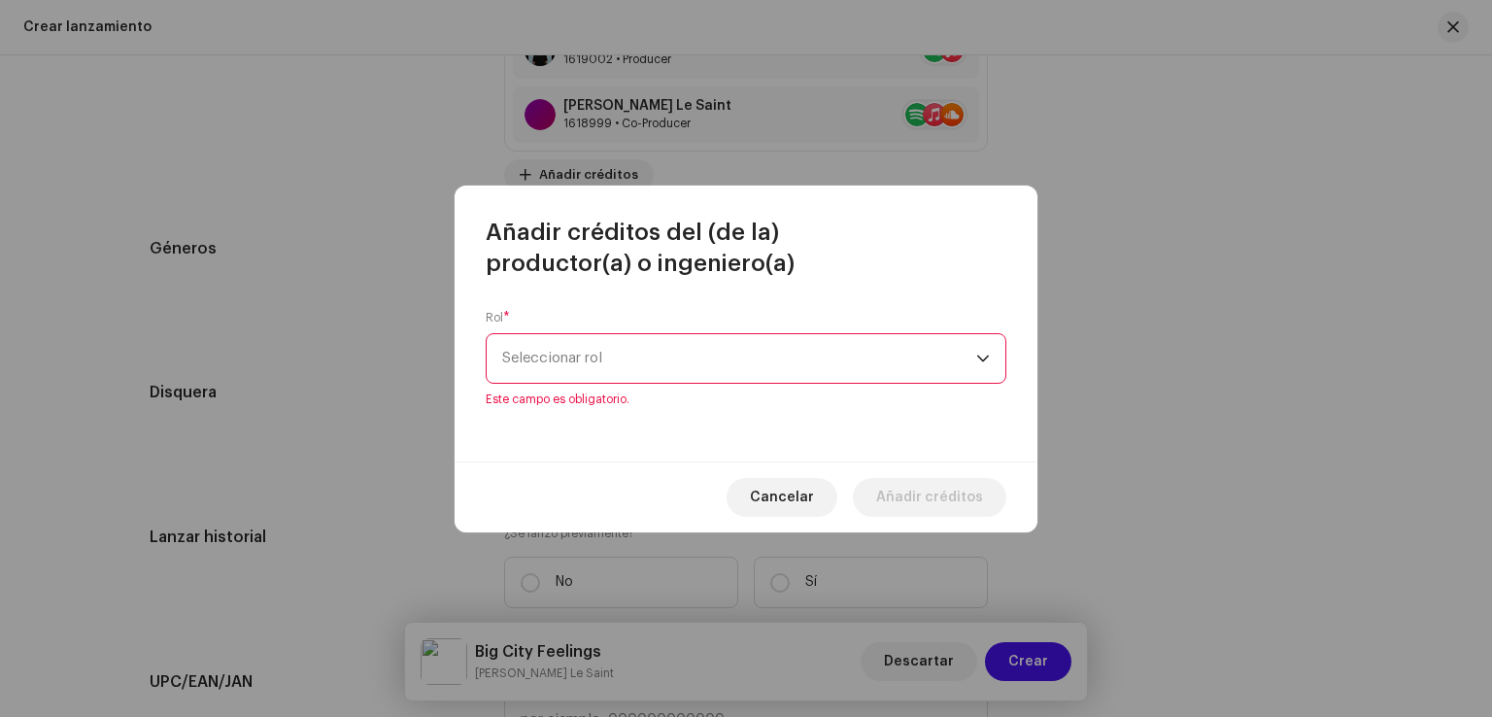
click at [653, 335] on div "Rol * Seleccionar rol Este campo es obligatorio." at bounding box center [746, 358] width 521 height 97
click at [651, 339] on span "Seleccionar rol" at bounding box center [739, 358] width 474 height 49
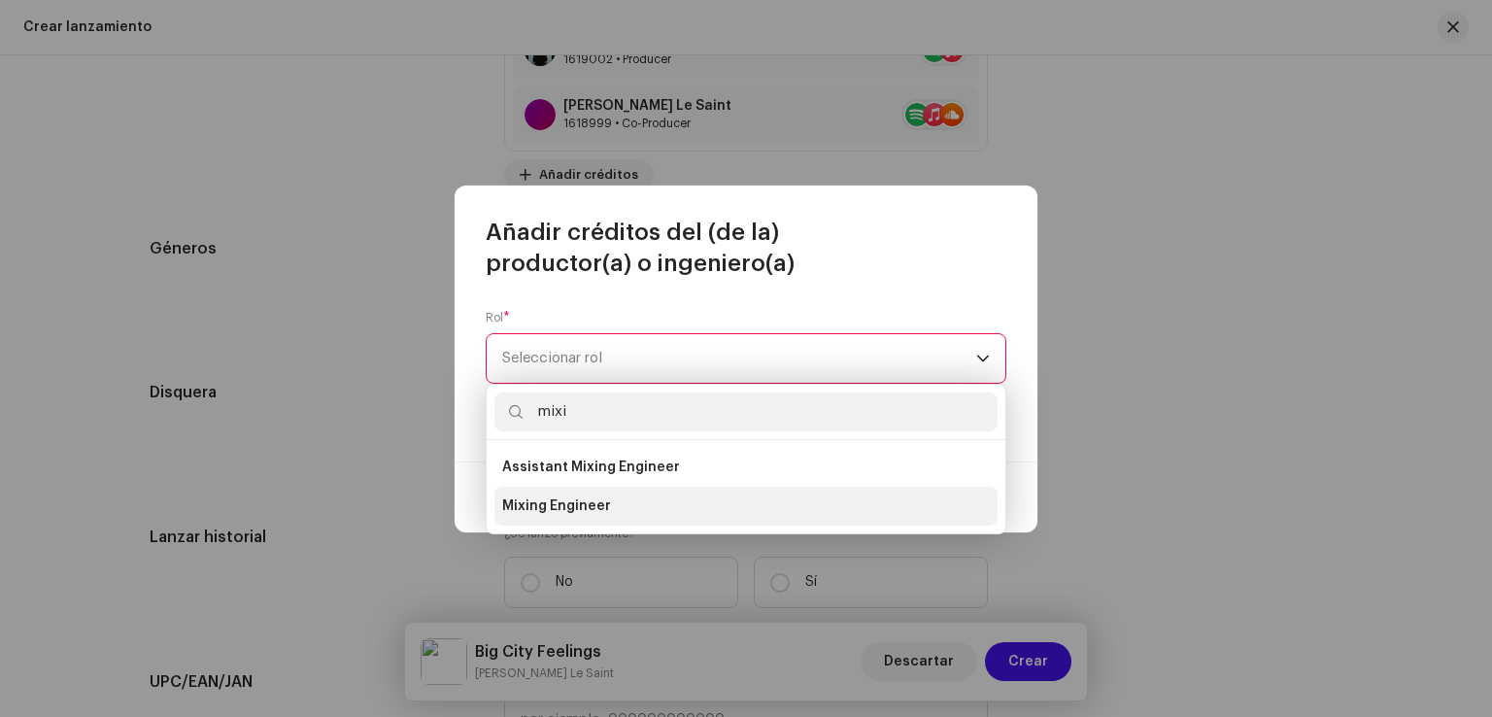
type input "mixi"
click at [598, 500] on span "Mixing Engineer" at bounding box center [556, 505] width 109 height 19
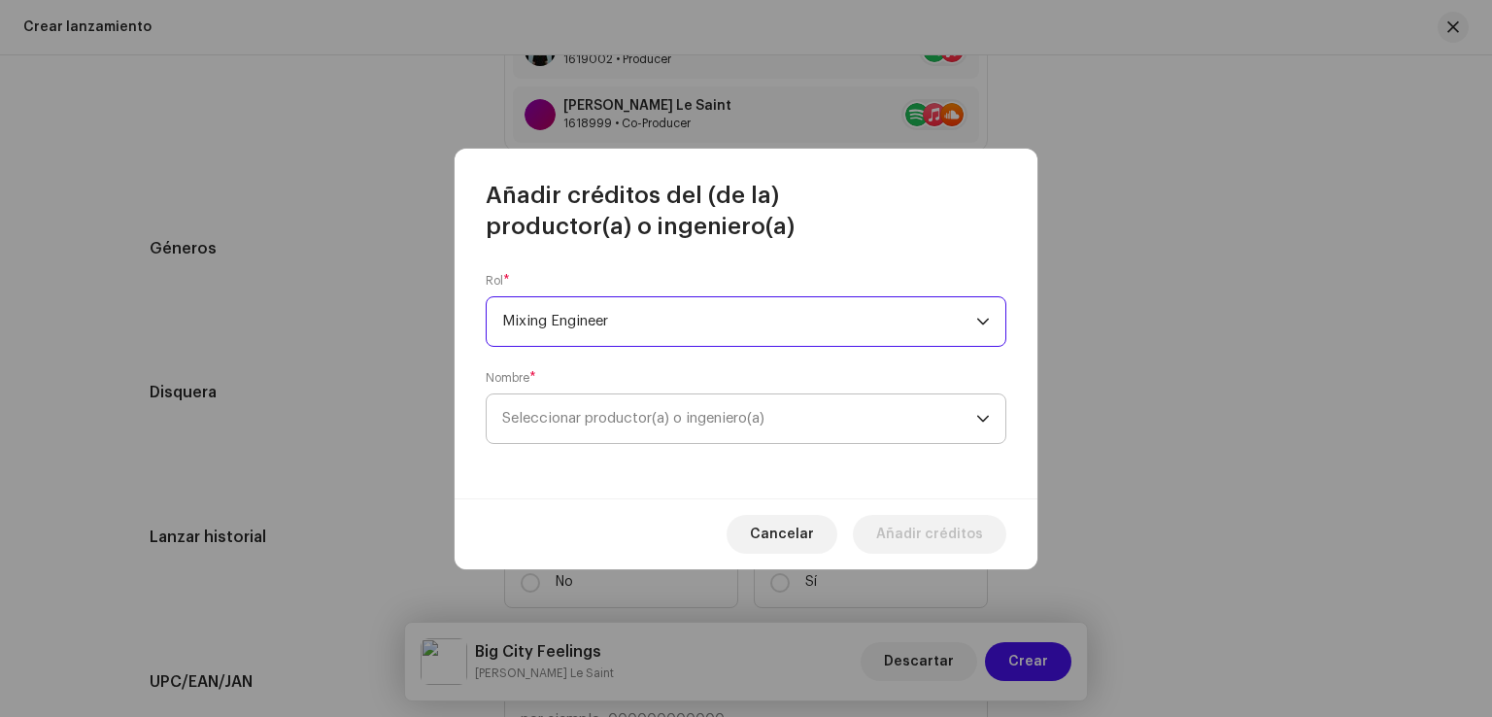
click at [752, 435] on span "Seleccionar productor(a) o ingeniero(a)" at bounding box center [739, 418] width 474 height 49
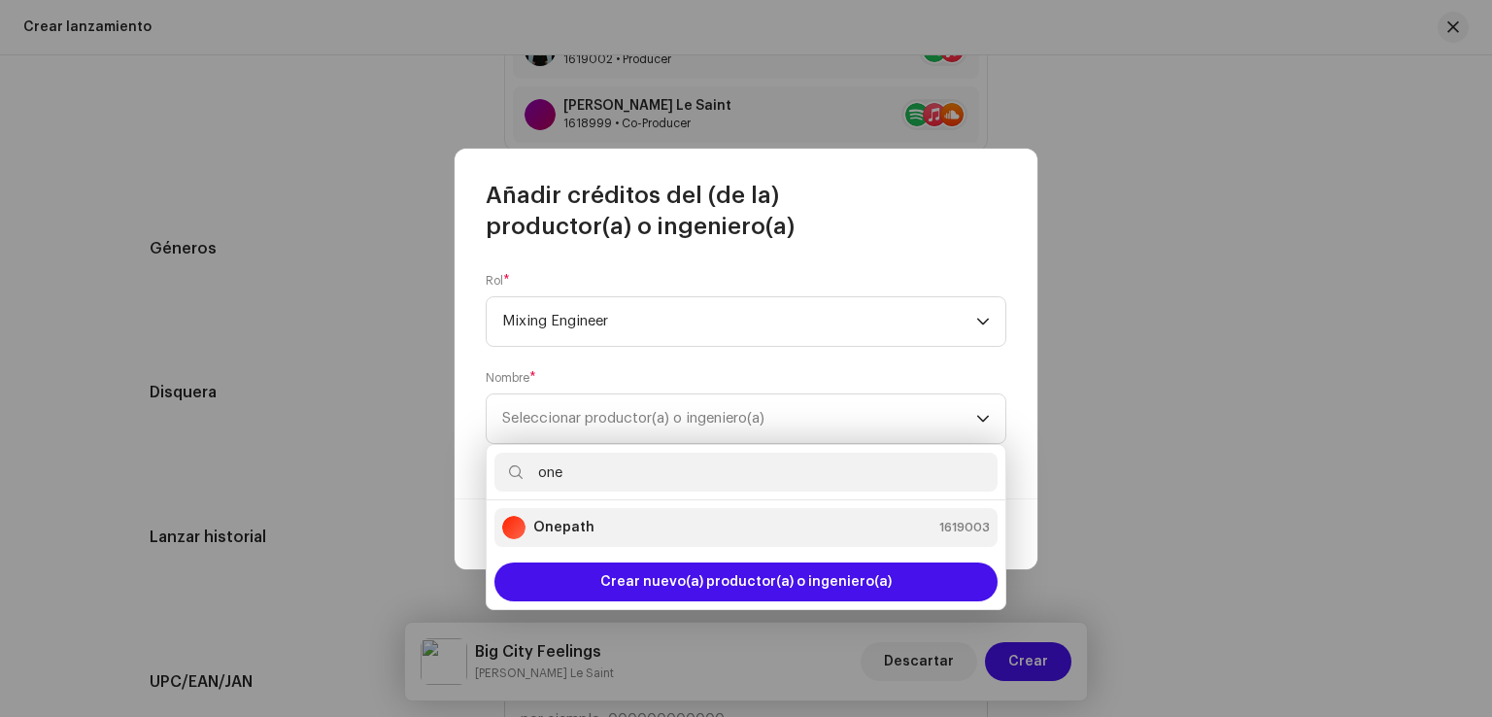
type input "one"
click at [698, 523] on div "Onepath 1619003" at bounding box center [746, 527] width 488 height 23
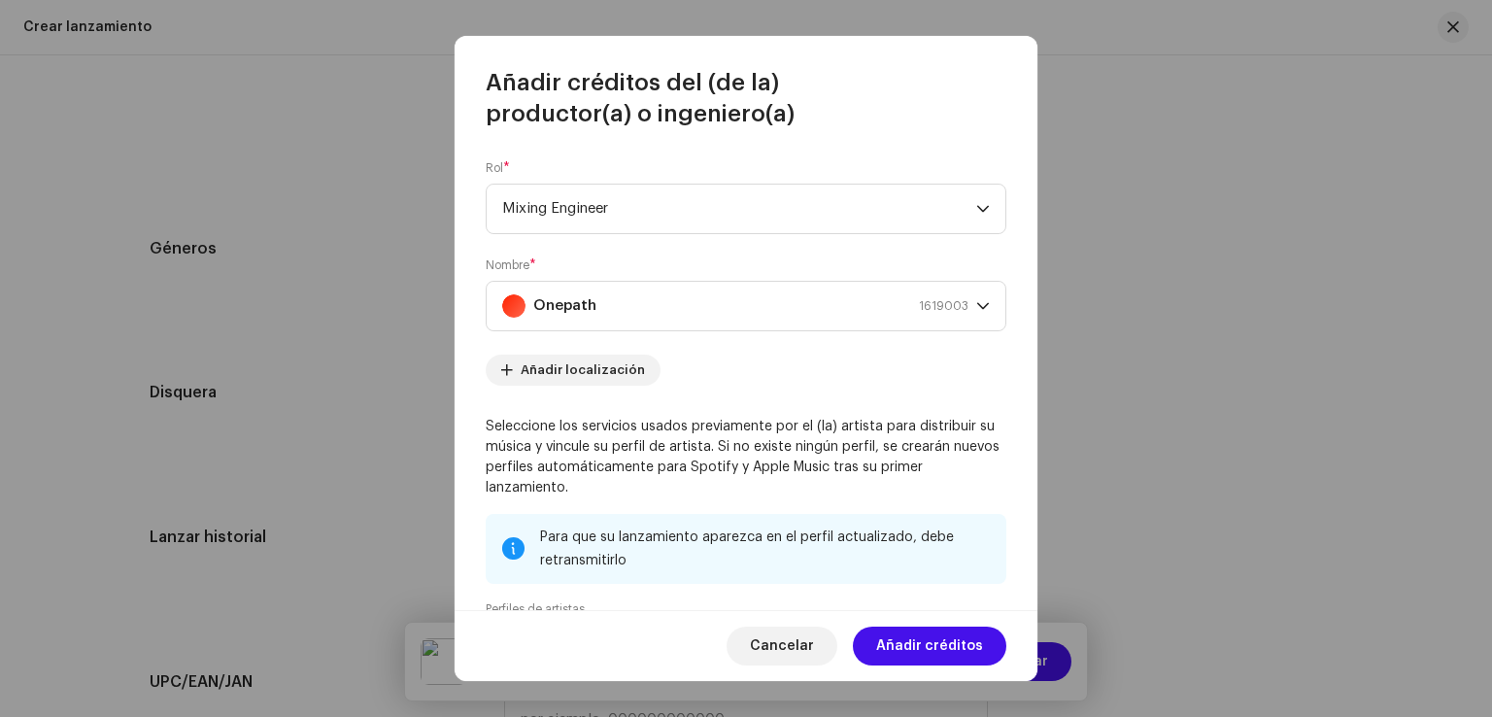
click at [964, 619] on div "Cancelar Añadir créditos" at bounding box center [746, 645] width 583 height 71
click at [958, 634] on span "Añadir créditos" at bounding box center [929, 645] width 107 height 39
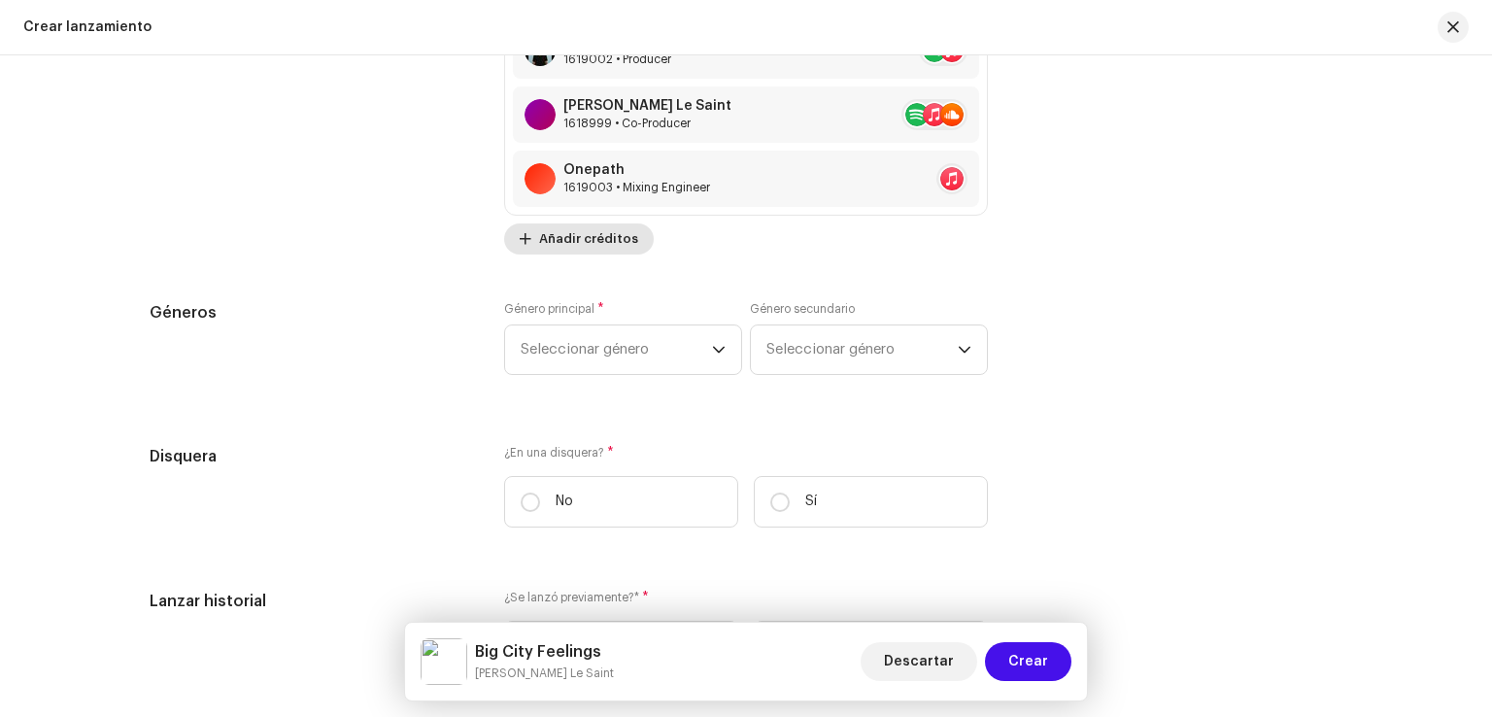
click at [571, 239] on span "Añadir créditos" at bounding box center [588, 238] width 99 height 39
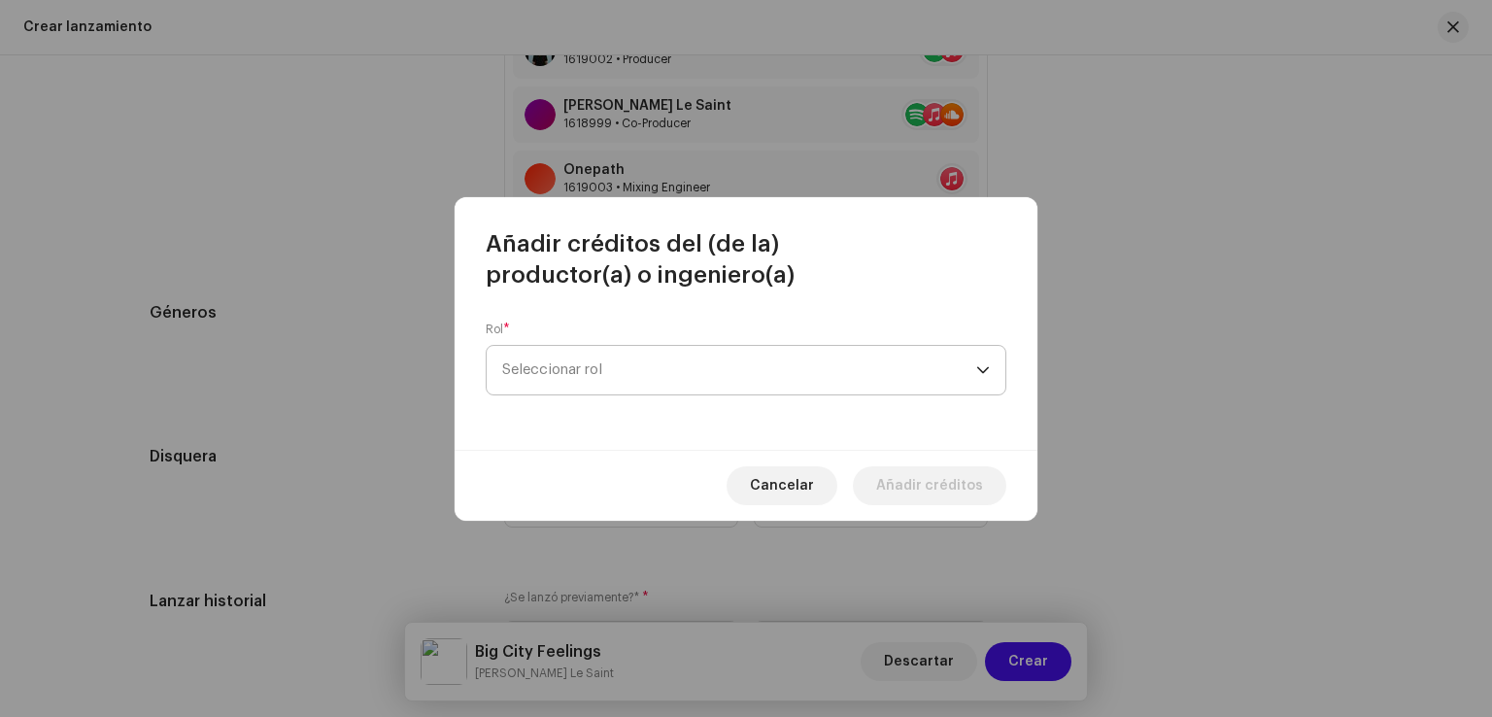
click at [684, 368] on span "Seleccionar rol" at bounding box center [739, 370] width 474 height 49
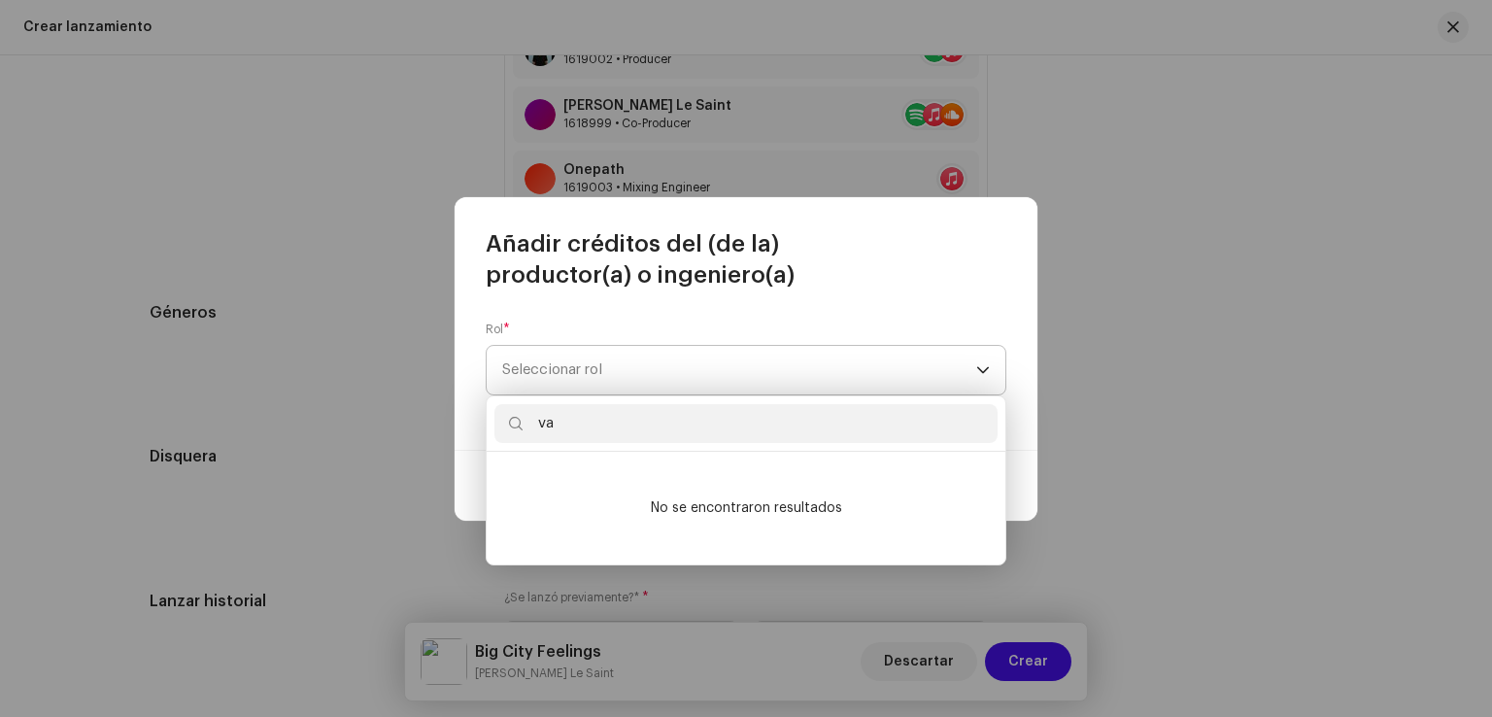
type input "v"
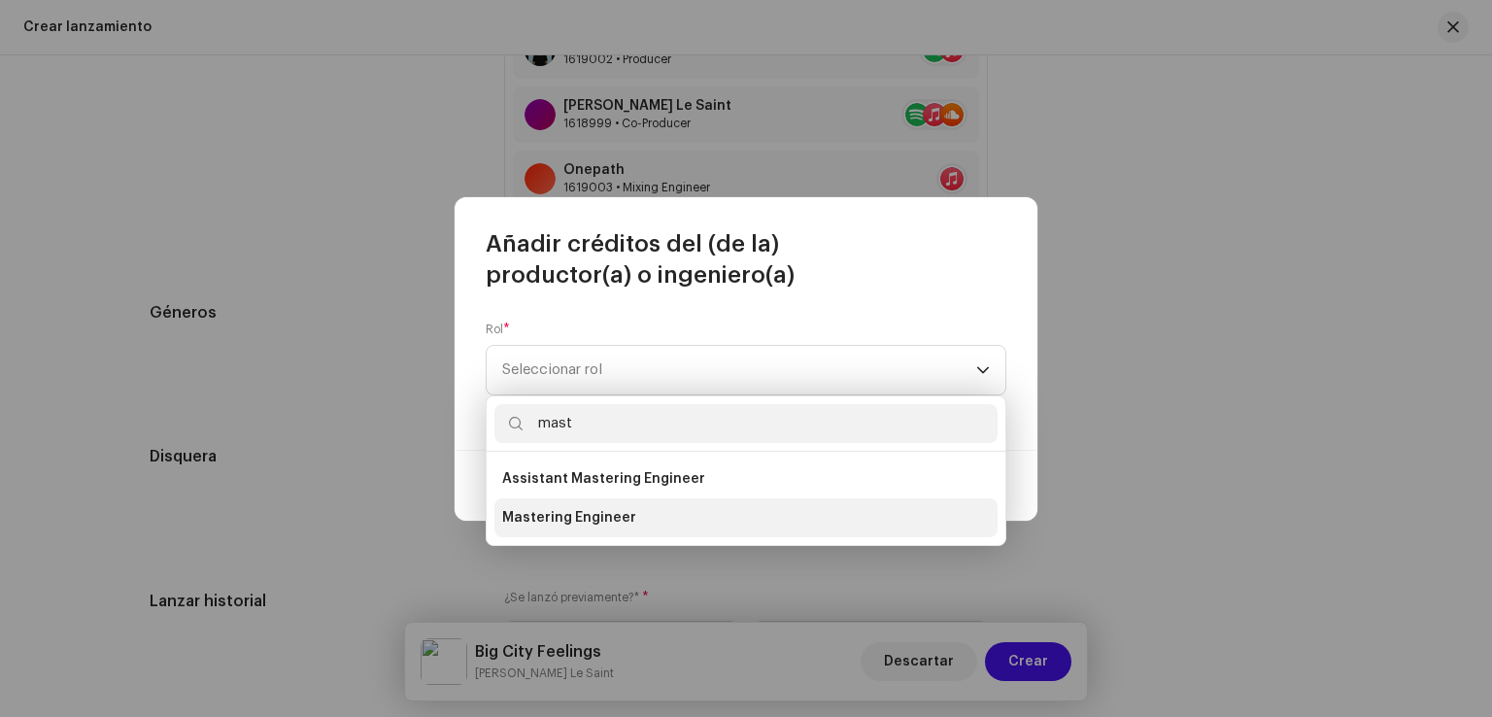
type input "mast"
click at [583, 522] on span "Mastering Engineer" at bounding box center [569, 517] width 134 height 19
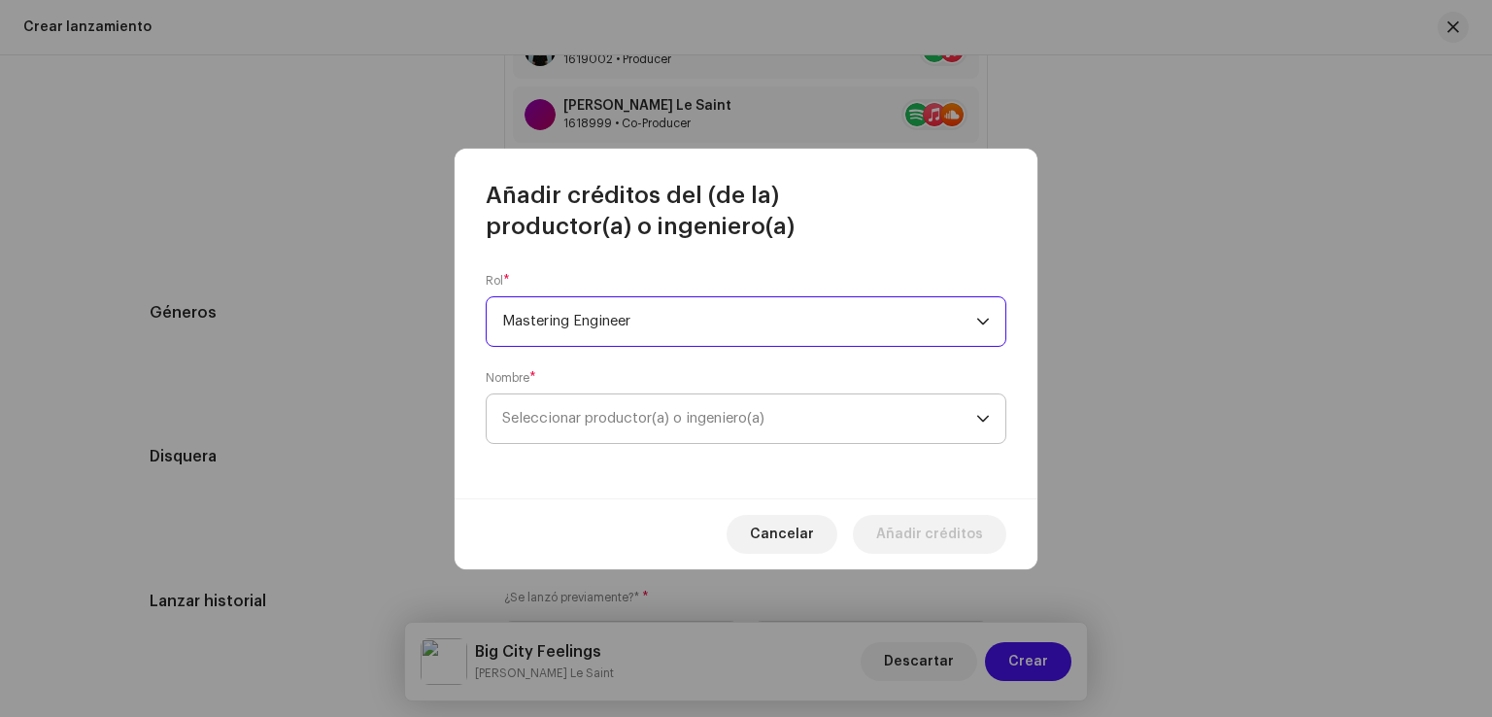
click at [619, 428] on span "Seleccionar productor(a) o ingeniero(a)" at bounding box center [739, 418] width 474 height 49
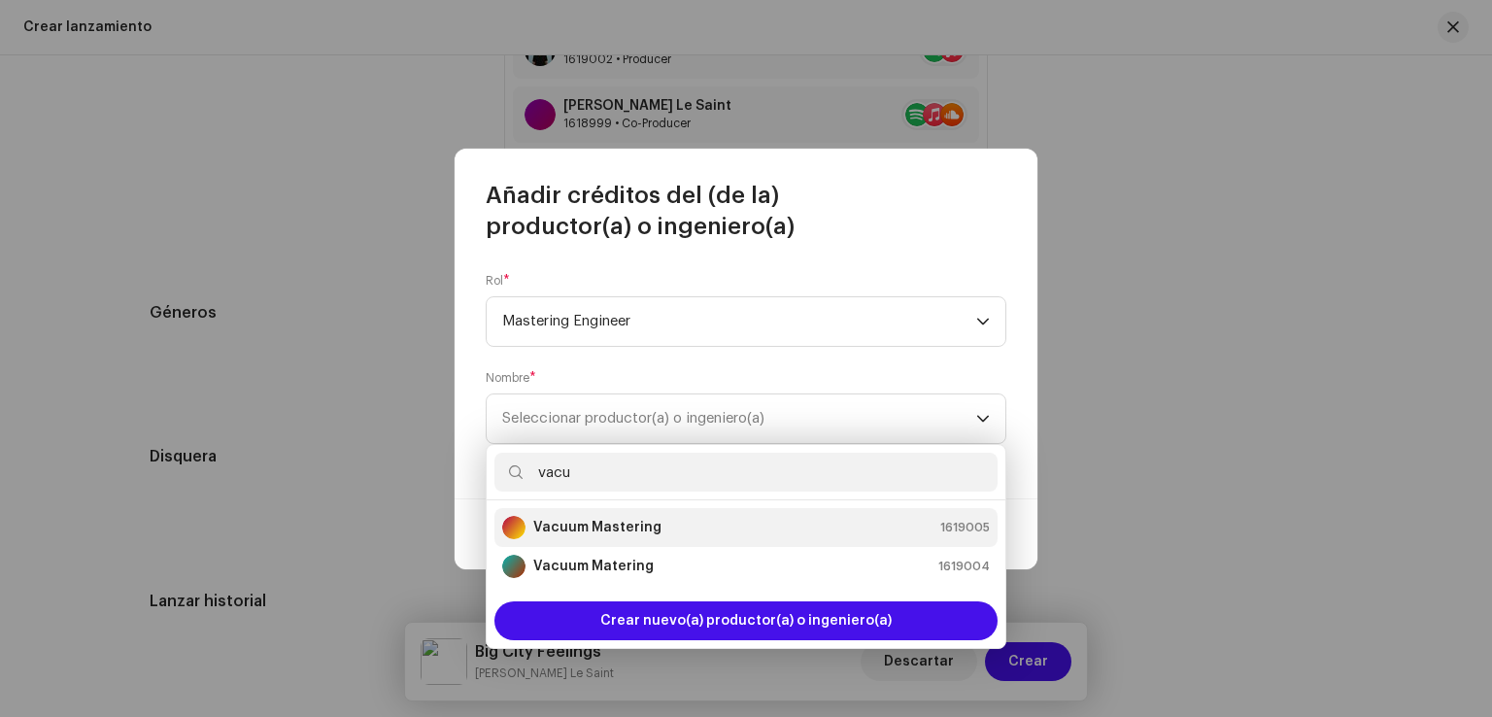
type input "vacu"
click at [594, 523] on strong "Vacuum Mastering" at bounding box center [597, 527] width 128 height 19
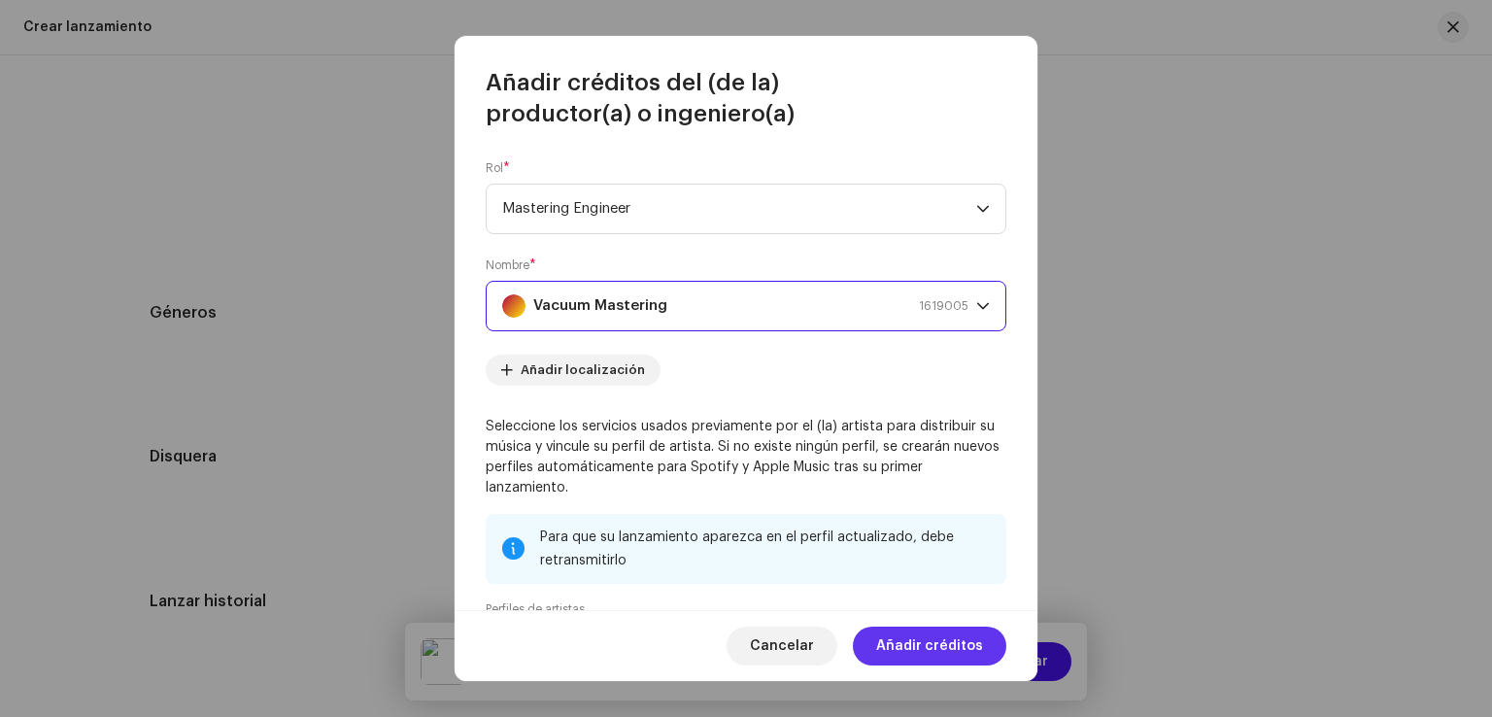
click at [868, 658] on button "Añadir créditos" at bounding box center [929, 645] width 153 height 39
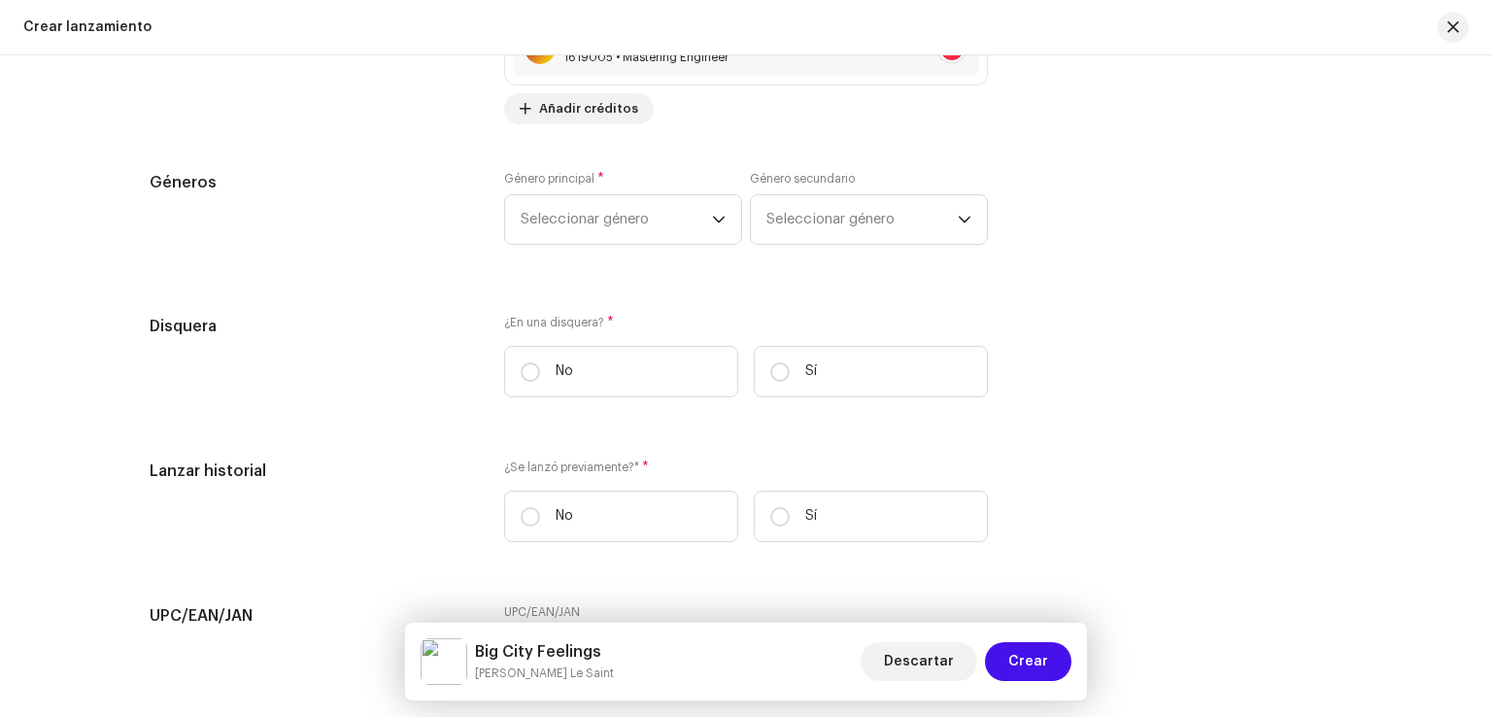
scroll to position [3037, 0]
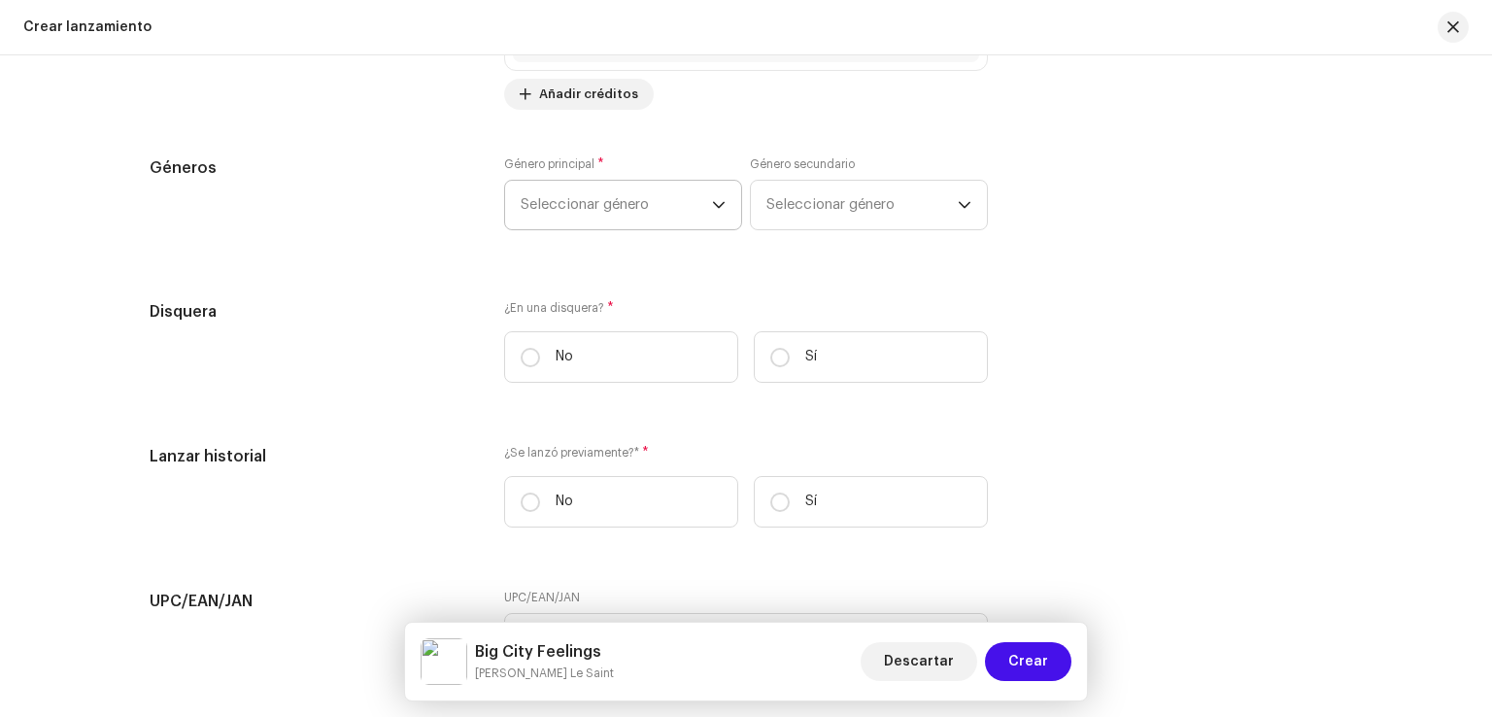
click at [723, 214] on p-select "Seleccionar género" at bounding box center [623, 205] width 238 height 51
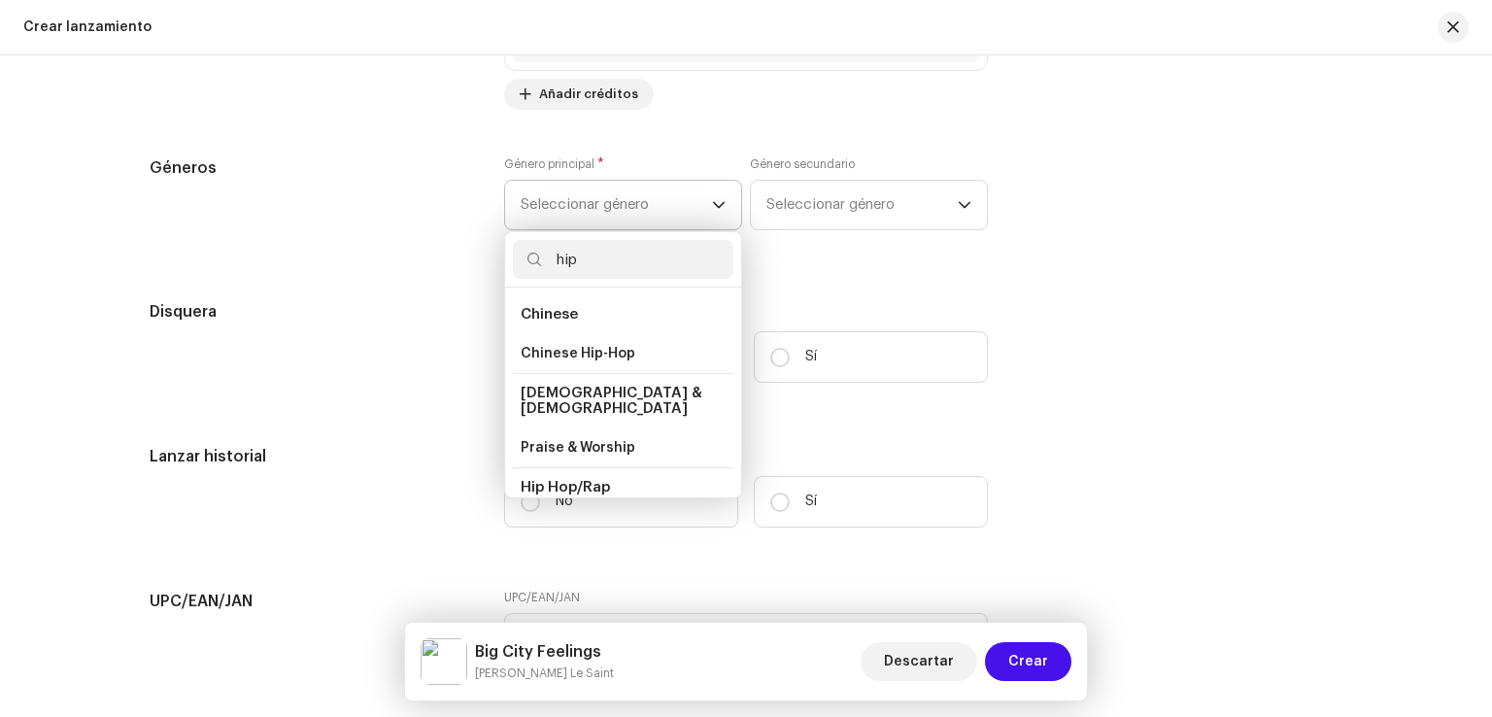
type input "hip"
click at [658, 473] on li "Hip Hop/Rap" at bounding box center [623, 487] width 220 height 40
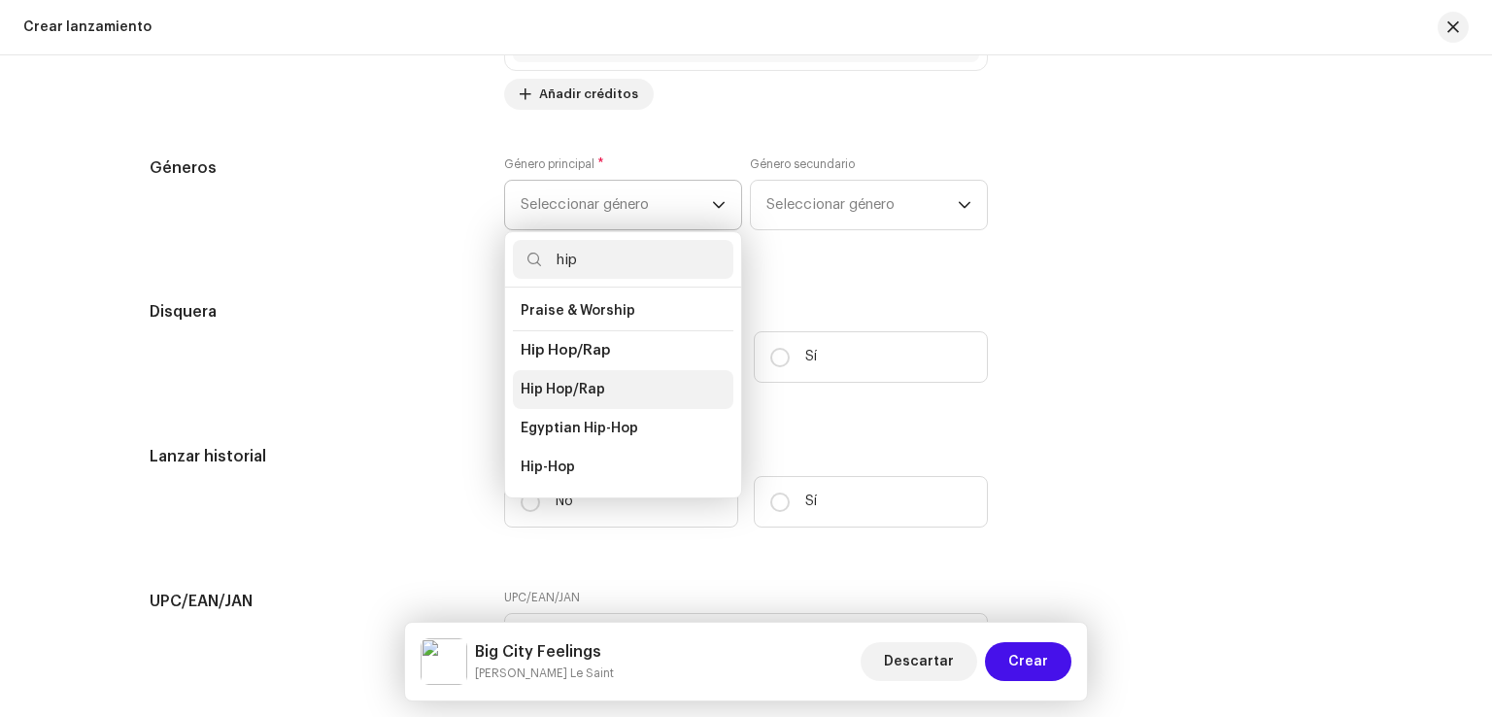
scroll to position [140, 0]
click at [630, 367] on li "Hip Hop/Rap" at bounding box center [623, 386] width 220 height 39
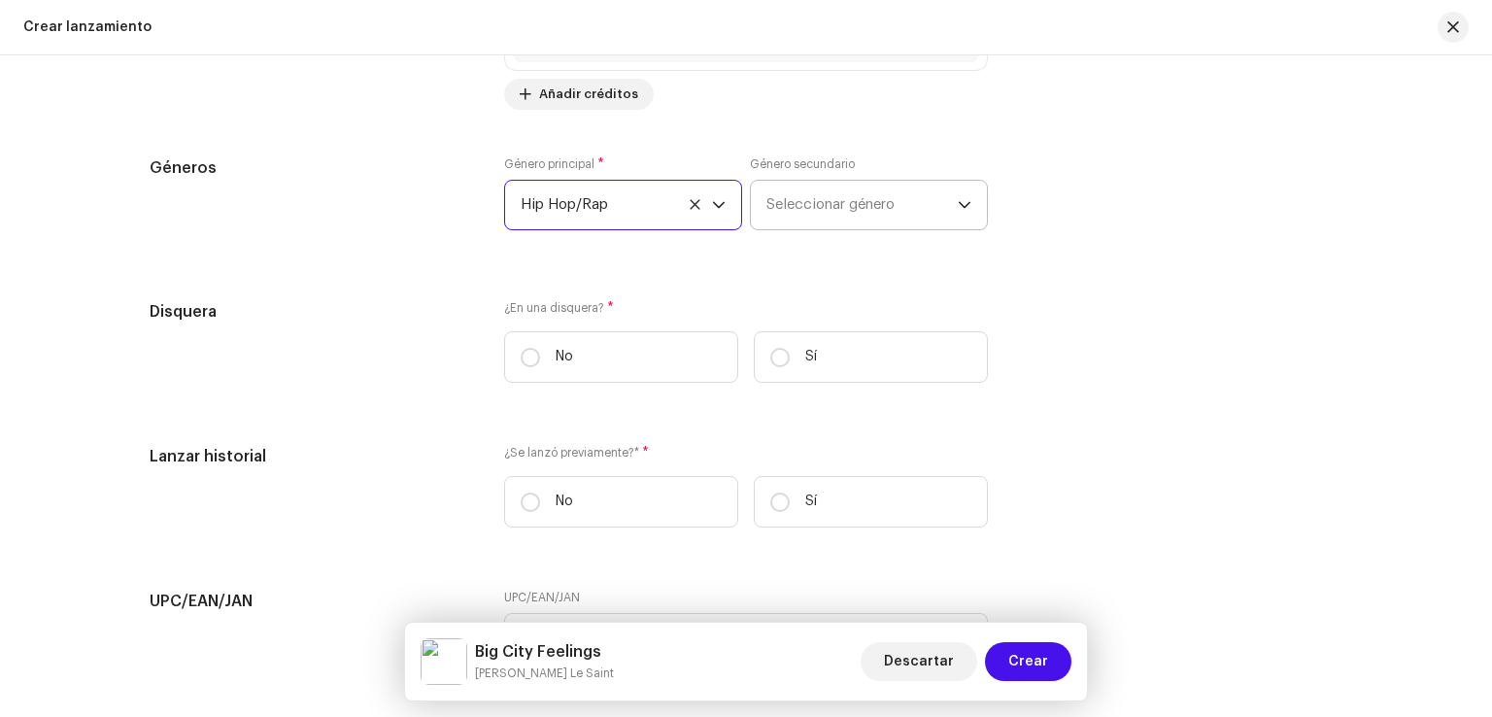
click at [812, 223] on span "Seleccionar género" at bounding box center [861, 205] width 191 height 49
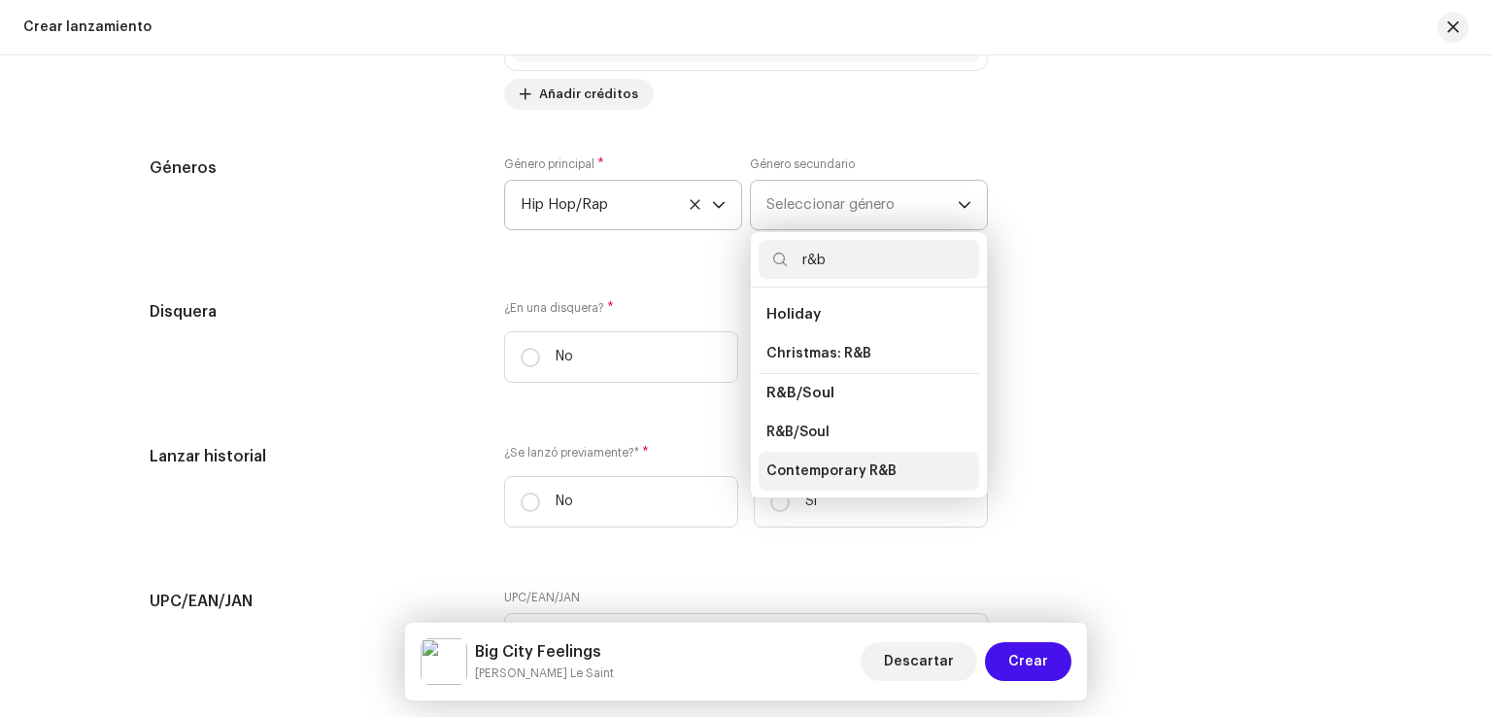
type input "r&b"
click at [874, 461] on li "Contemporary R&B" at bounding box center [869, 471] width 220 height 39
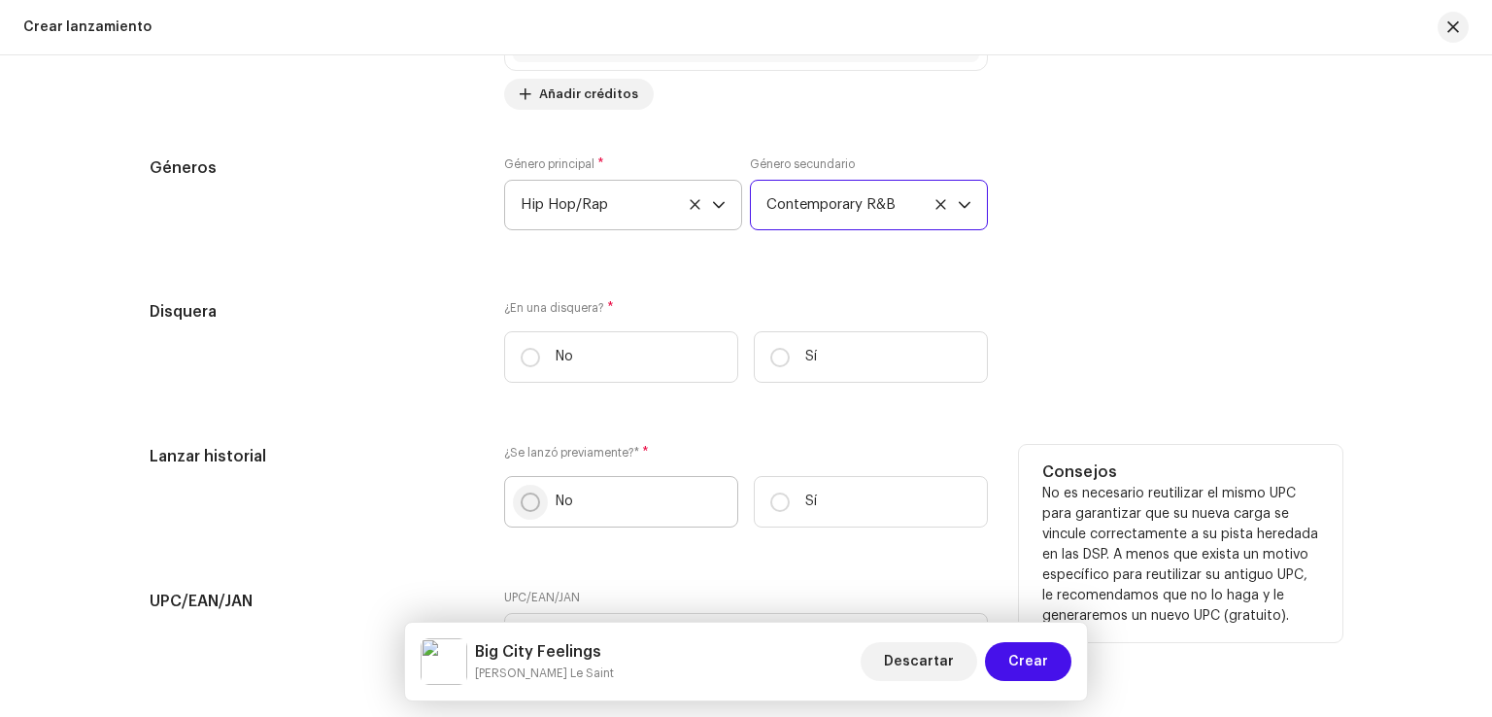
click at [523, 502] on input "No" at bounding box center [530, 501] width 19 height 19
radio input "true"
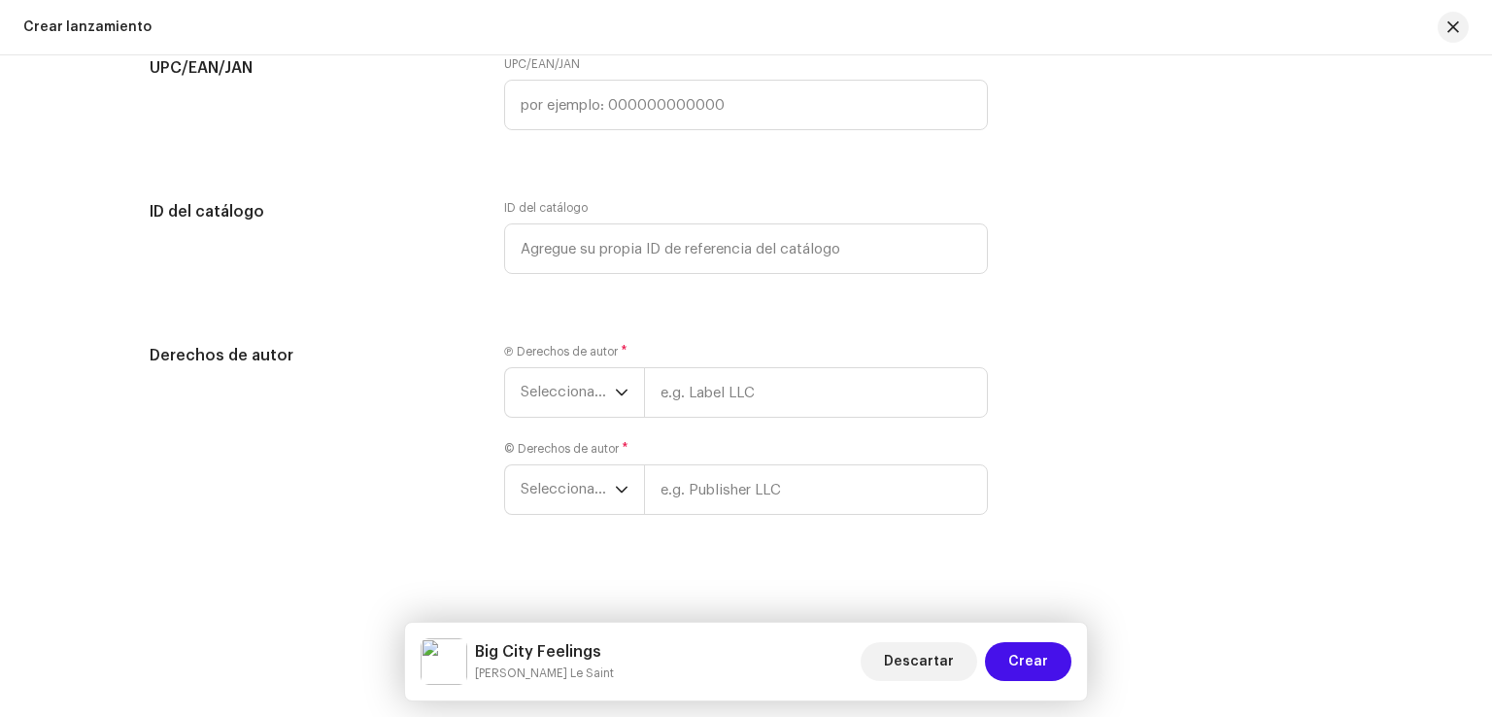
scroll to position [3586, 0]
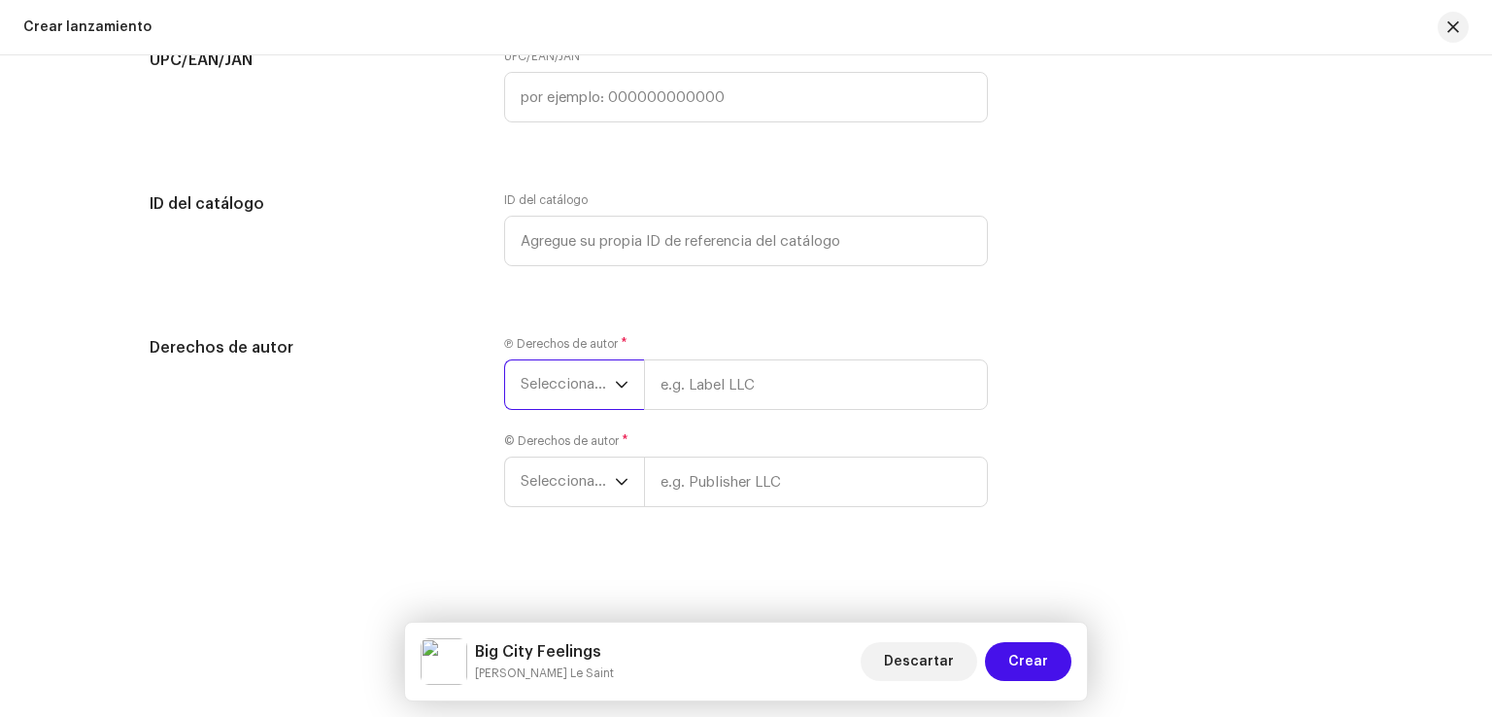
click at [593, 382] on span "Seleccionar año" at bounding box center [568, 384] width 94 height 49
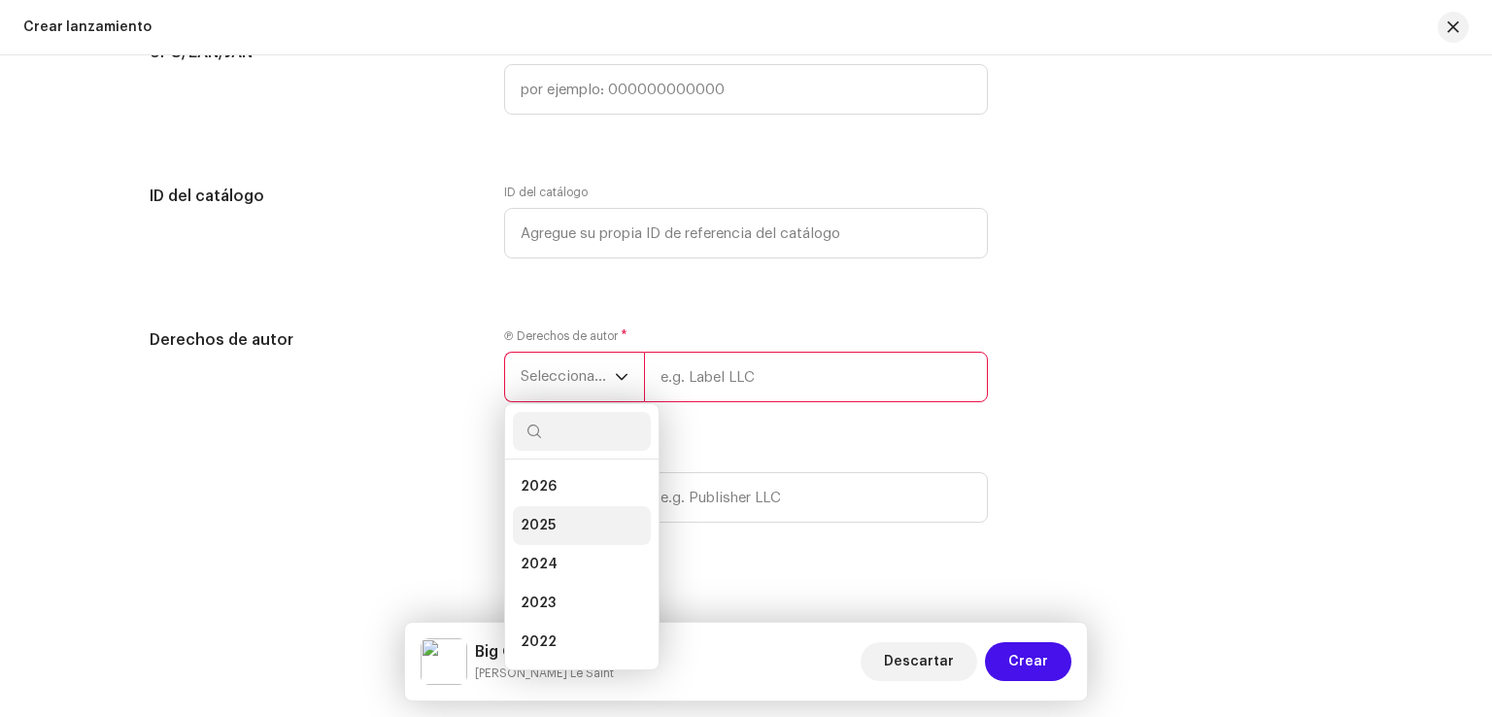
click at [581, 529] on li "2025" at bounding box center [582, 525] width 138 height 39
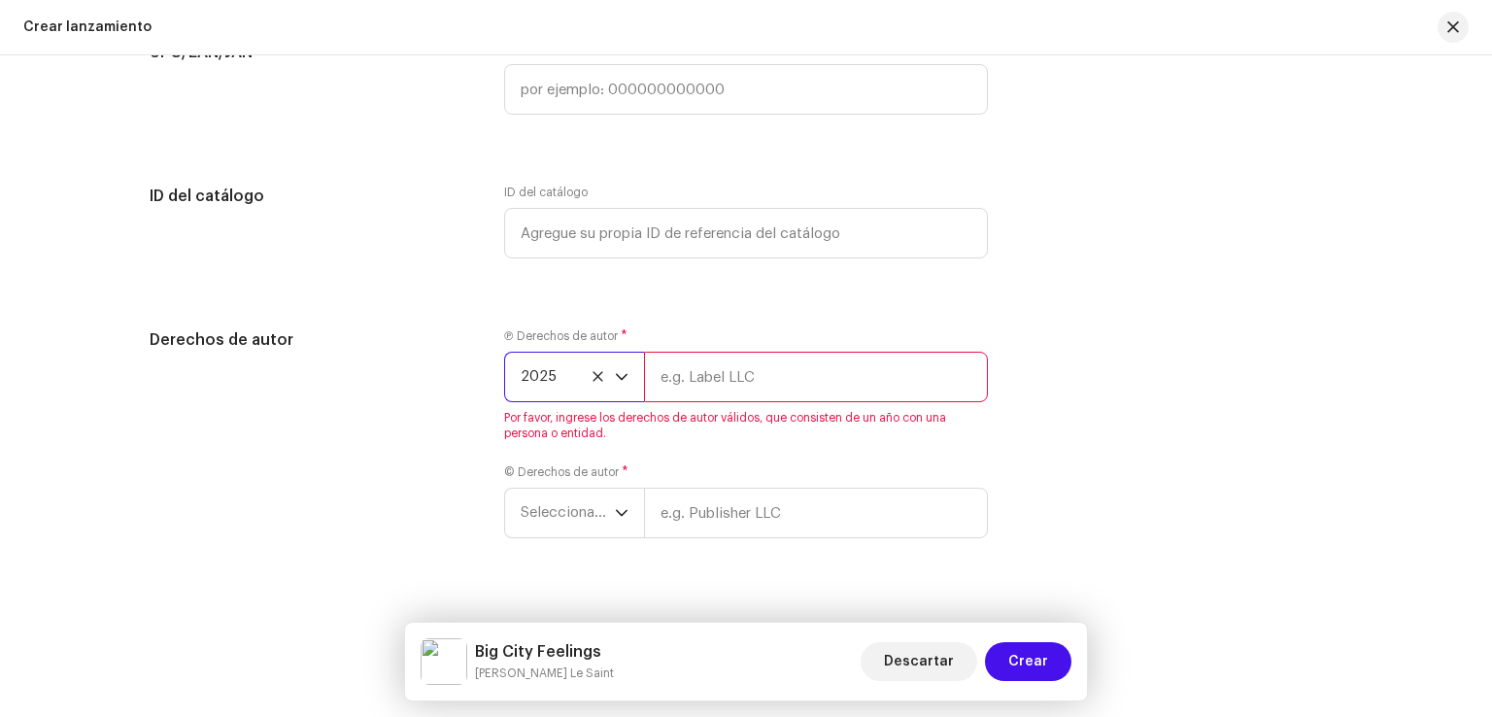
click at [810, 392] on input "text" at bounding box center [816, 377] width 344 height 51
type input "[PERSON_NAME]"
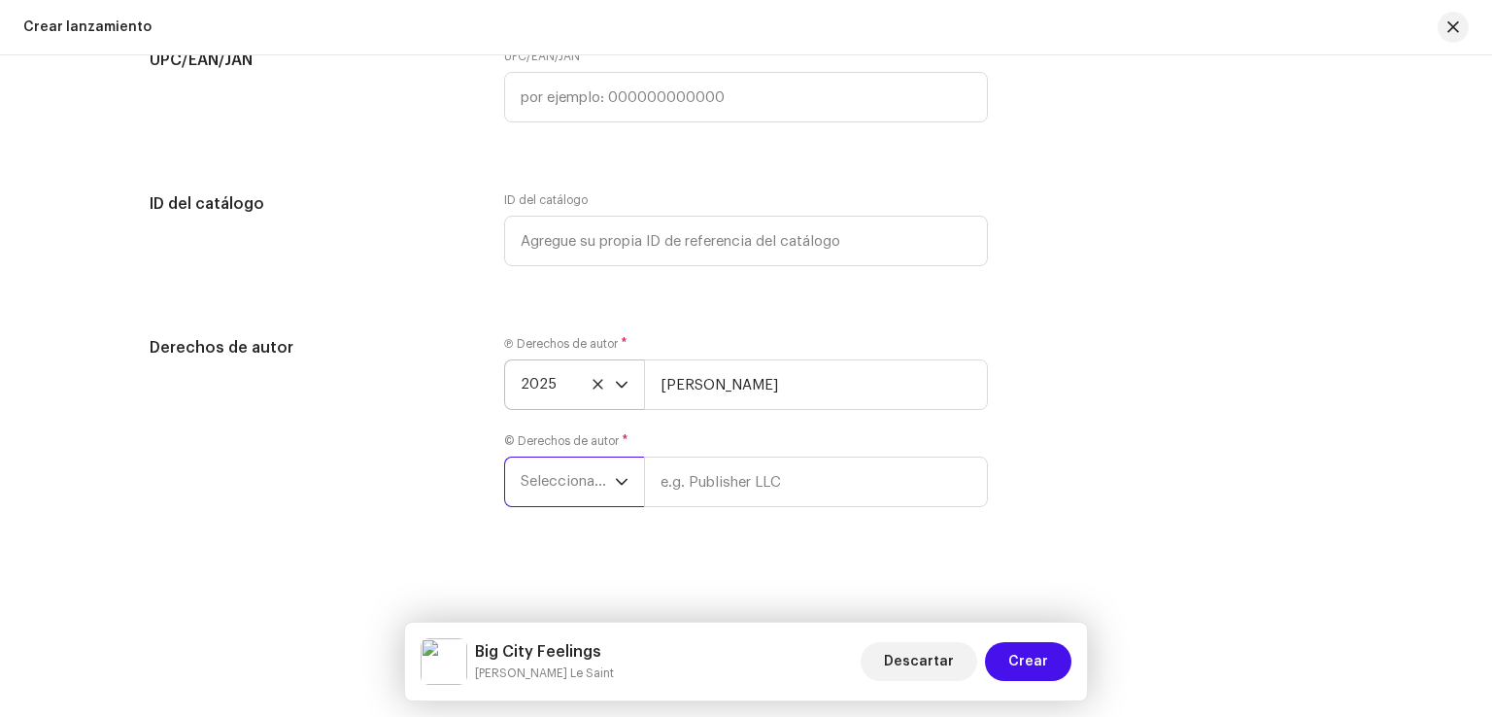
click at [579, 490] on span "Seleccionar año" at bounding box center [568, 481] width 94 height 49
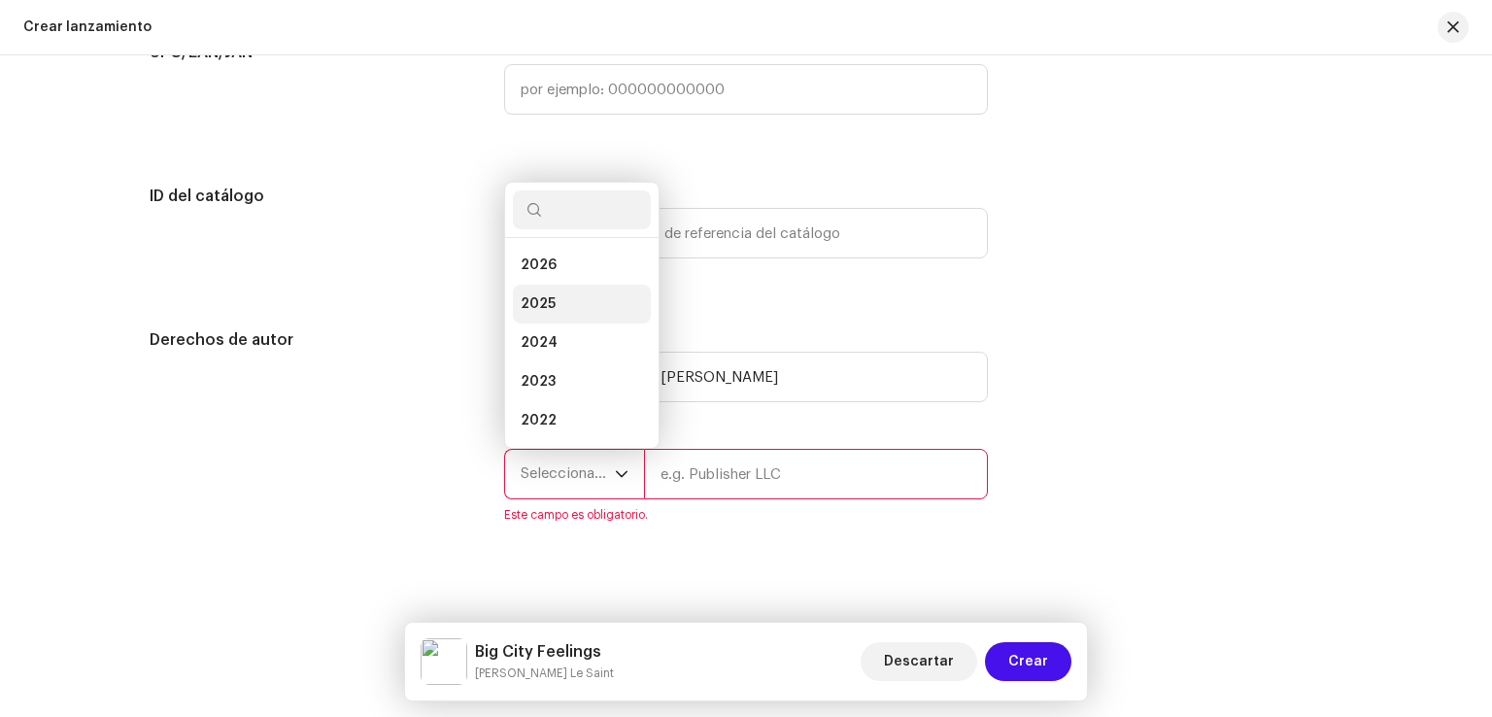
click at [591, 304] on li "2025" at bounding box center [582, 304] width 138 height 39
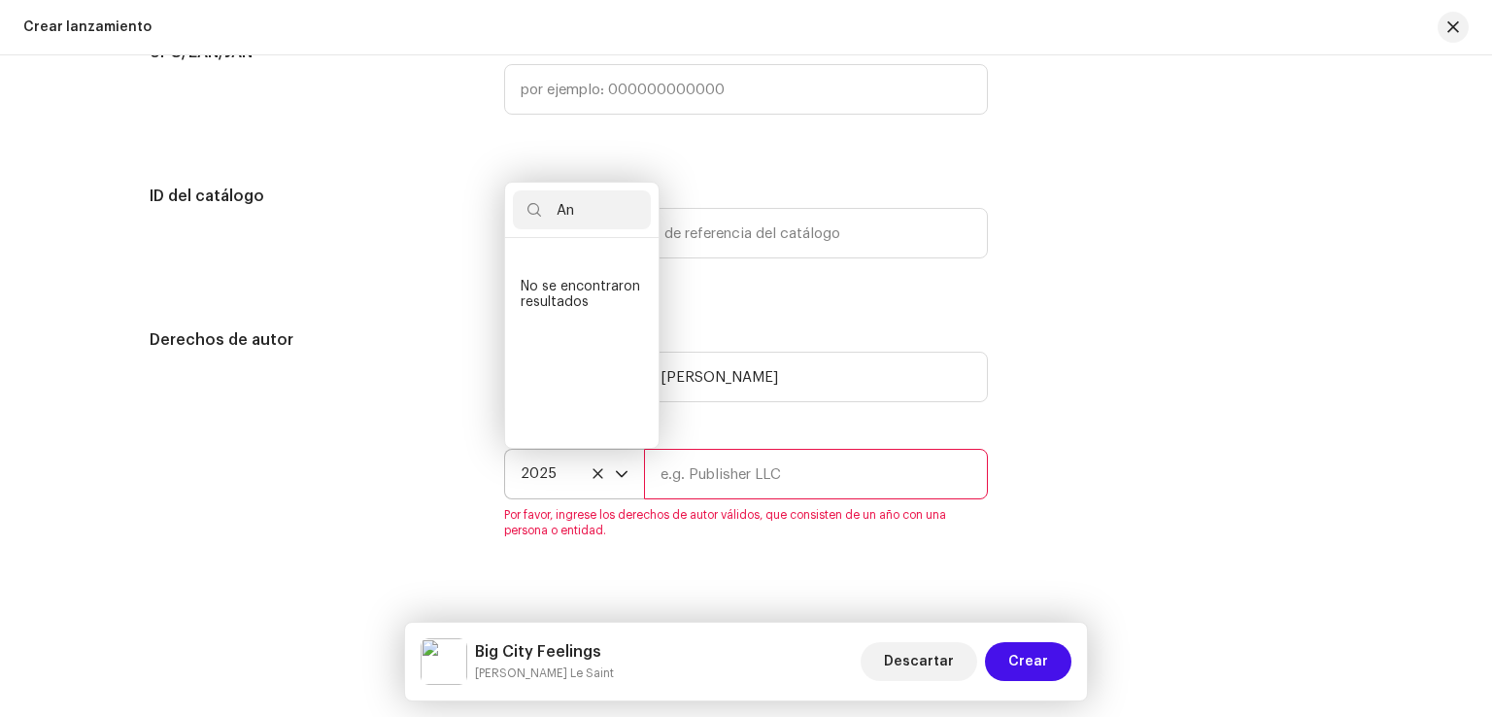
type input "An"
click at [669, 484] on input "text" at bounding box center [816, 474] width 344 height 51
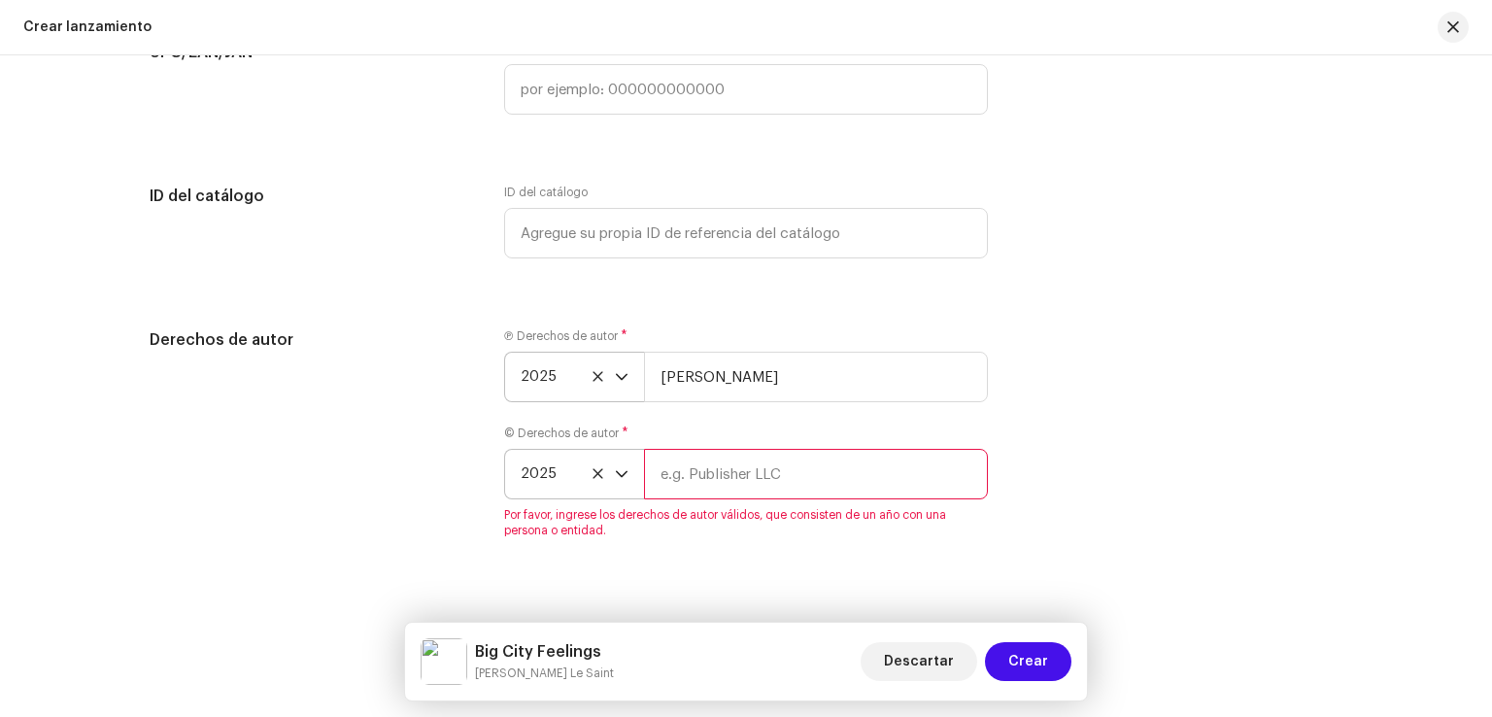
type input "[PERSON_NAME]"
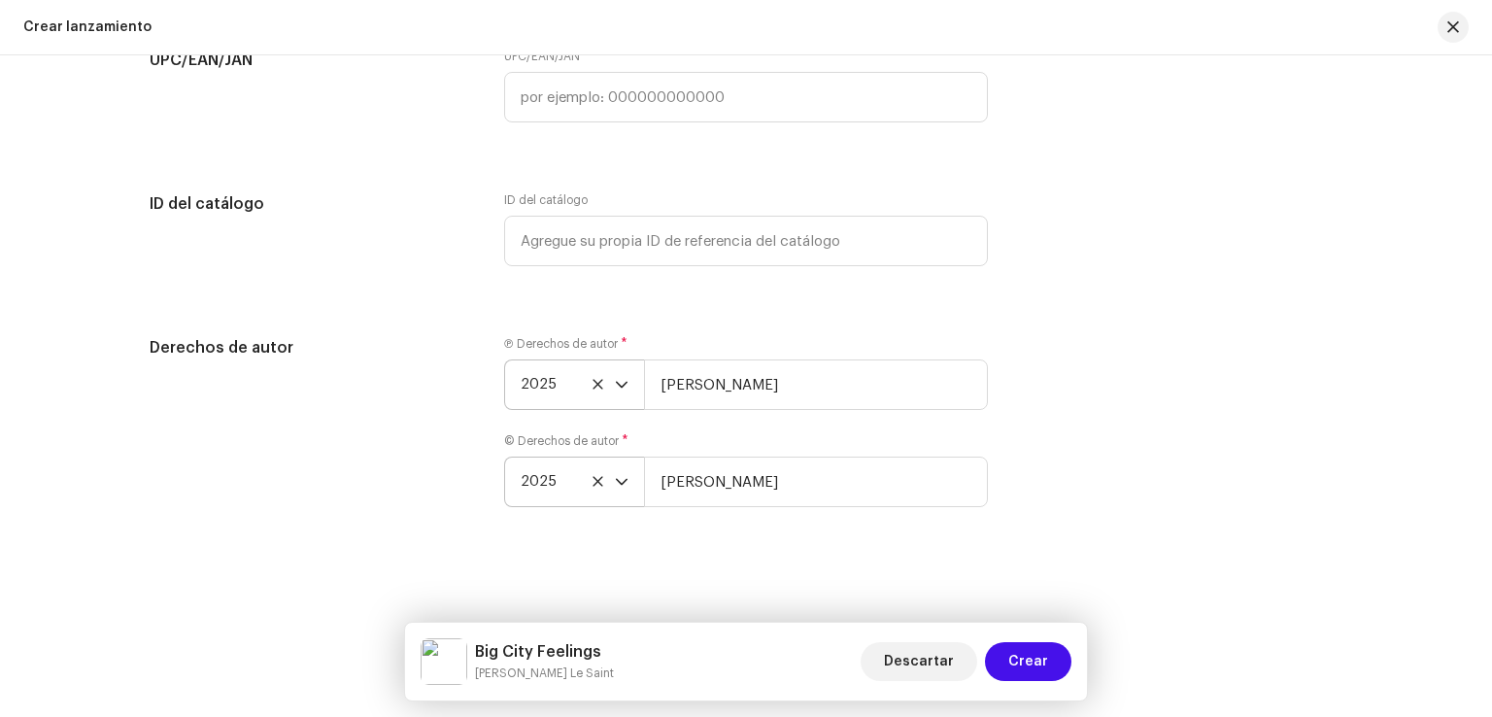
click at [1154, 527] on div "Derechos de autor Ⓟ Derechos de autor * 2025 [PERSON_NAME] © Derechos de autor …" at bounding box center [746, 433] width 1193 height 194
click at [1051, 663] on button "Crear" at bounding box center [1028, 661] width 86 height 39
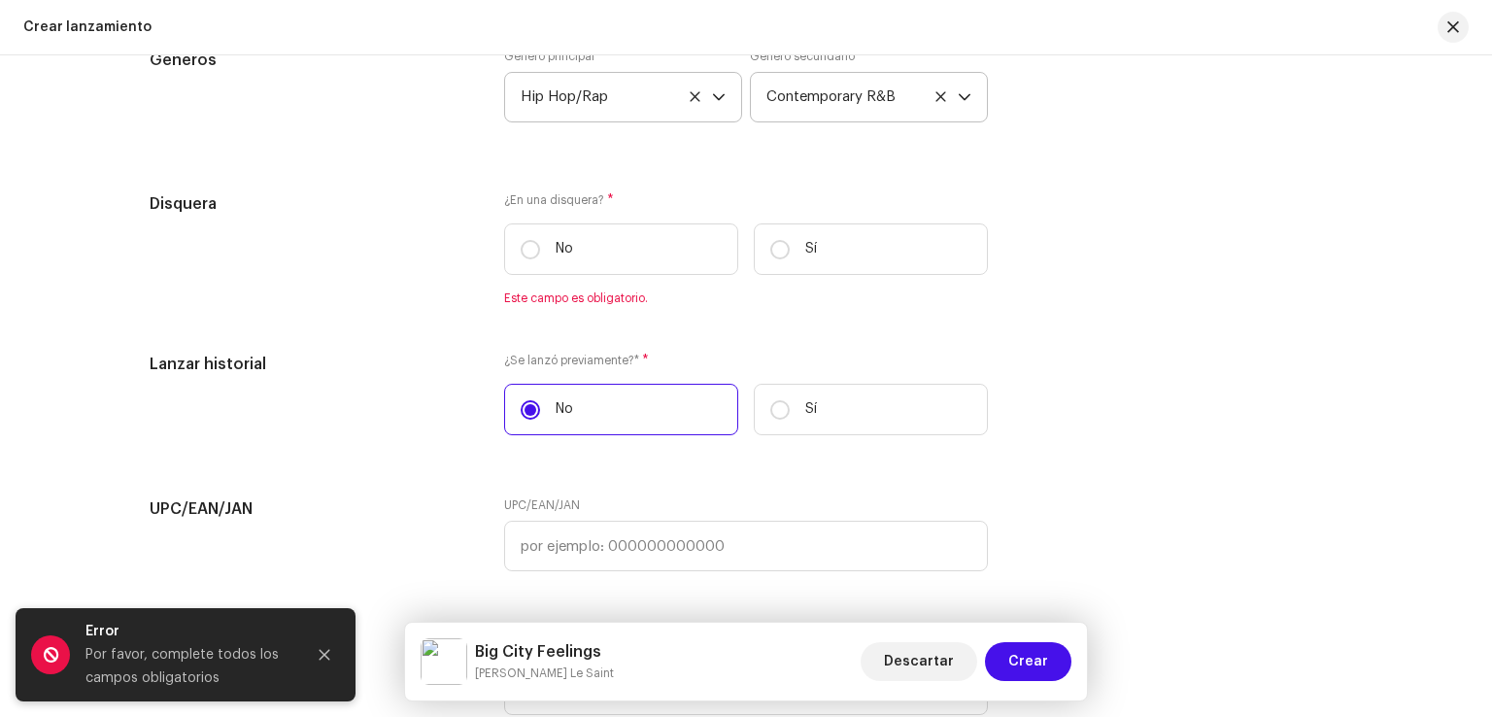
scroll to position [3120, 0]
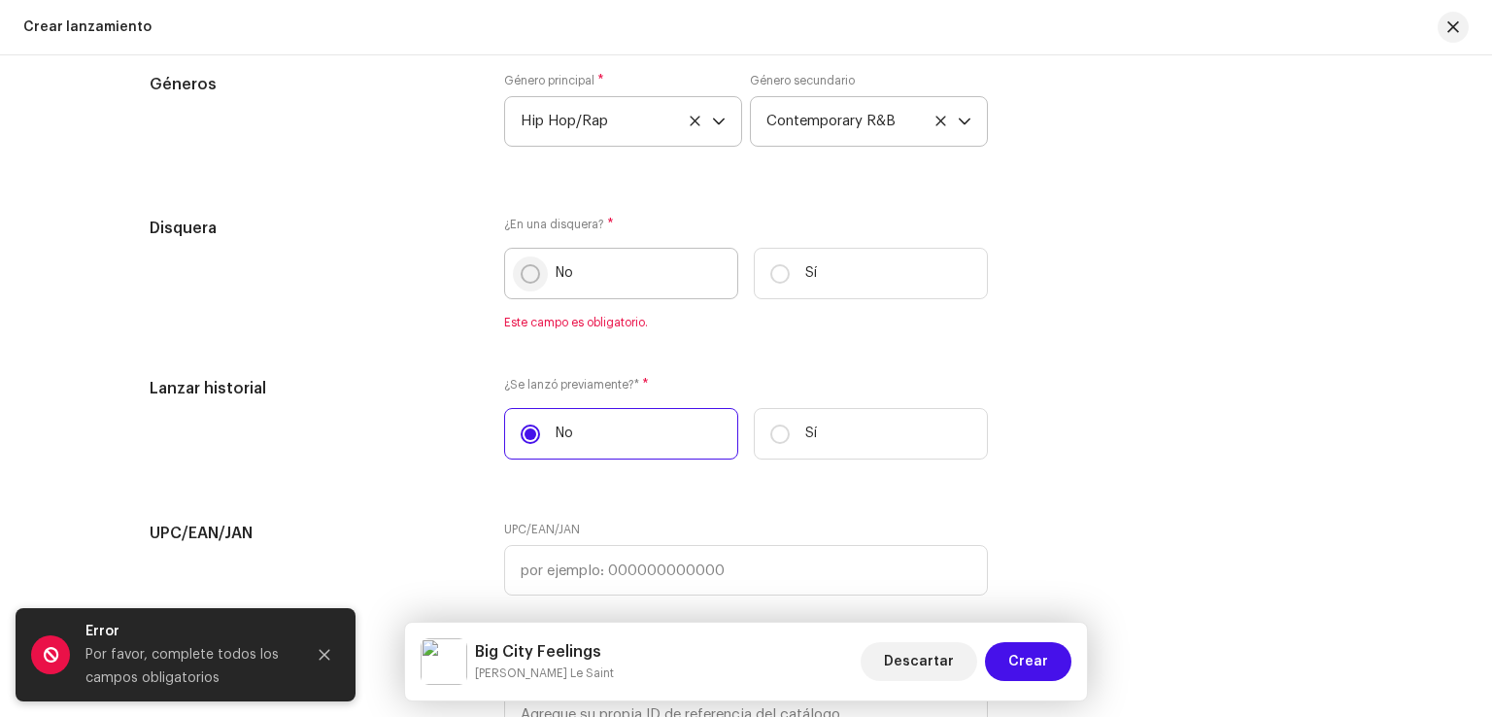
click at [523, 276] on input "No" at bounding box center [530, 273] width 19 height 19
radio input "true"
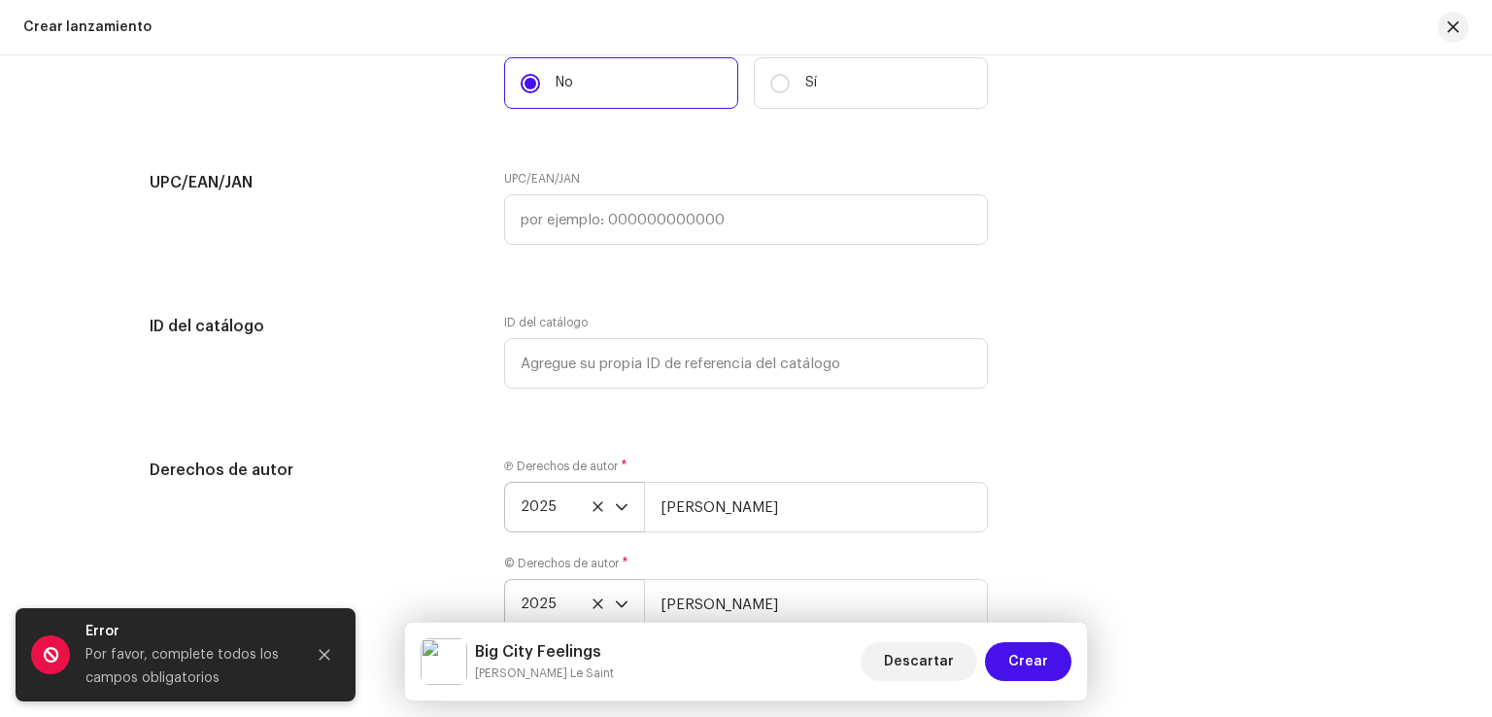
scroll to position [3586, 0]
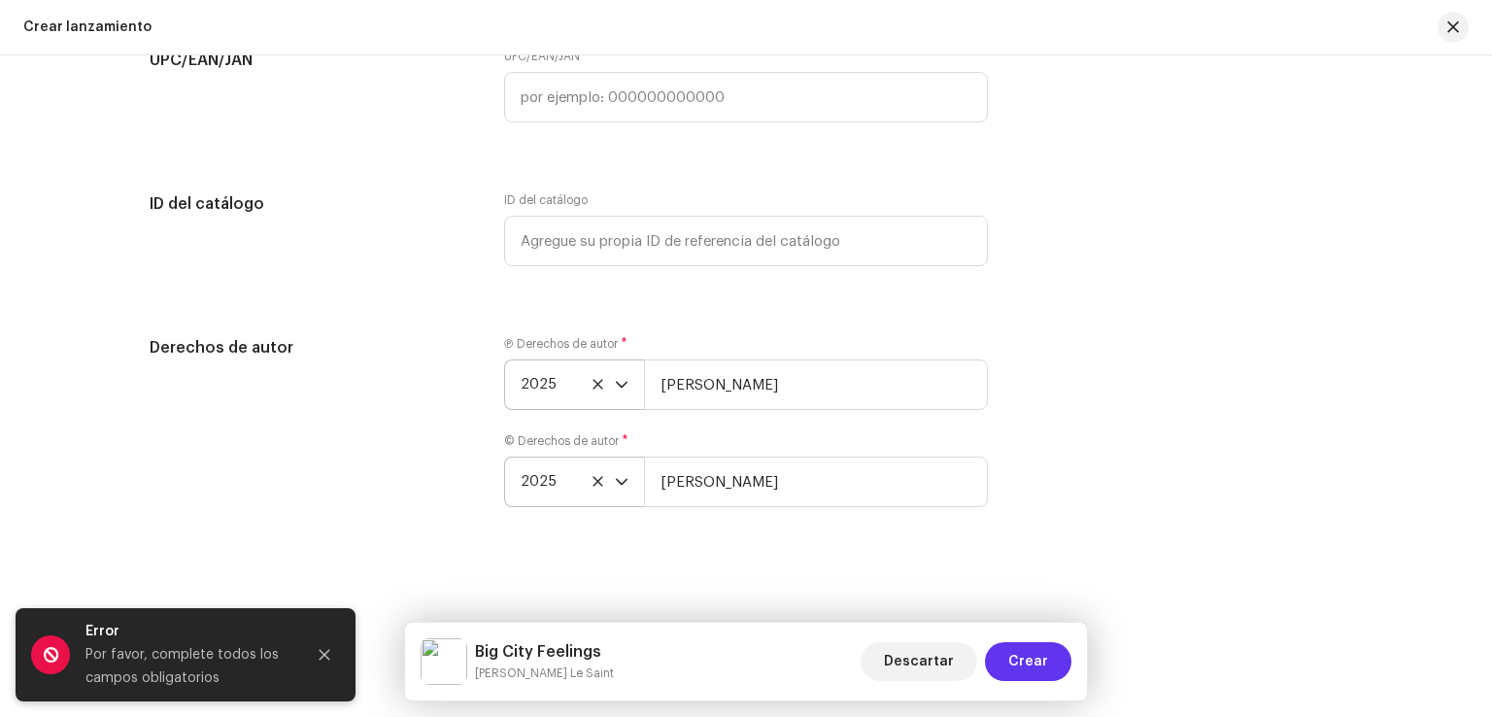
click at [1040, 661] on span "Crear" at bounding box center [1028, 661] width 40 height 39
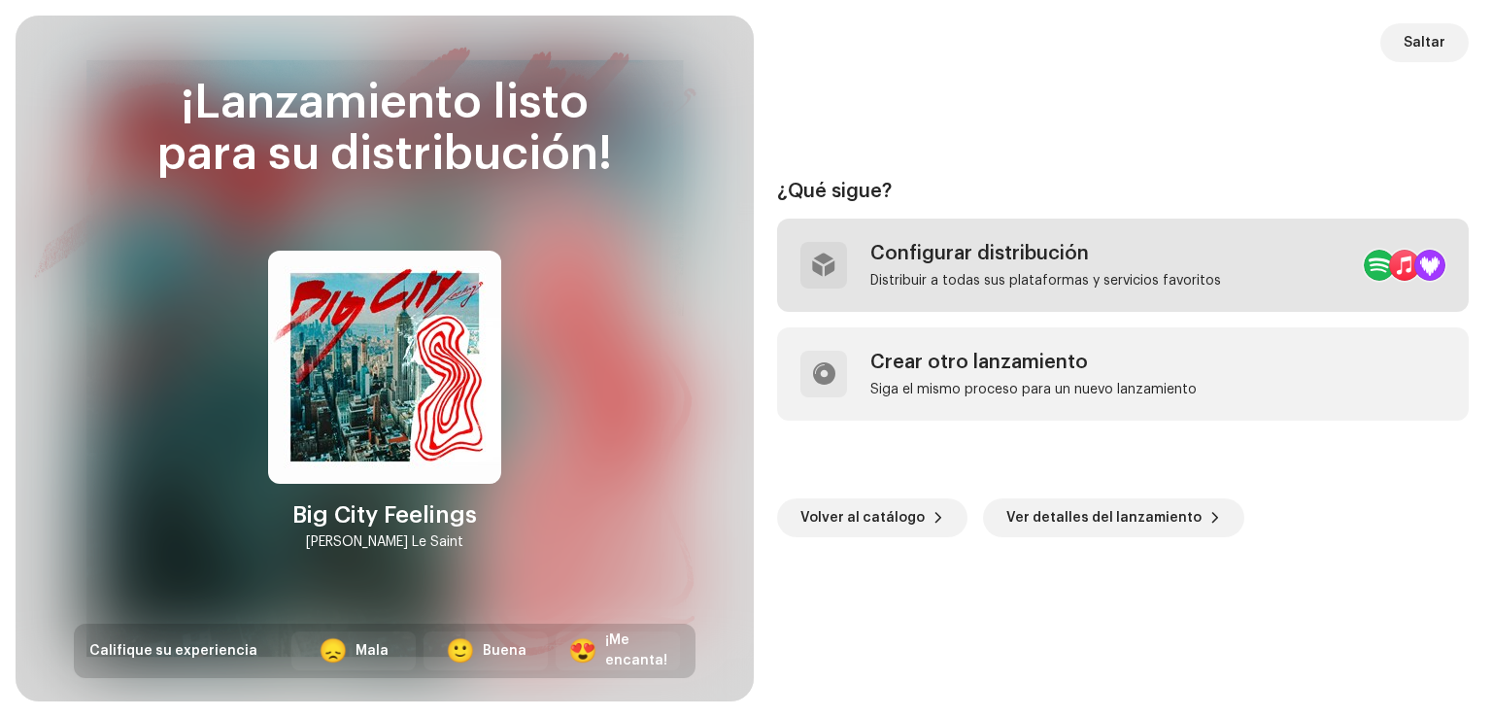
click at [1056, 268] on div "Configurar distribución Distribuir a todas sus plataformas y servicios favoritos" at bounding box center [1045, 265] width 351 height 47
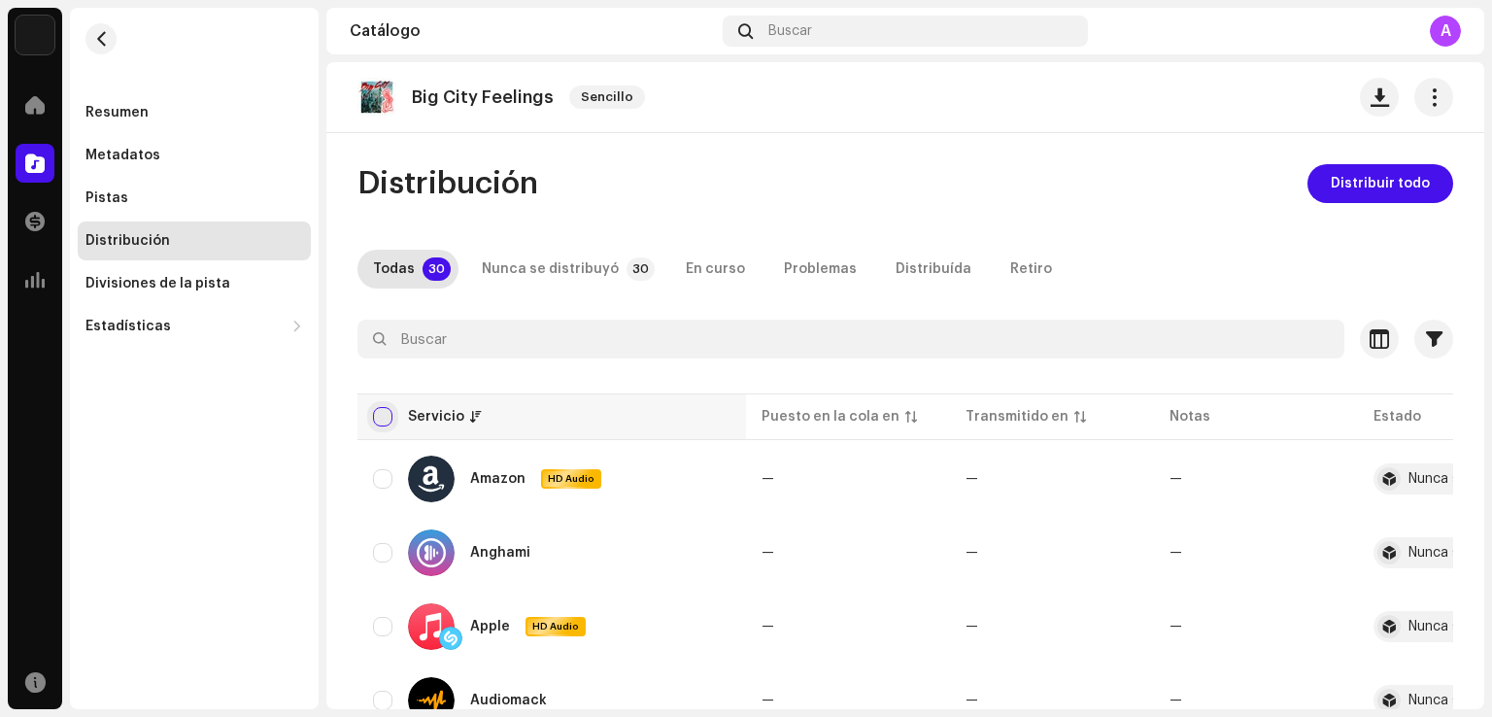
click at [385, 420] on input "checkbox" at bounding box center [382, 416] width 19 height 19
checkbox input "true"
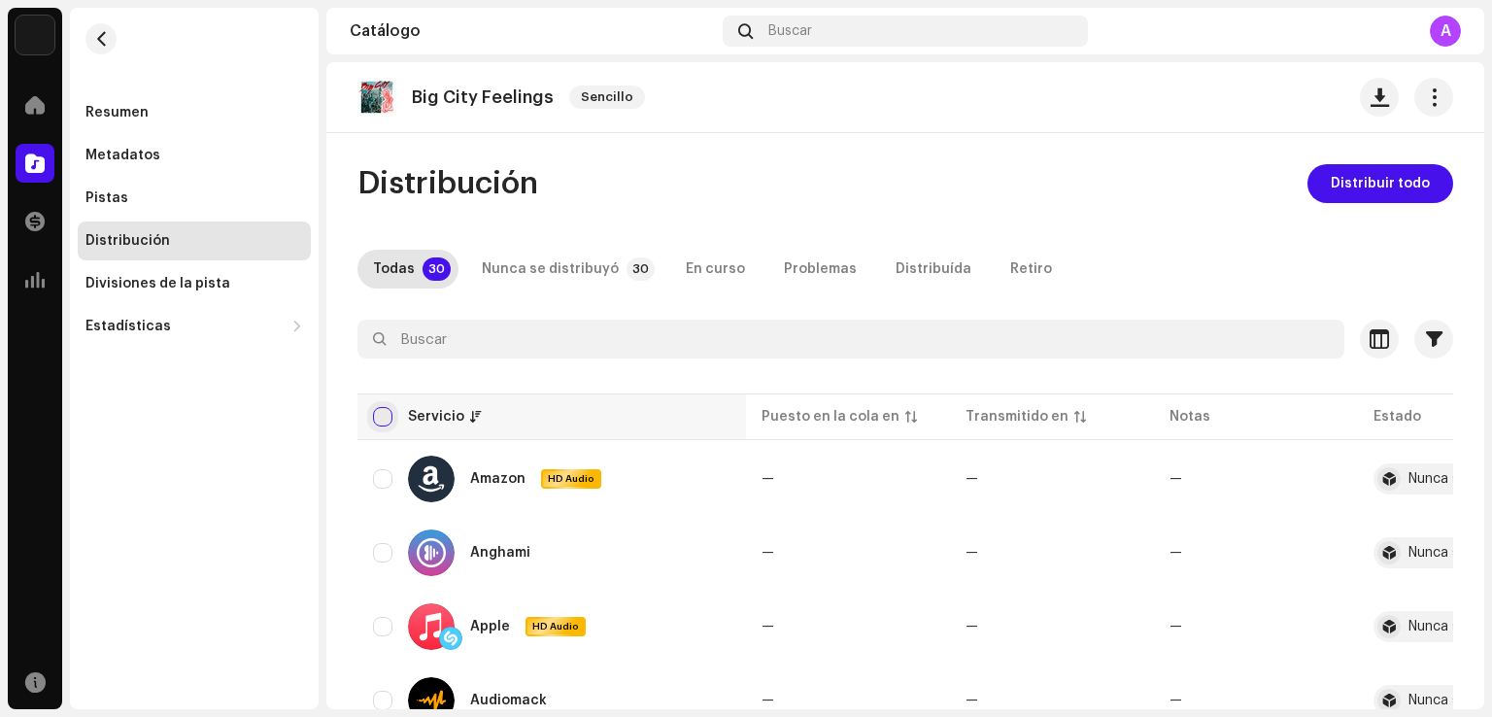
checkbox input "true"
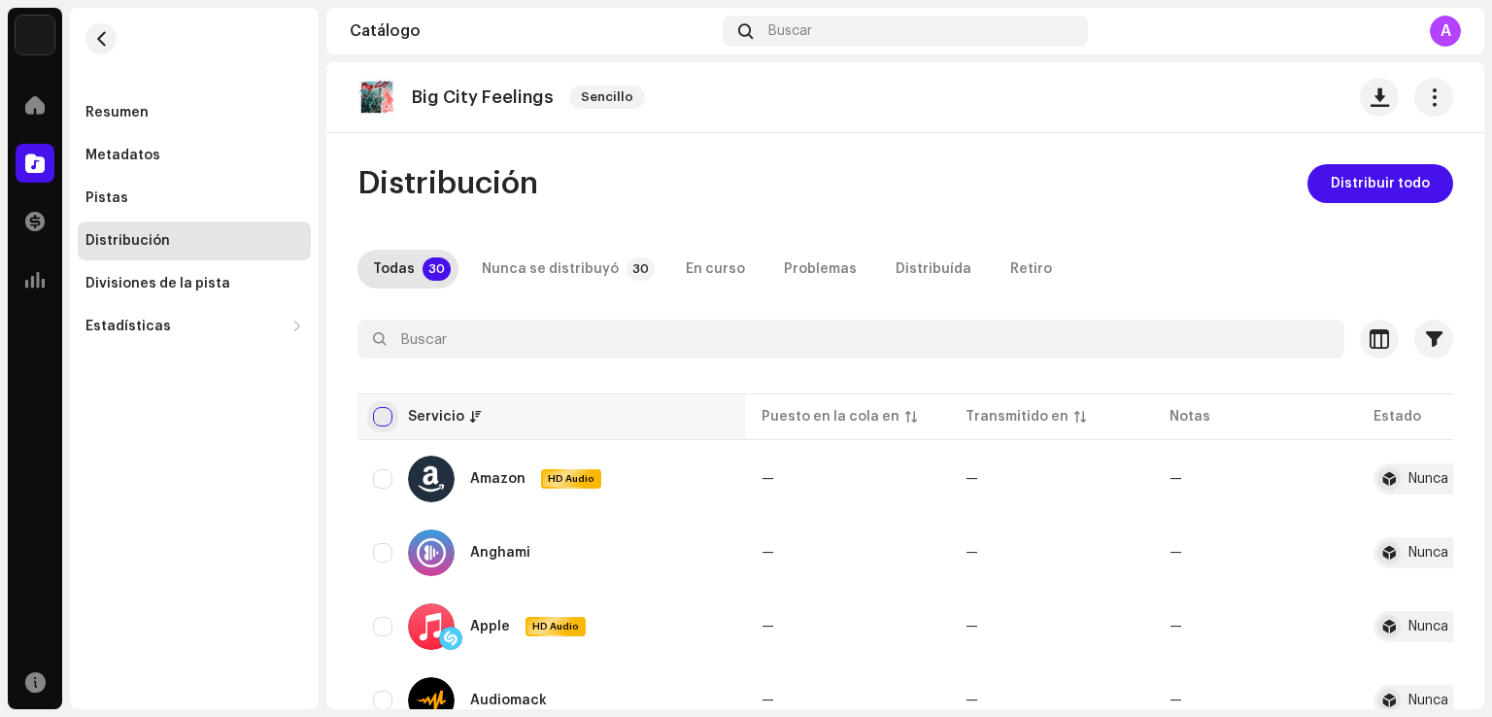
checkbox input "true"
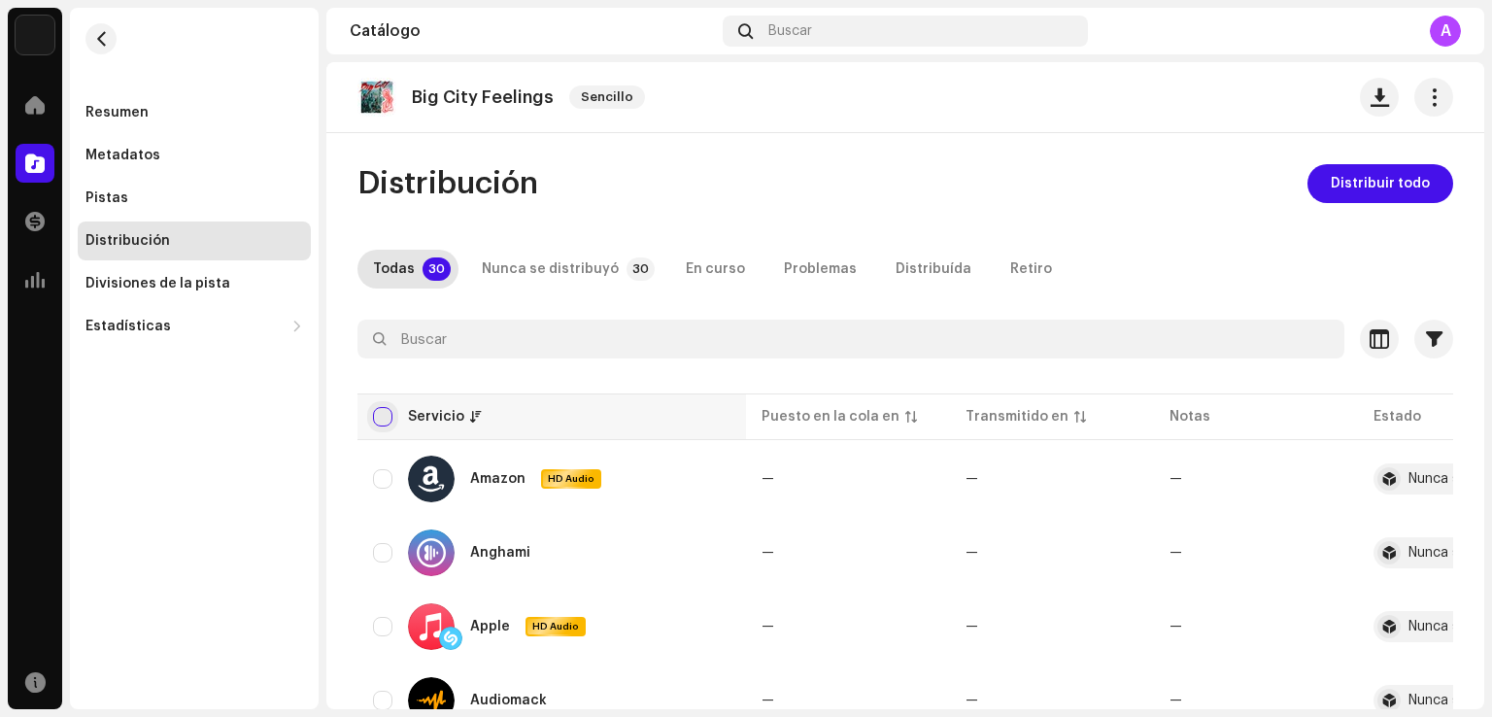
checkbox input "true"
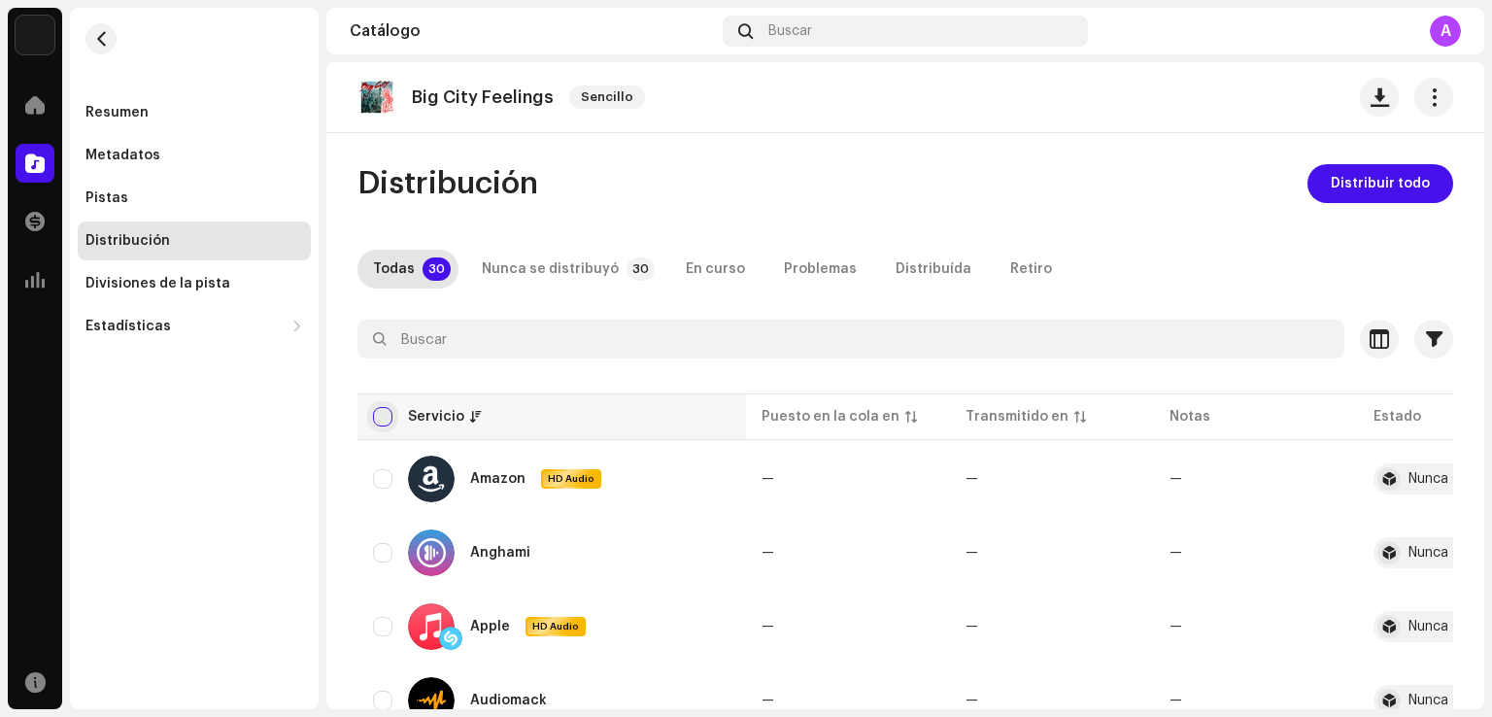
checkbox input "true"
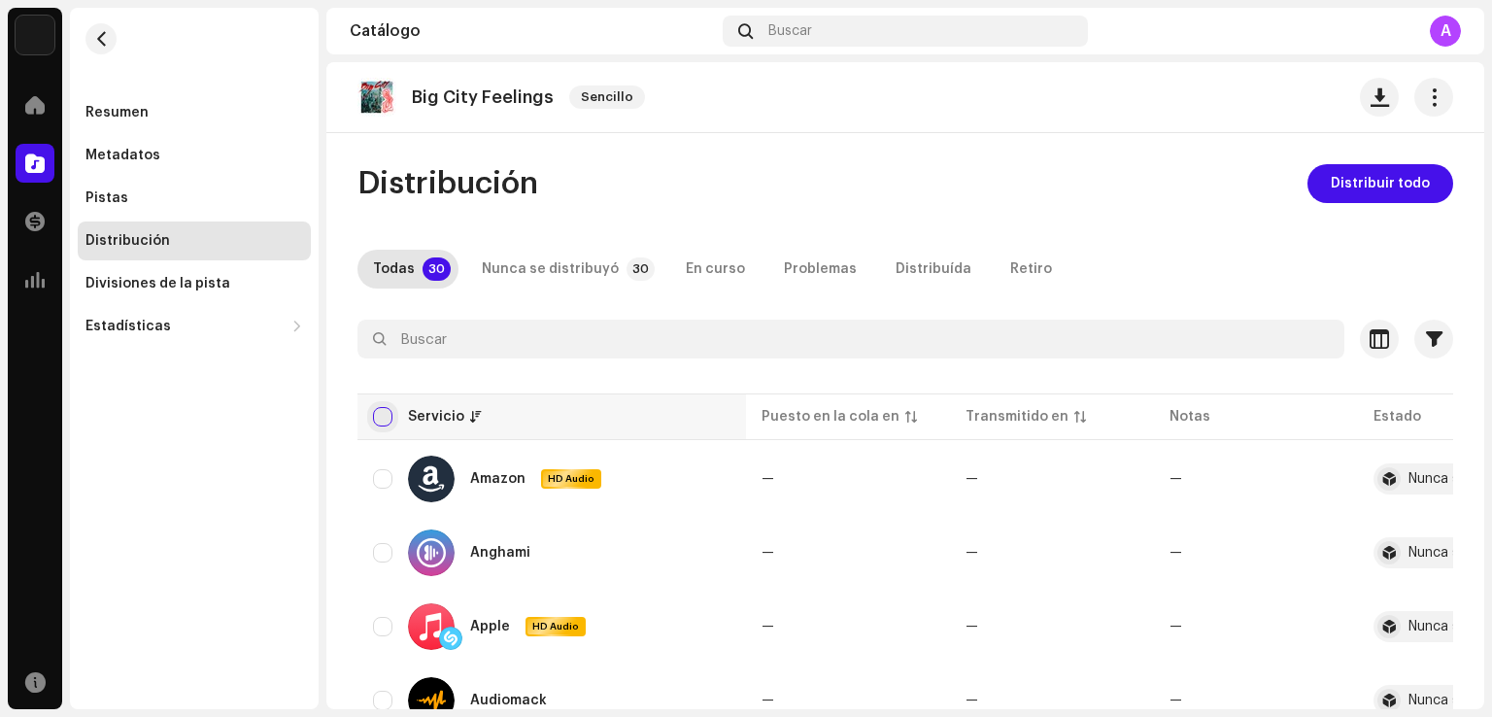
checkbox input "true"
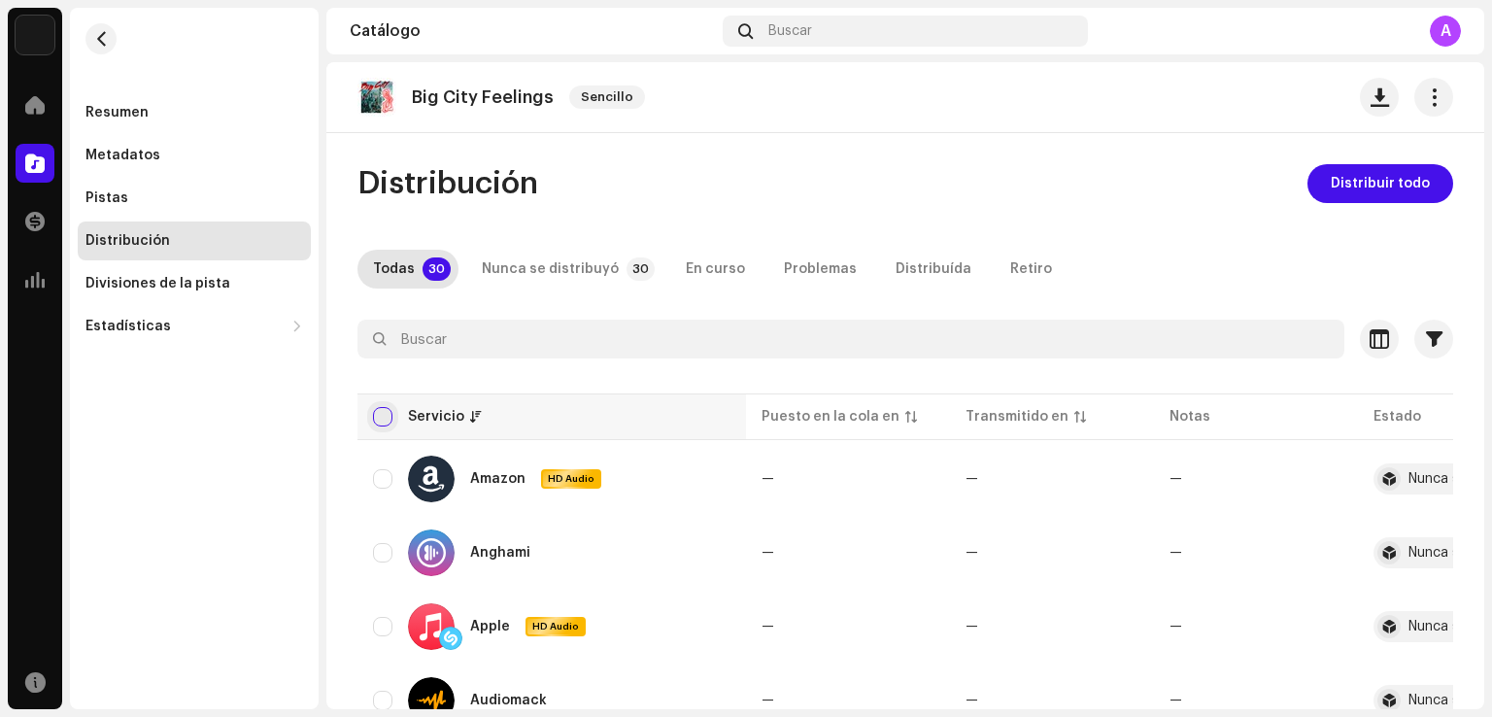
checkbox input "true"
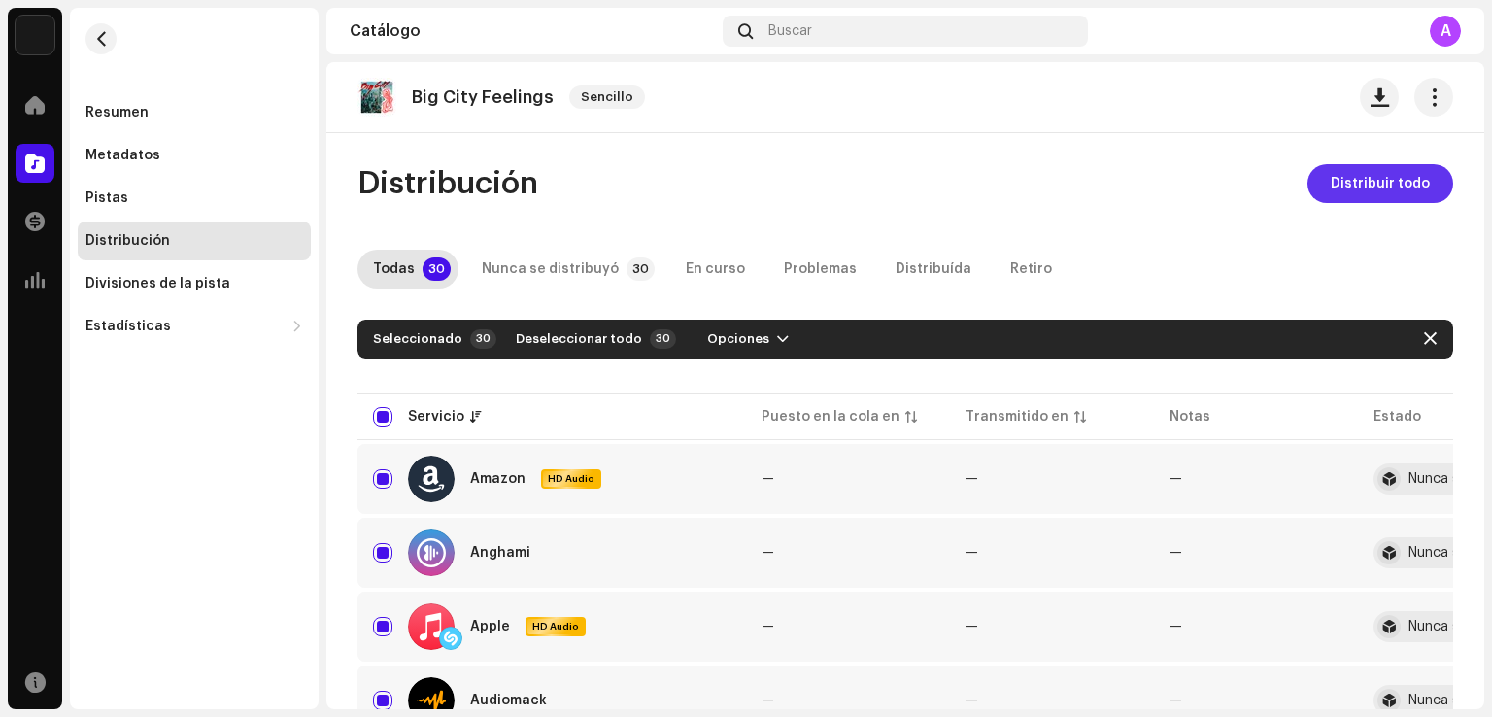
click at [1374, 184] on span "Distribuir todo" at bounding box center [1380, 183] width 99 height 39
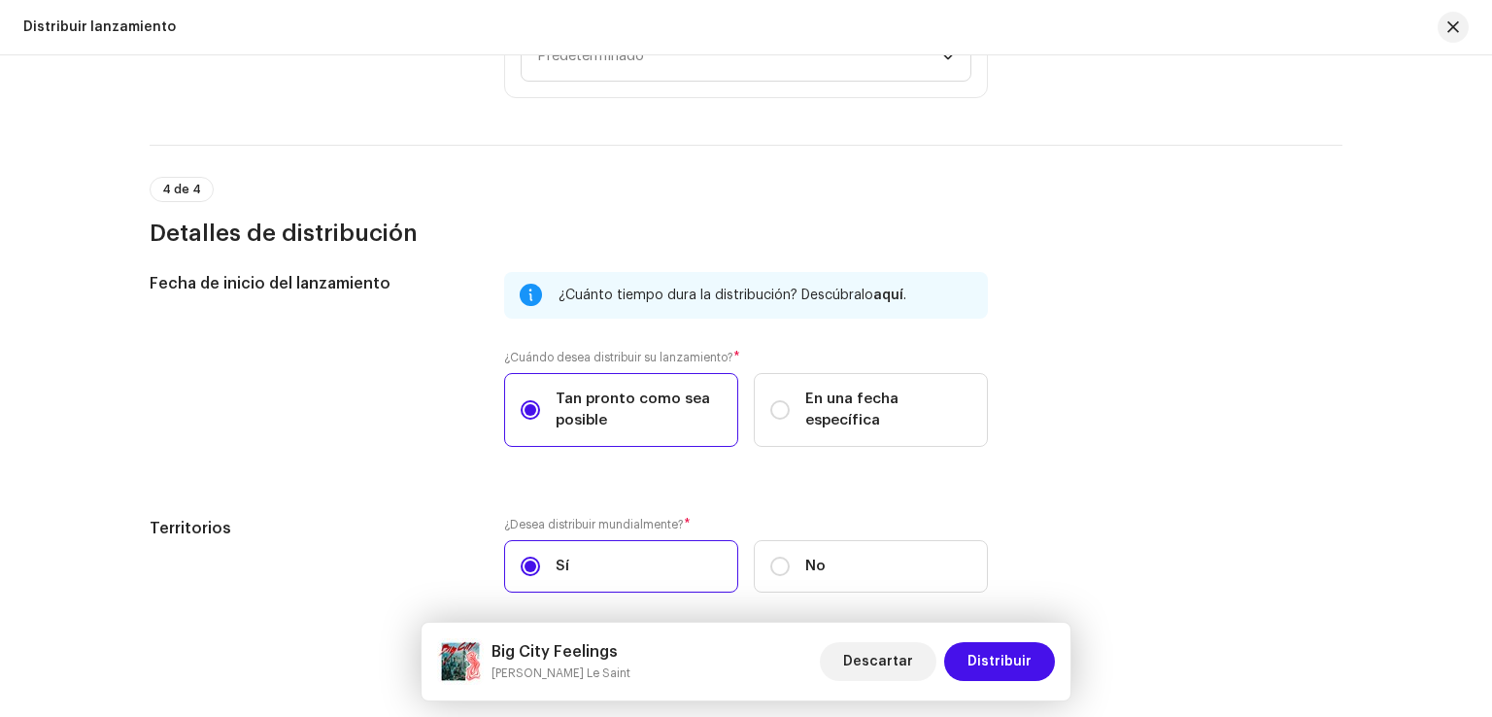
scroll to position [3052, 0]
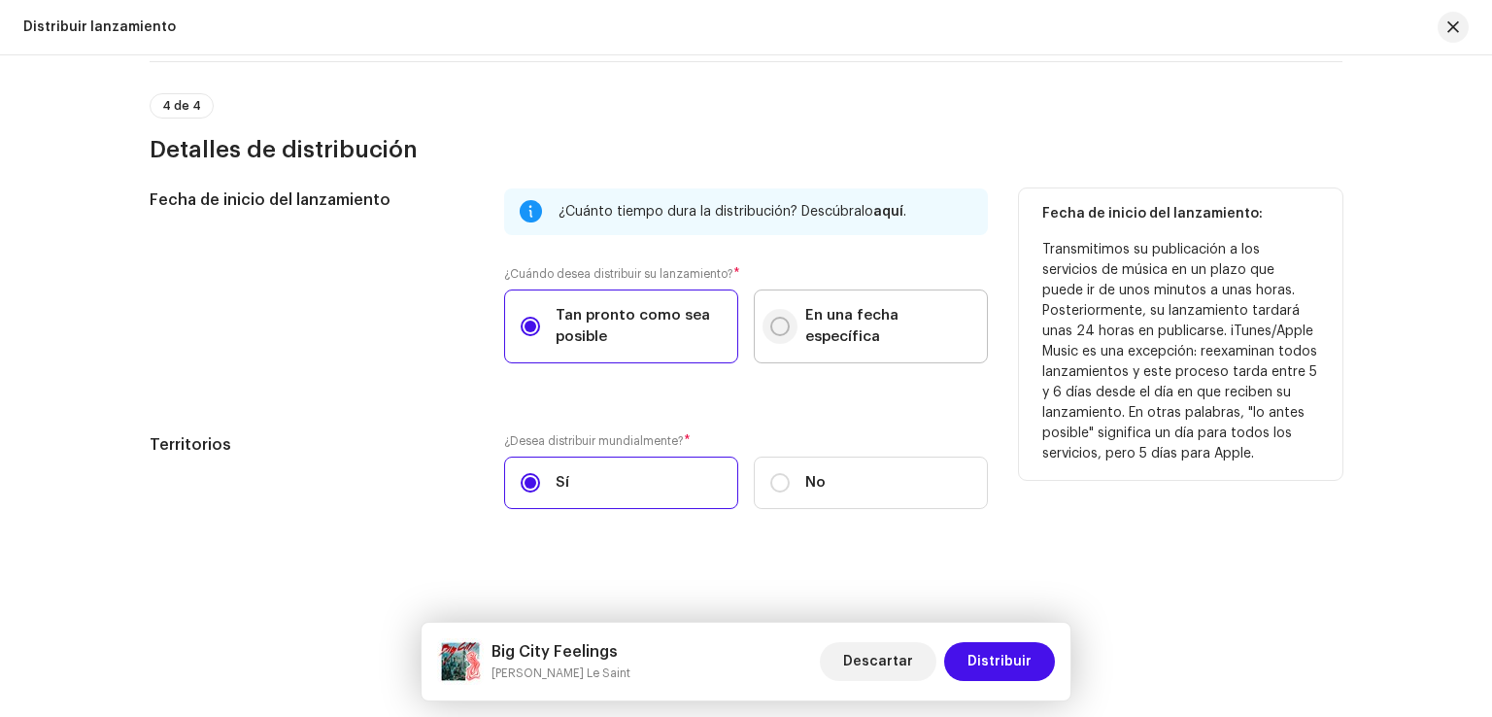
click at [776, 320] on input "En una fecha específica" at bounding box center [779, 326] width 19 height 19
radio input "true"
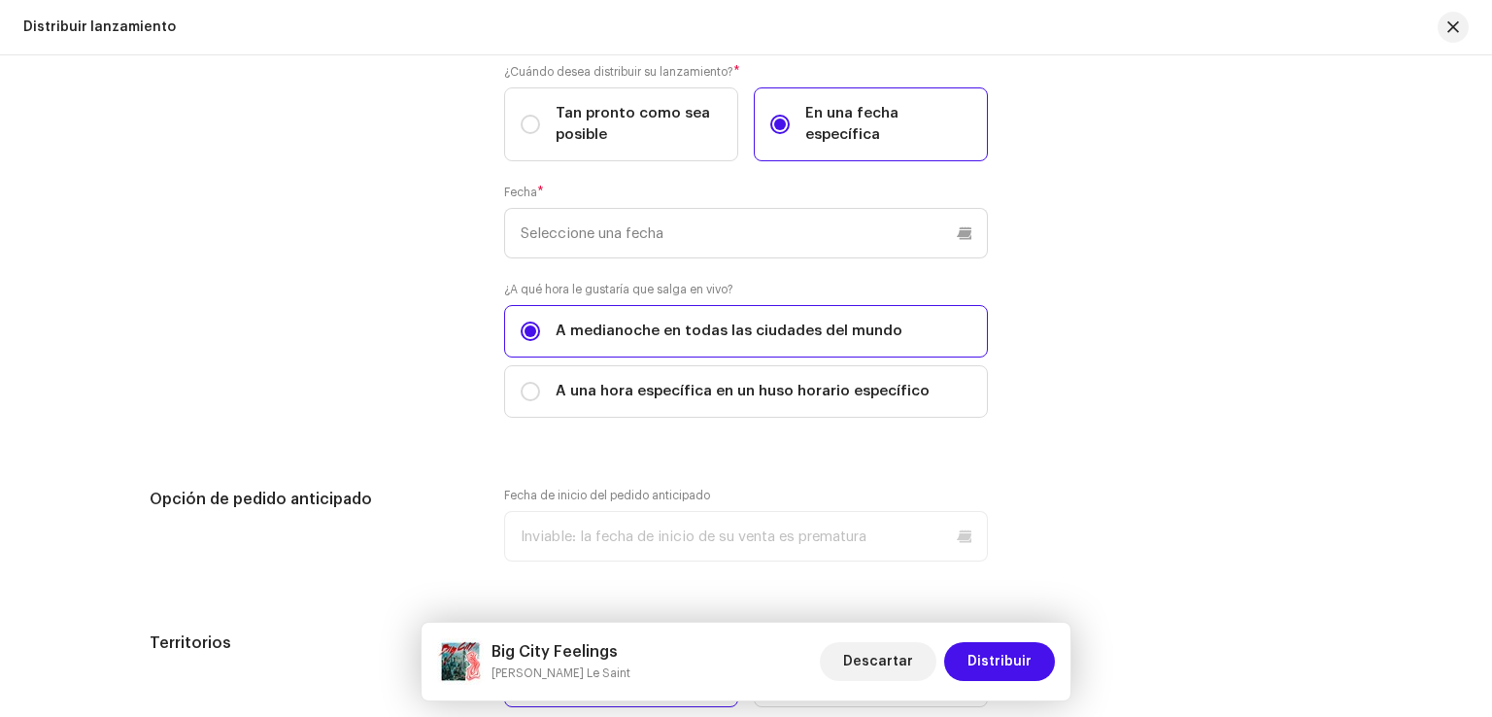
scroll to position [3294, 0]
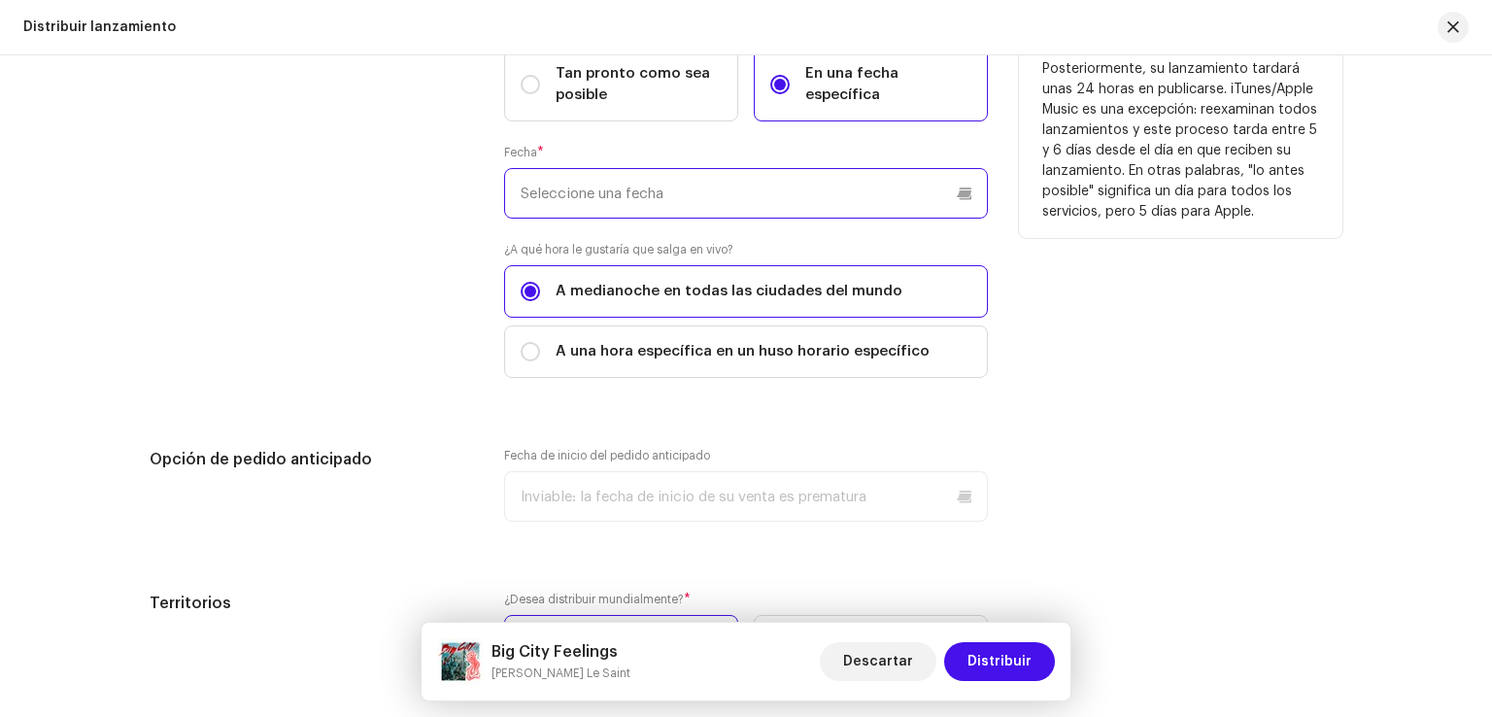
click at [791, 183] on input "text" at bounding box center [746, 193] width 484 height 51
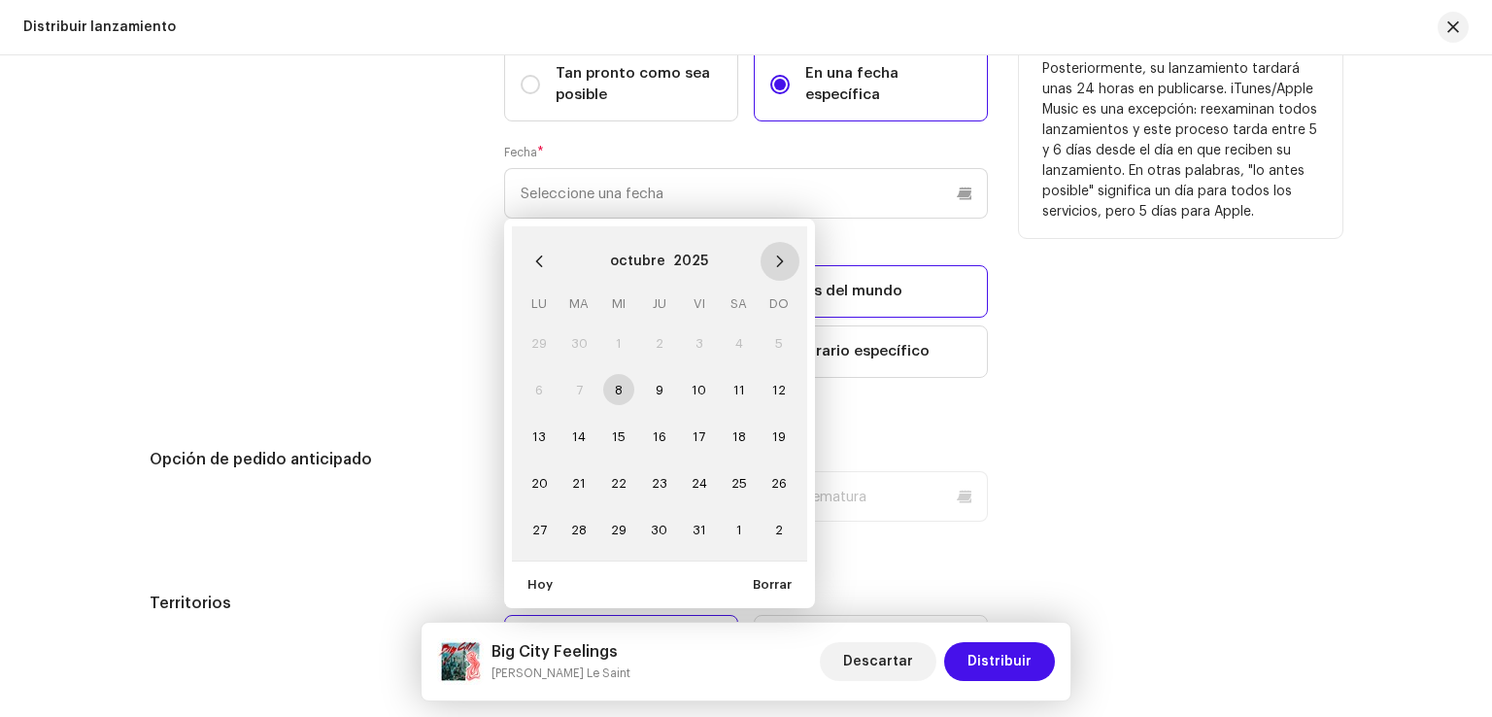
click at [768, 268] on button "Next Month" at bounding box center [779, 261] width 39 height 39
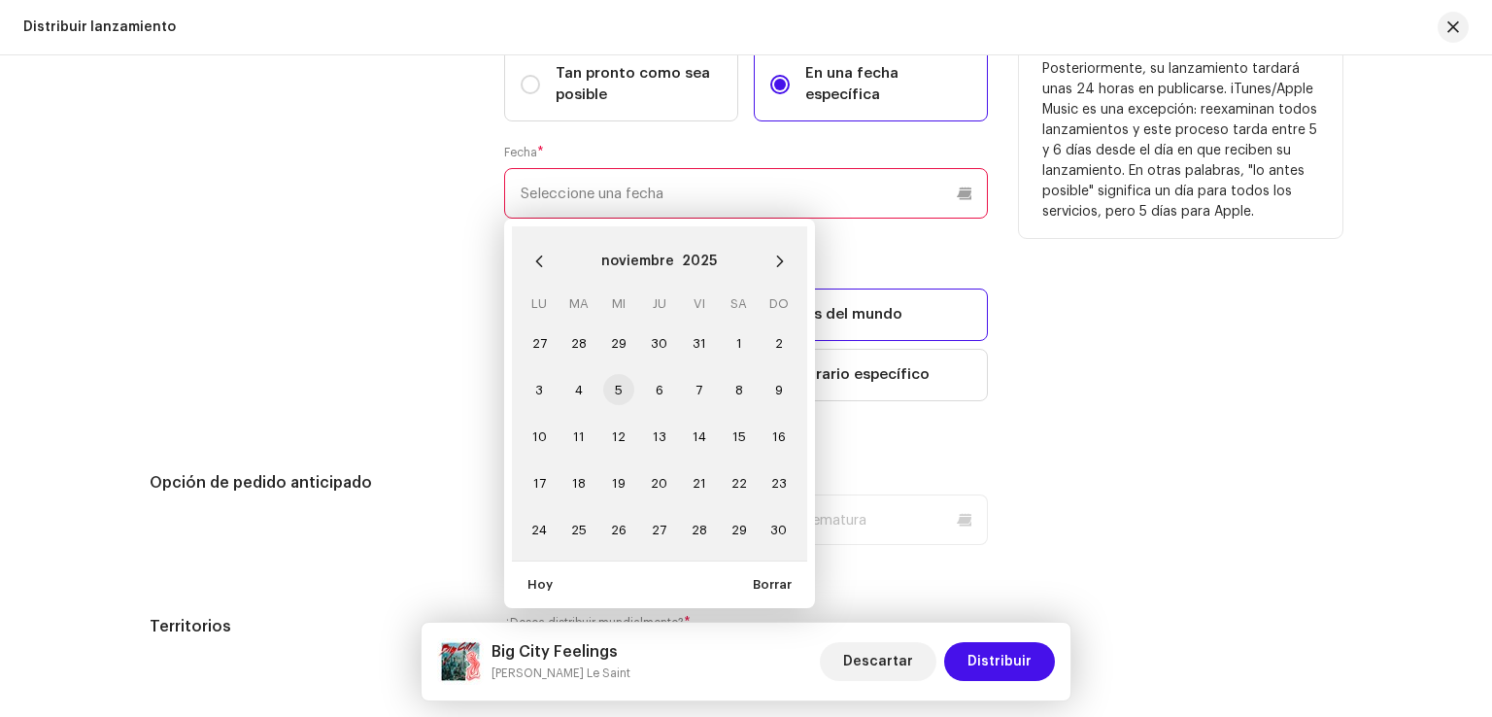
click at [616, 393] on span "5" at bounding box center [618, 389] width 31 height 31
type input "[DATE]"
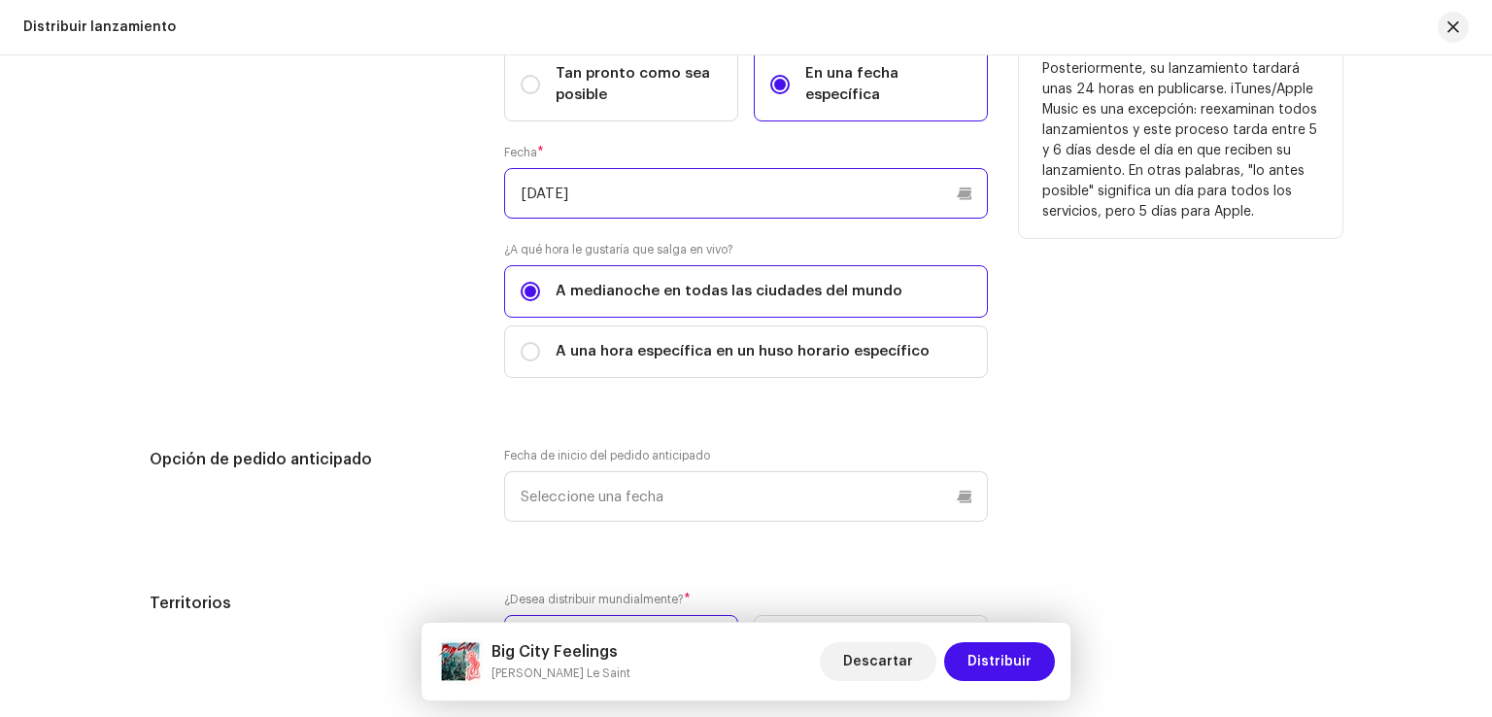
scroll to position [3454, 0]
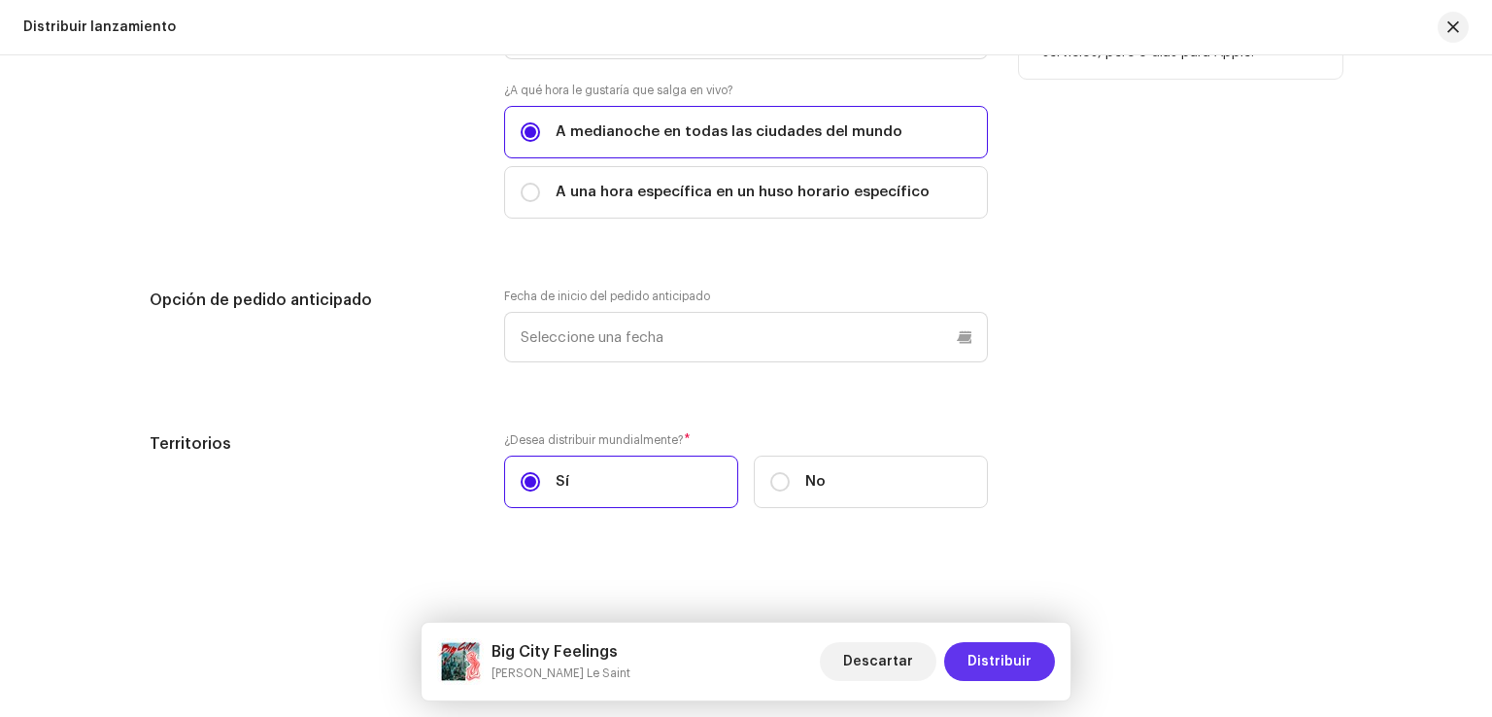
click at [983, 660] on span "Distribuir" at bounding box center [999, 661] width 64 height 39
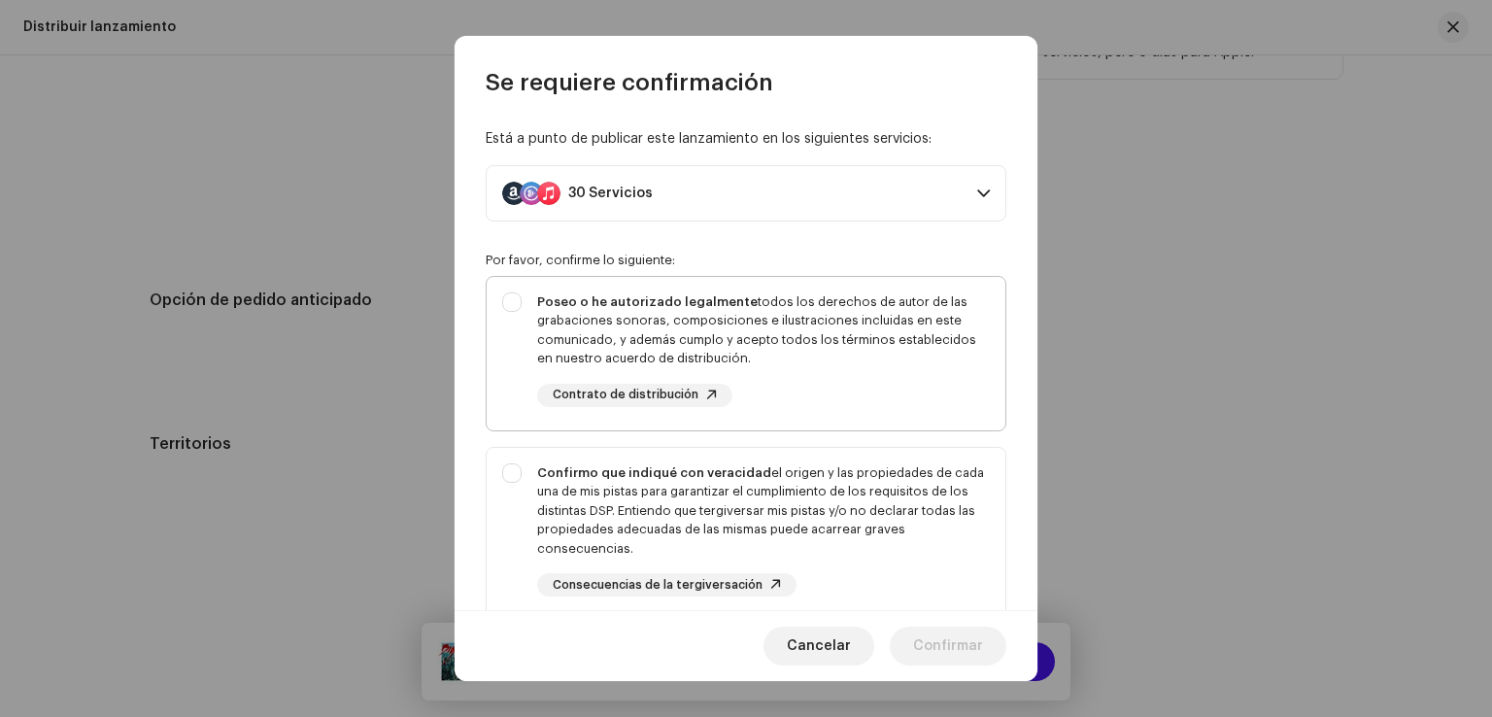
click at [514, 304] on div "Poseo o he autorizado legalmente todos los derechos de autor de las grabaciones…" at bounding box center [746, 350] width 519 height 146
checkbox input "true"
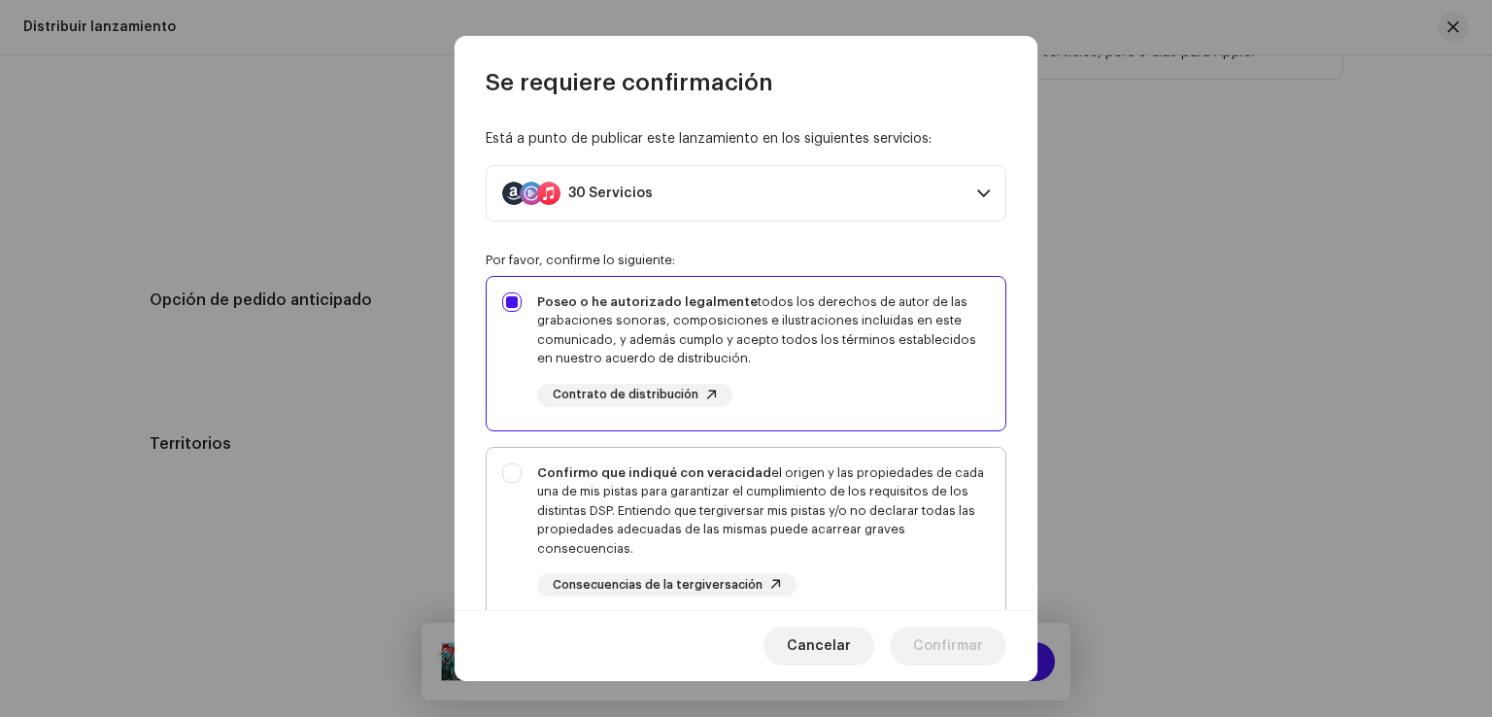
click at [523, 469] on div "Confirmo que indiqué con veracidad el origen y las propiedades de cada una de m…" at bounding box center [746, 530] width 519 height 165
checkbox input "true"
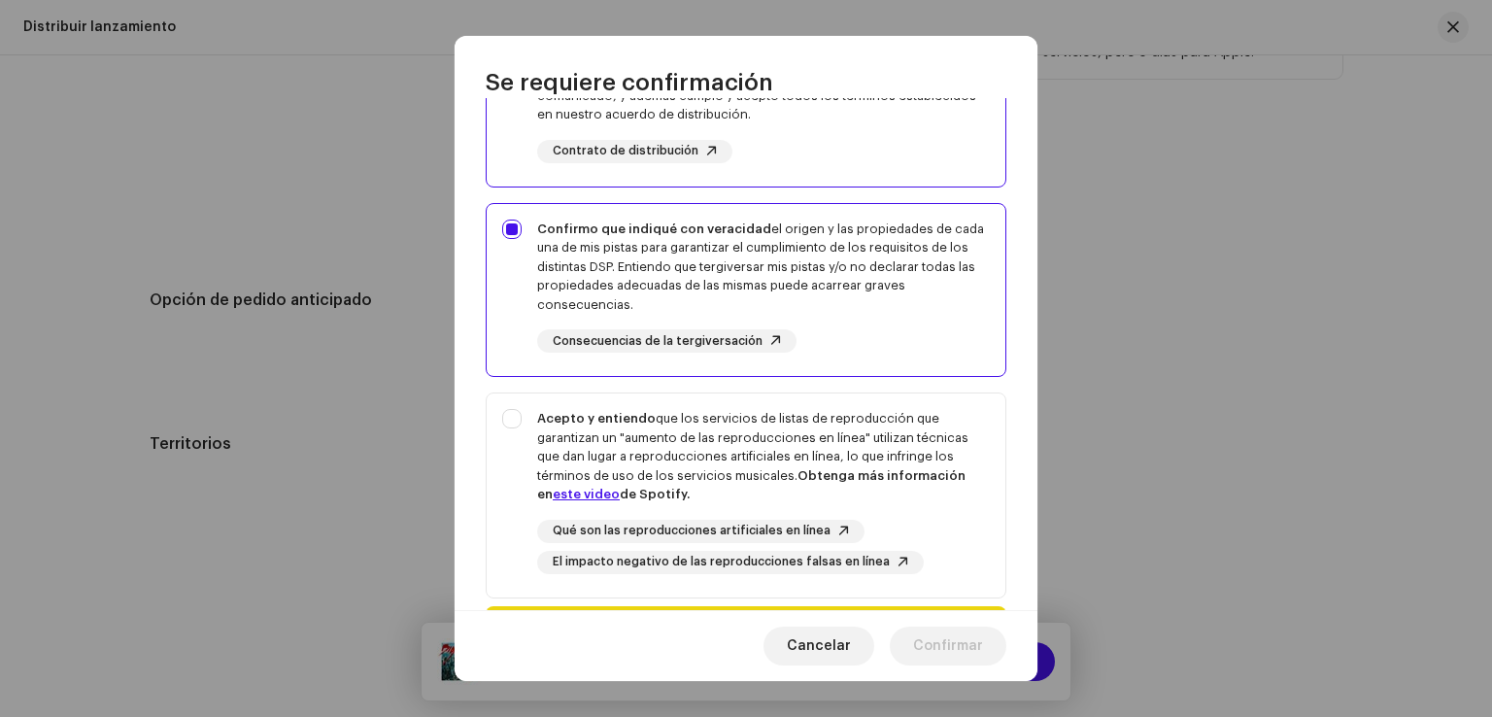
scroll to position [386, 0]
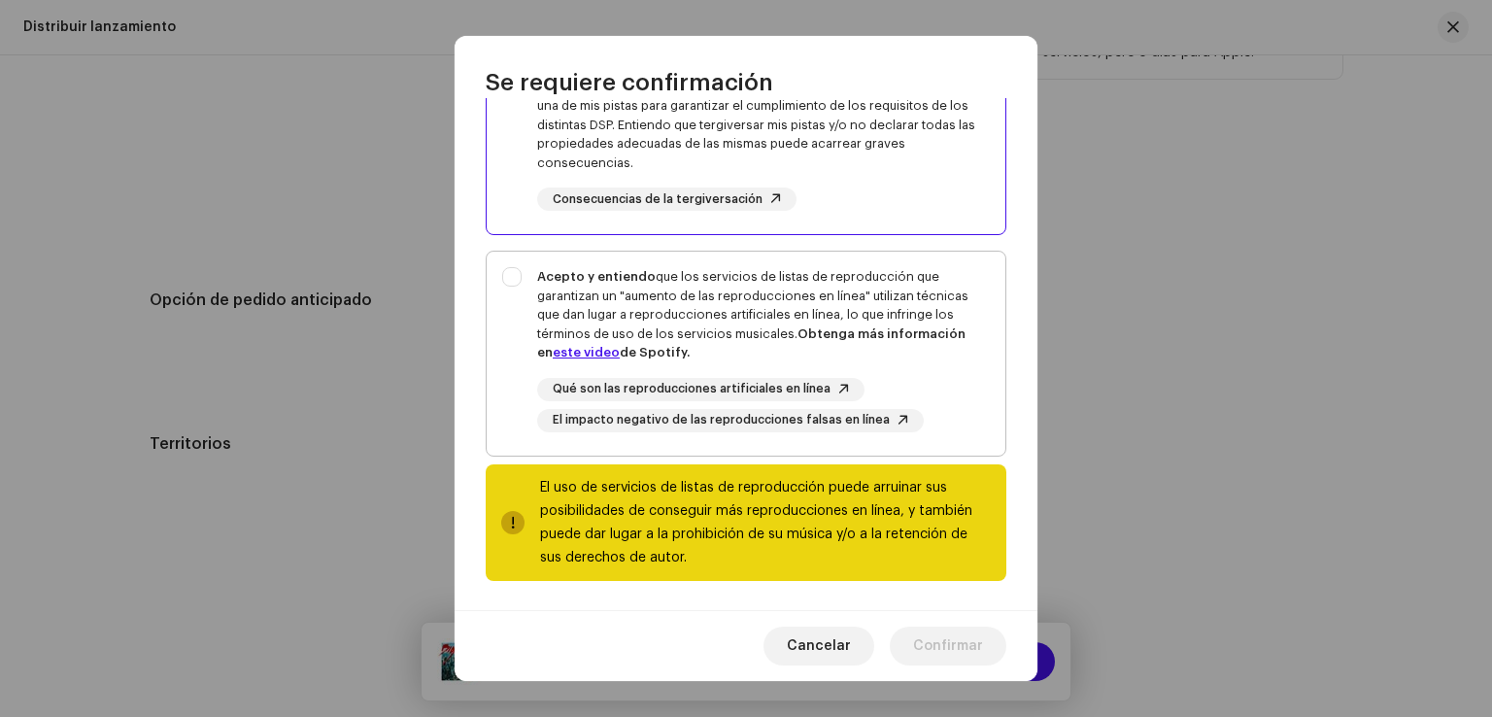
click at [512, 269] on div "Acepto y entiendo que los servicios de listas de reproducción que garantizan un…" at bounding box center [746, 350] width 519 height 196
checkbox input "true"
click at [952, 647] on span "Confirmar" at bounding box center [948, 645] width 70 height 39
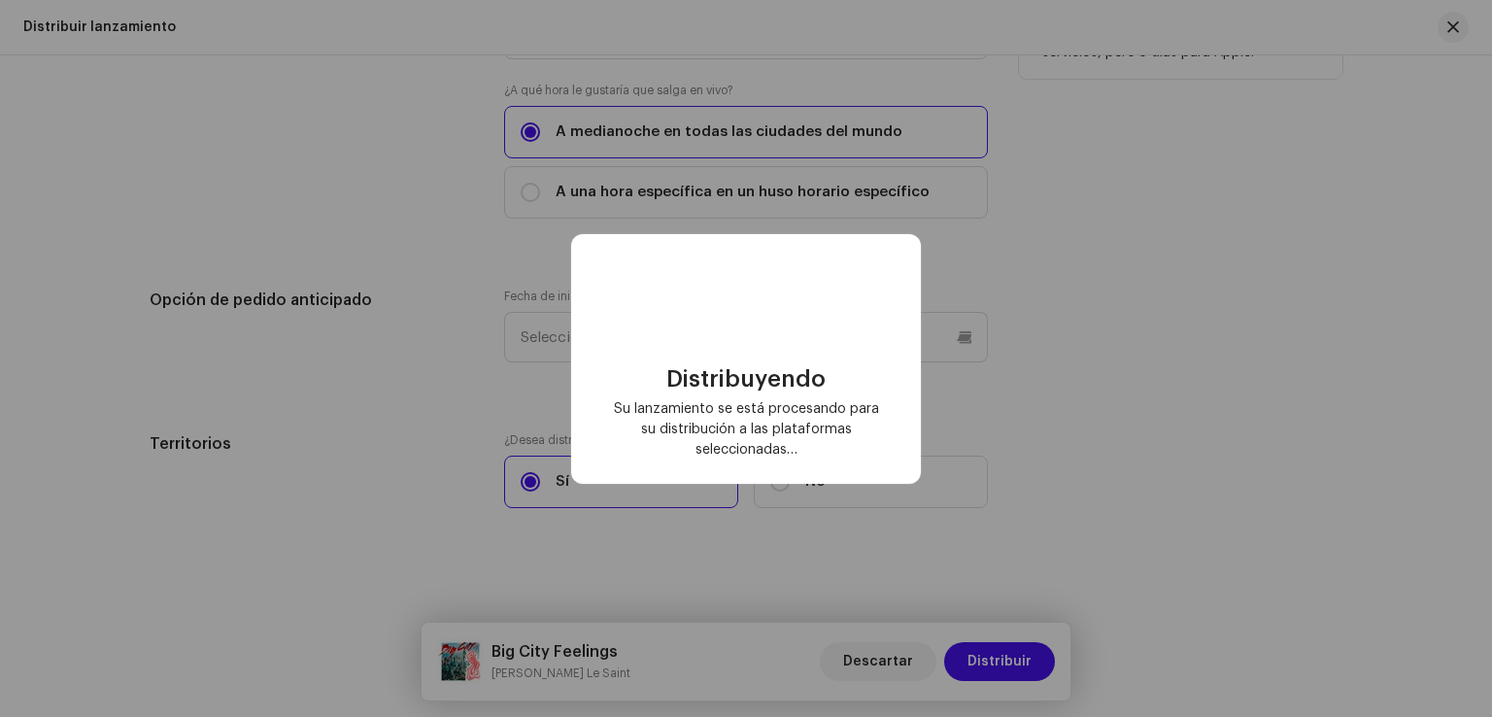
checkbox input "false"
